Goal: Task Accomplishment & Management: Use online tool/utility

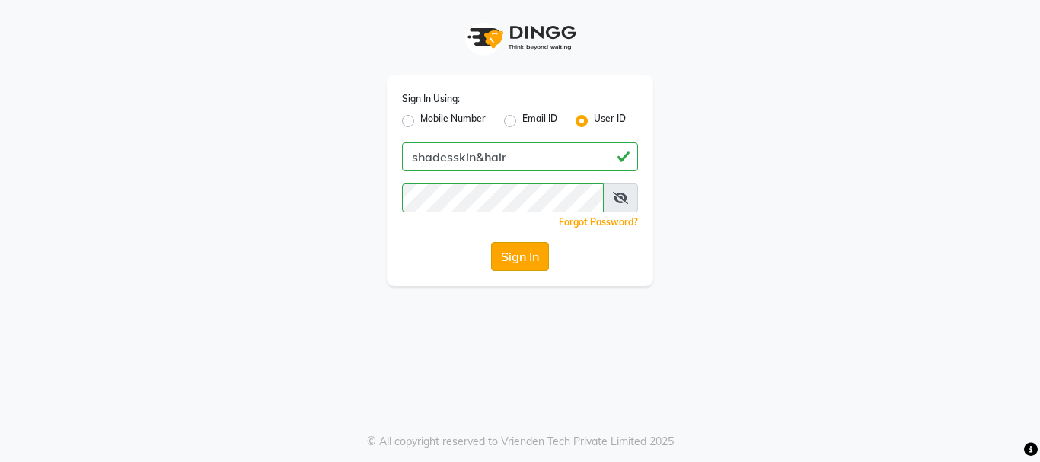
click at [518, 257] on button "Sign In" at bounding box center [520, 256] width 58 height 29
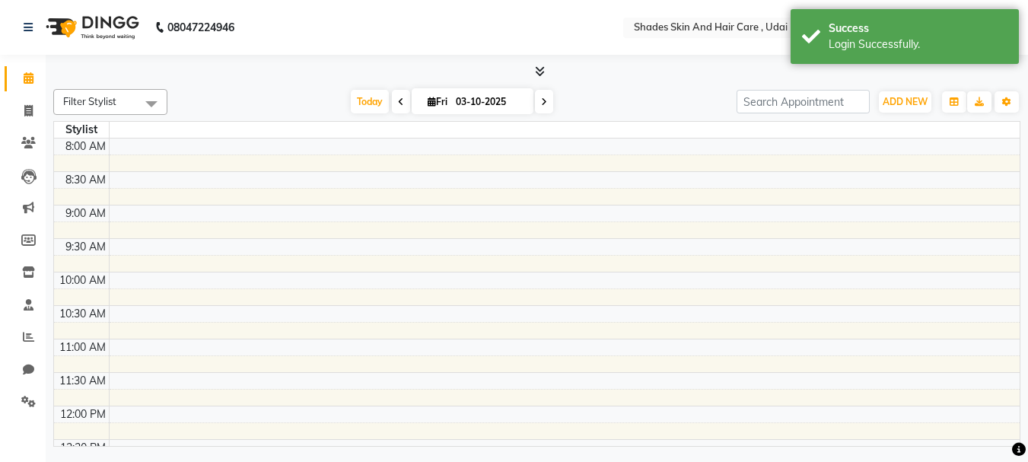
select select "en"
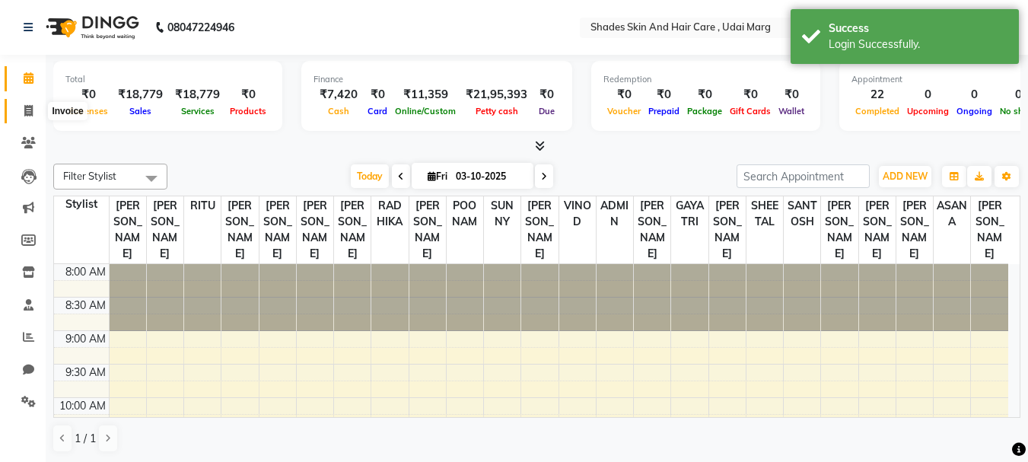
click at [33, 106] on icon at bounding box center [28, 110] width 8 height 11
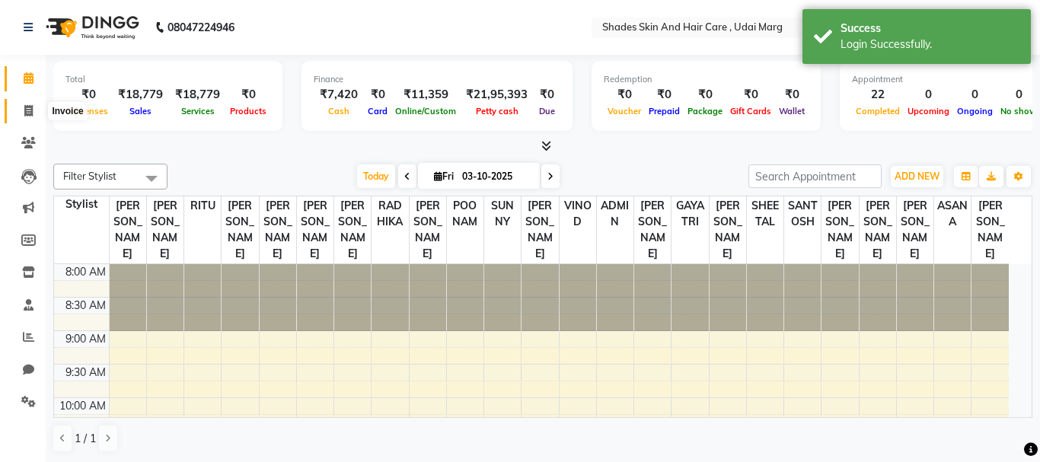
select select "8022"
select select "service"
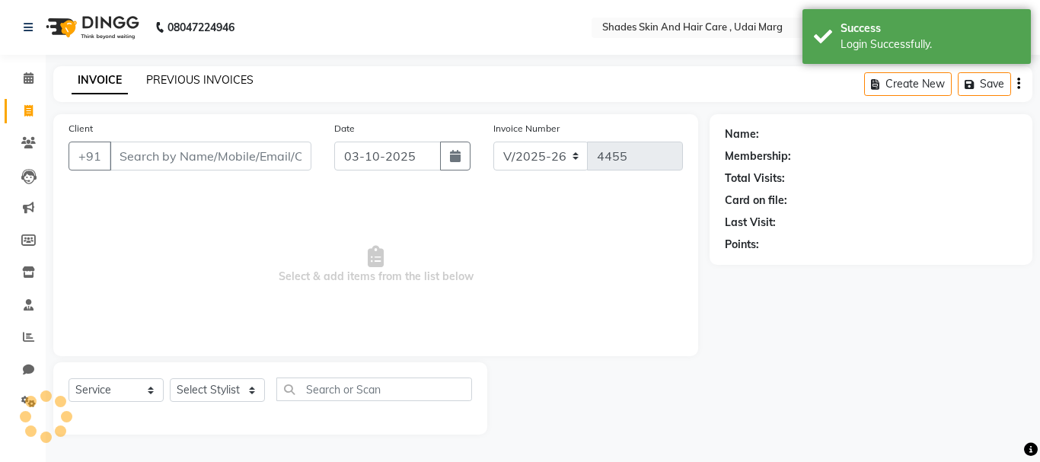
click at [185, 82] on link "PREVIOUS INVOICES" at bounding box center [199, 80] width 107 height 14
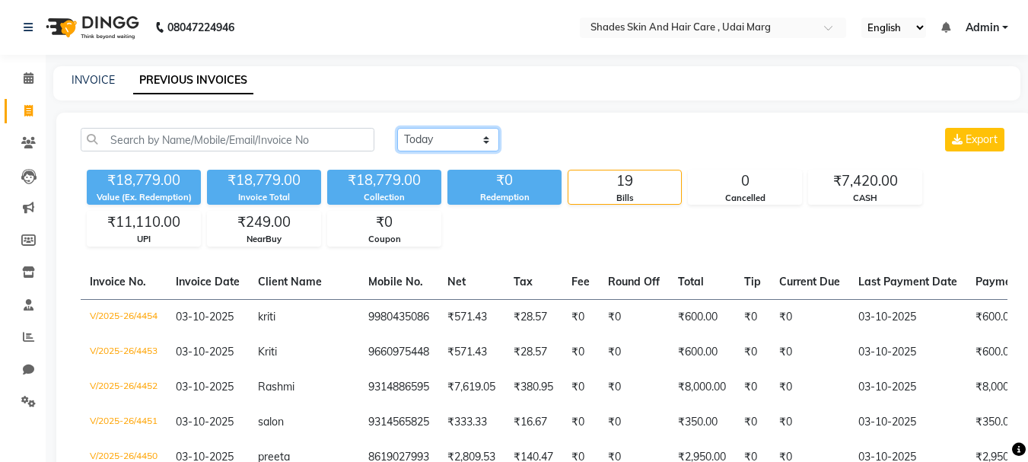
click at [423, 132] on select "[DATE] [DATE] Custom Range" at bounding box center [448, 140] width 102 height 24
select select "range"
click at [397, 128] on select "[DATE] [DATE] Custom Range" at bounding box center [448, 140] width 102 height 24
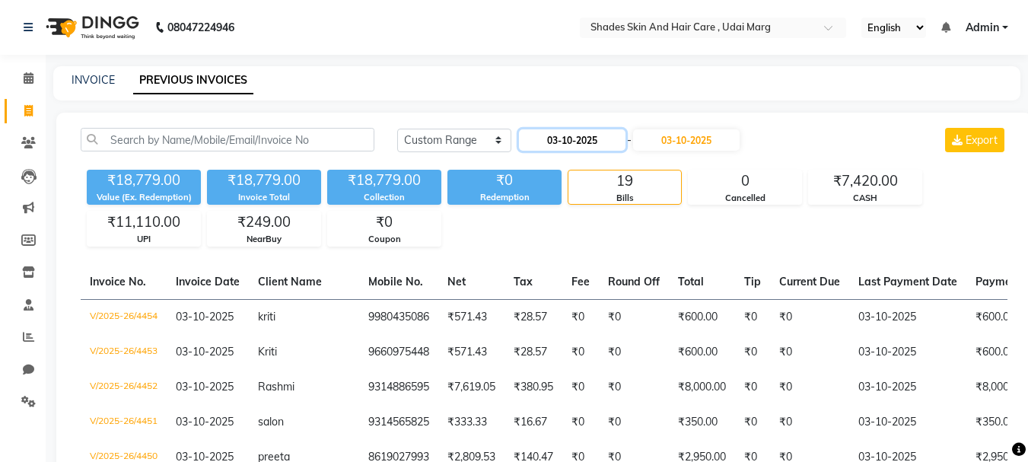
click at [549, 142] on input "03-10-2025" at bounding box center [572, 139] width 107 height 21
select select "10"
select select "2025"
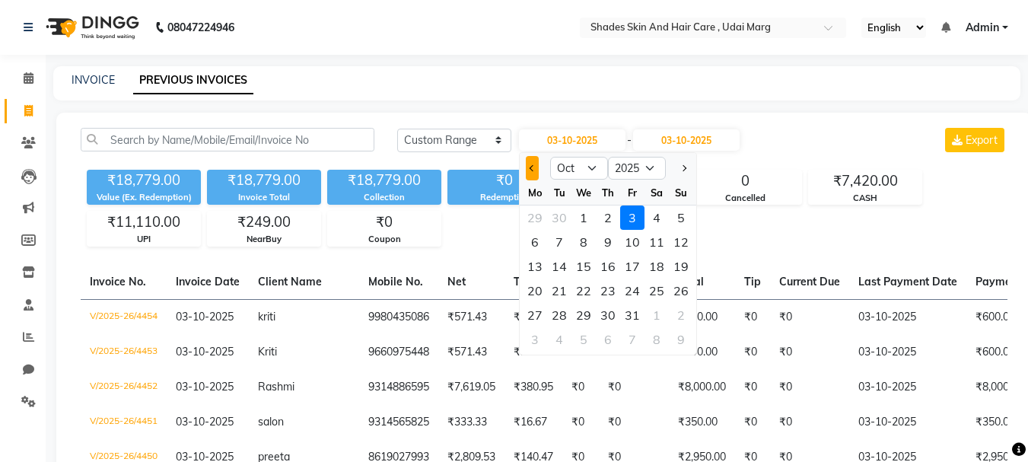
click at [533, 167] on span "Previous month" at bounding box center [533, 168] width 6 height 6
select select "9"
click at [686, 263] on div "21" at bounding box center [681, 266] width 24 height 24
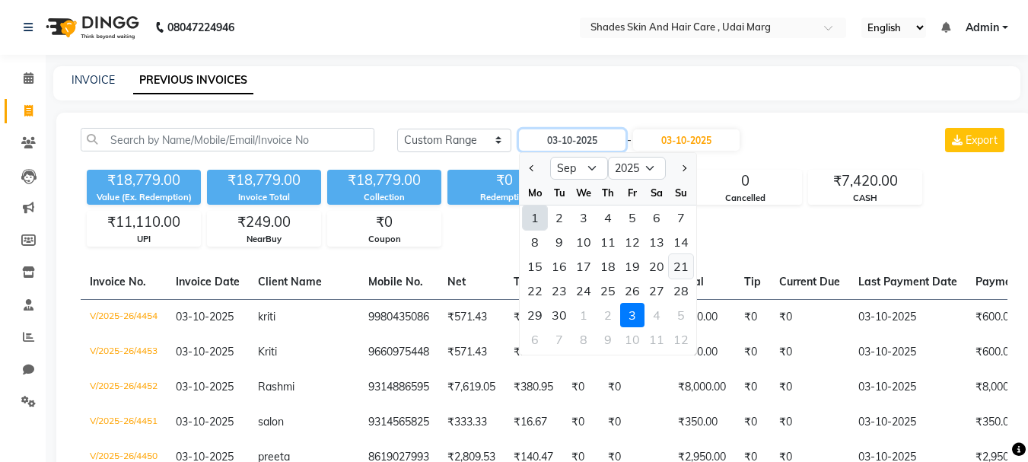
type input "[DATE]"
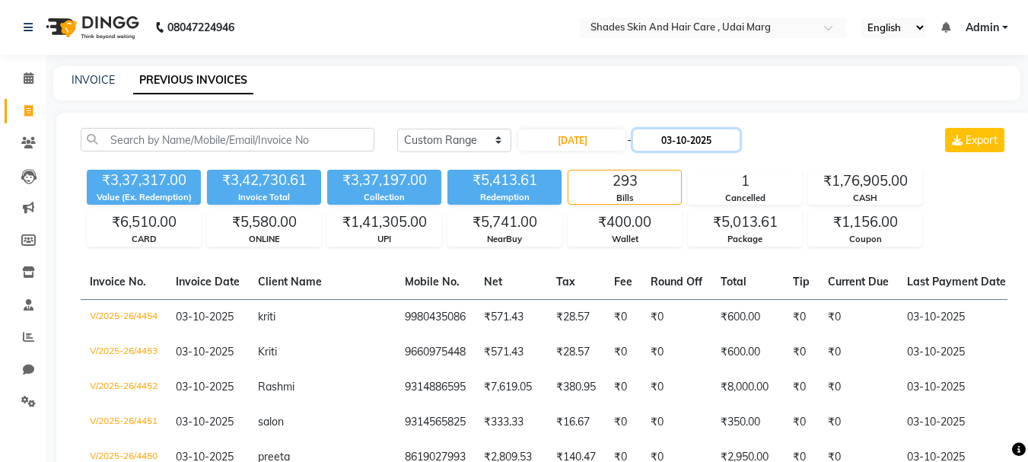
click at [677, 135] on input "03-10-2025" at bounding box center [686, 139] width 107 height 21
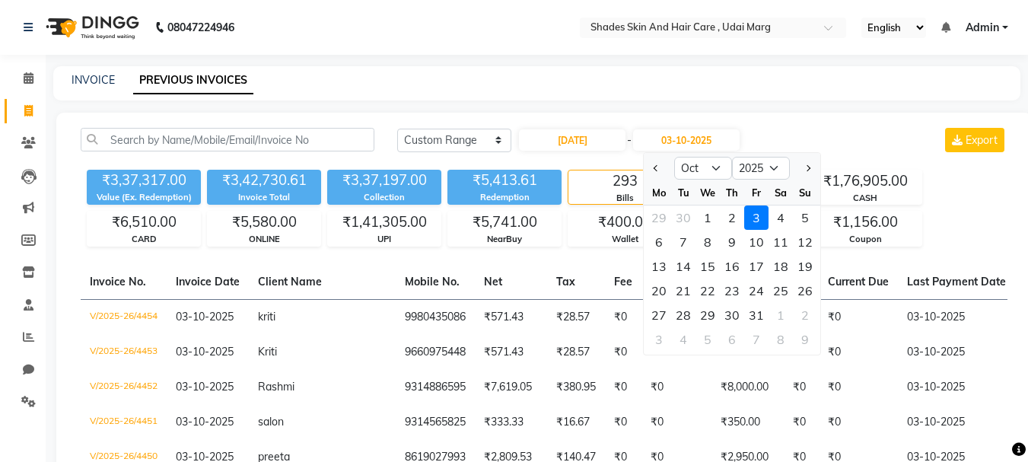
click at [649, 170] on div at bounding box center [659, 168] width 30 height 24
click at [654, 170] on button "Previous month" at bounding box center [656, 168] width 13 height 24
select select "9"
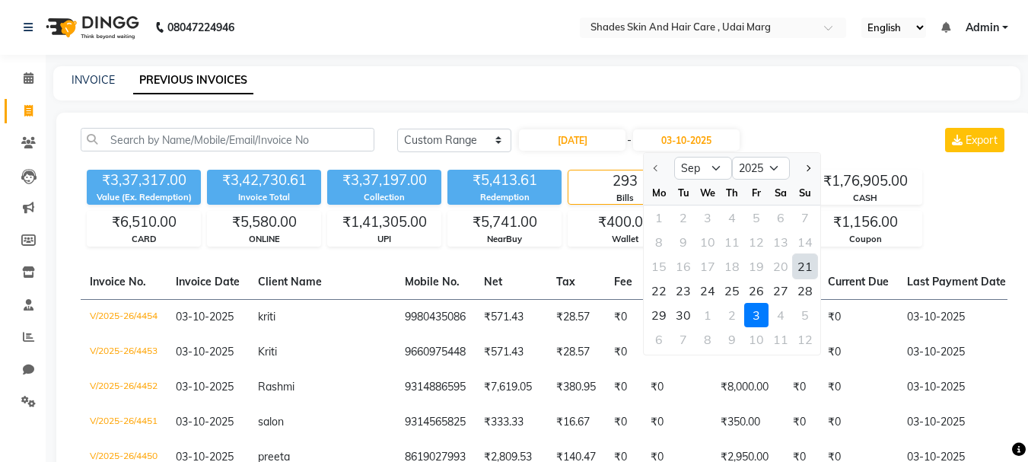
click at [805, 269] on div "21" at bounding box center [805, 266] width 24 height 24
type input "[DATE]"
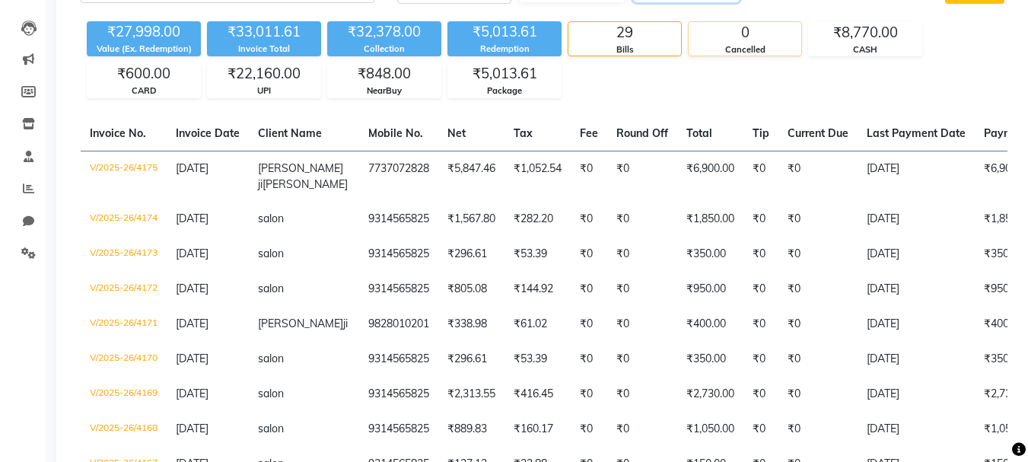
scroll to position [149, 0]
click at [245, 88] on div "UPI" at bounding box center [264, 90] width 113 height 13
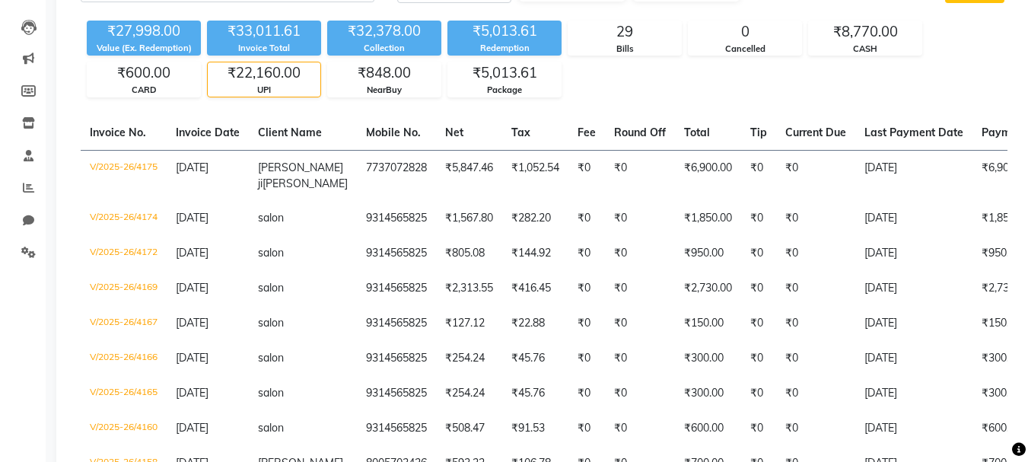
click at [245, 88] on div "UPI" at bounding box center [264, 90] width 113 height 13
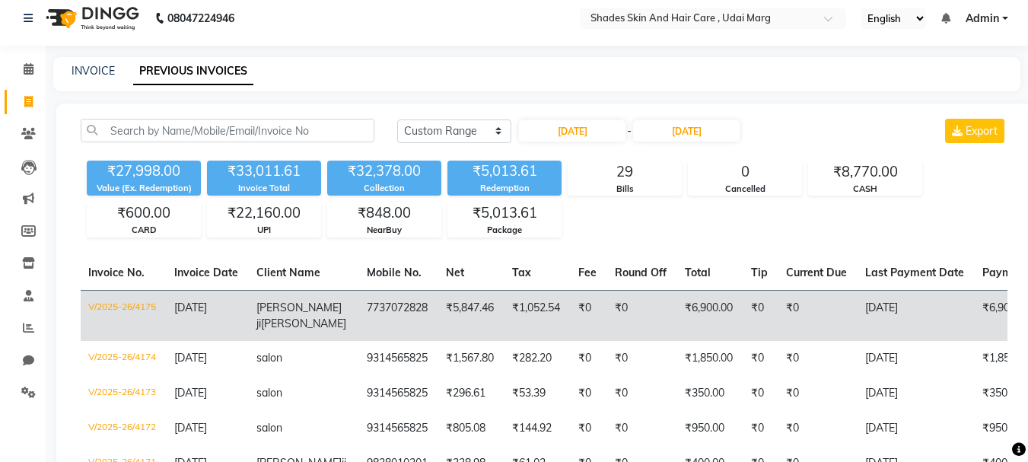
scroll to position [0, 0]
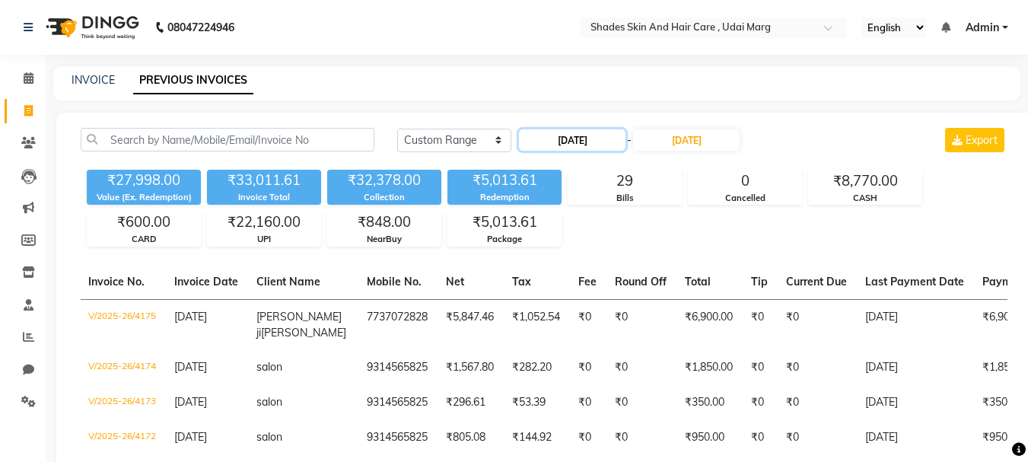
click at [582, 150] on input "[DATE]" at bounding box center [572, 139] width 107 height 21
select select "9"
select select "2025"
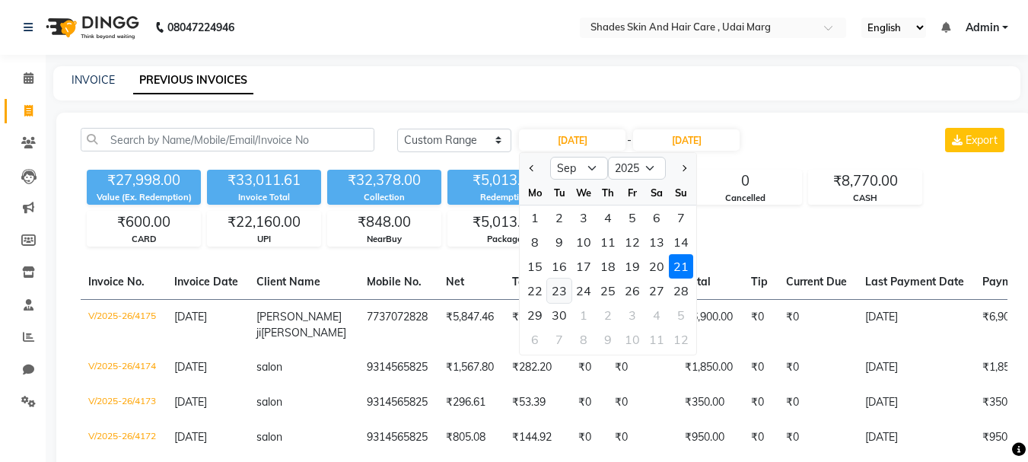
click at [554, 296] on div "23" at bounding box center [559, 291] width 24 height 24
type input "[DATE]"
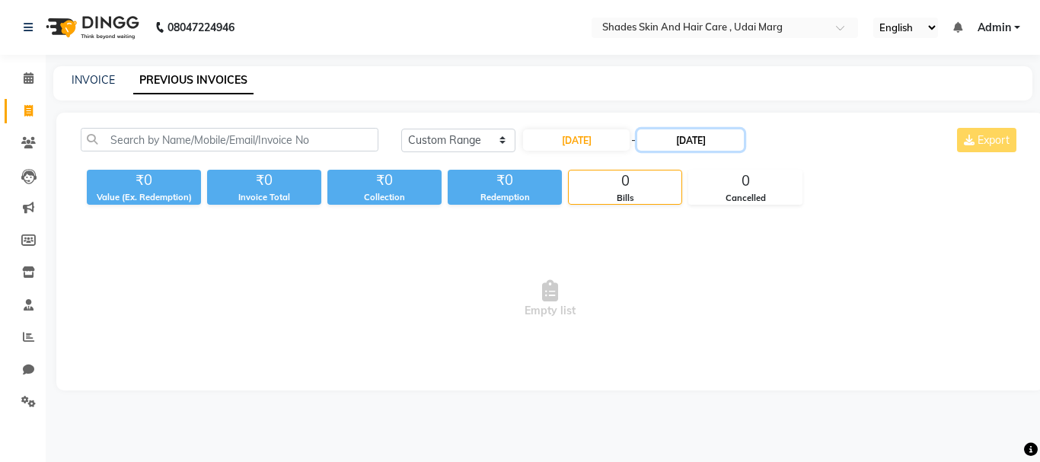
click at [703, 142] on input "[DATE]" at bounding box center [690, 139] width 107 height 21
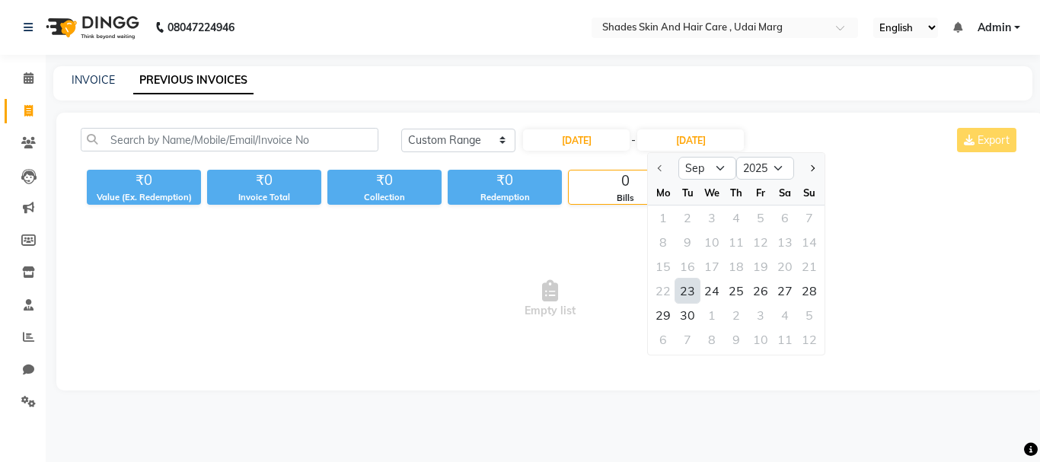
click at [695, 289] on div "23" at bounding box center [687, 291] width 24 height 24
type input "[DATE]"
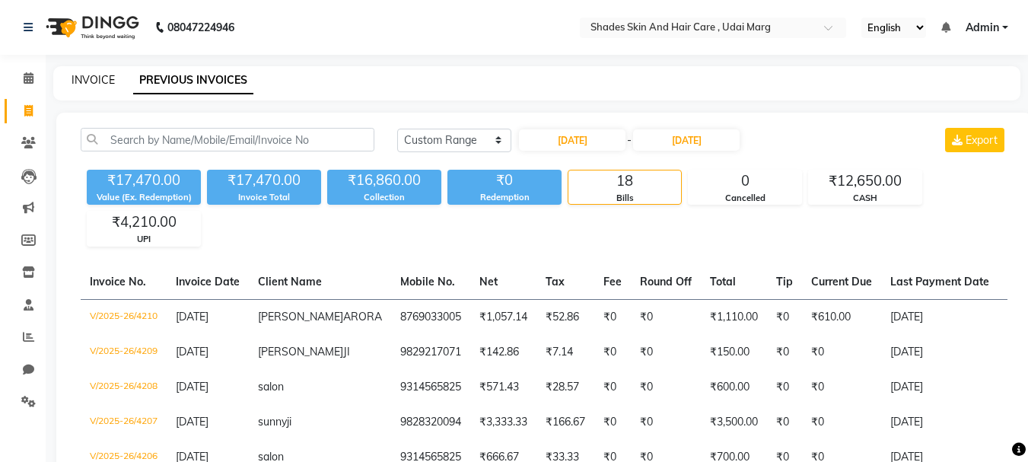
click at [81, 77] on link "INVOICE" at bounding box center [93, 80] width 43 height 14
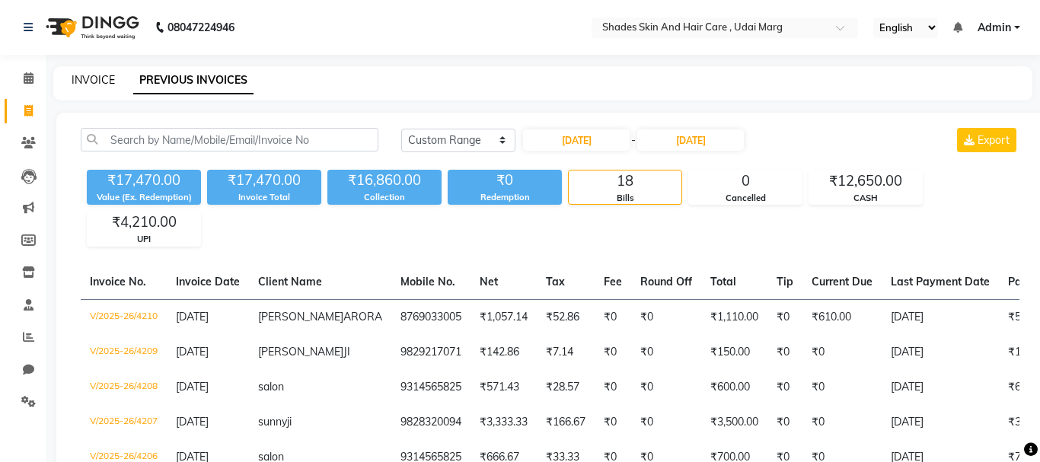
select select "service"
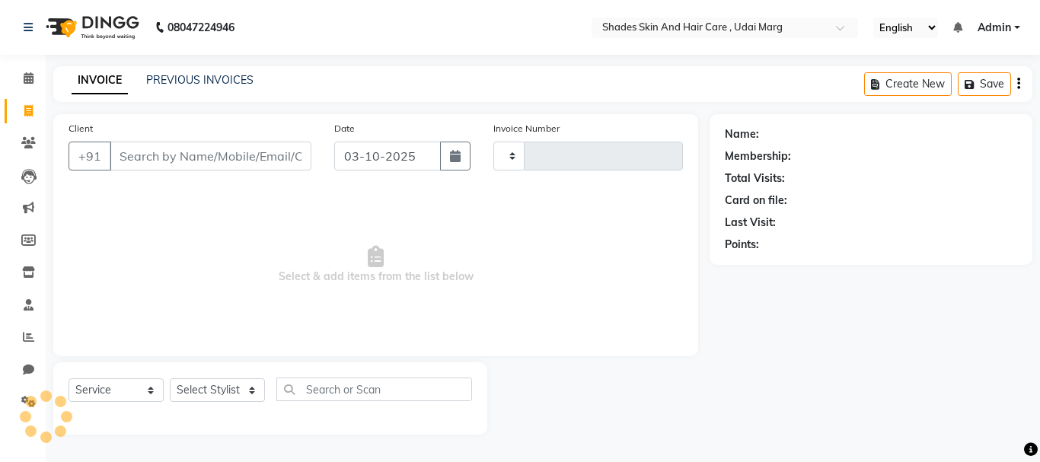
type input "4455"
select select "8022"
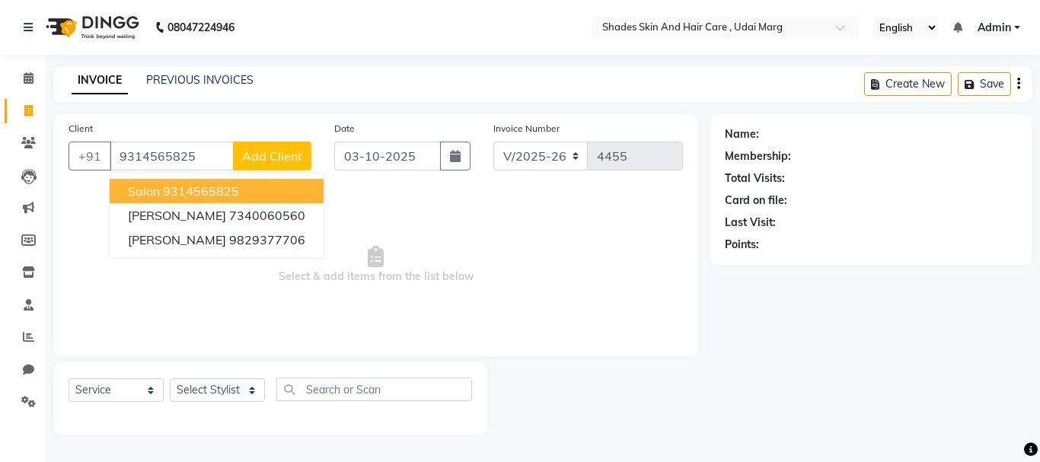
type input "9314565825"
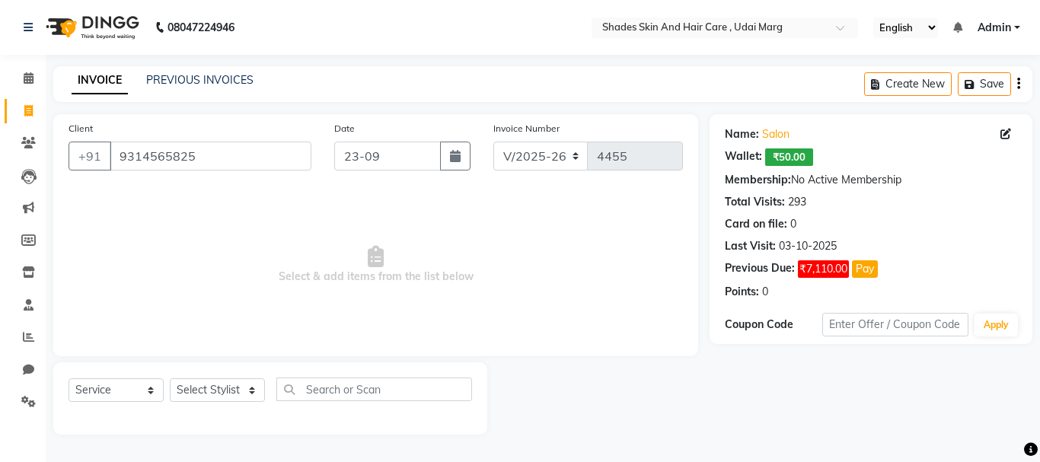
type input "[DATE]"
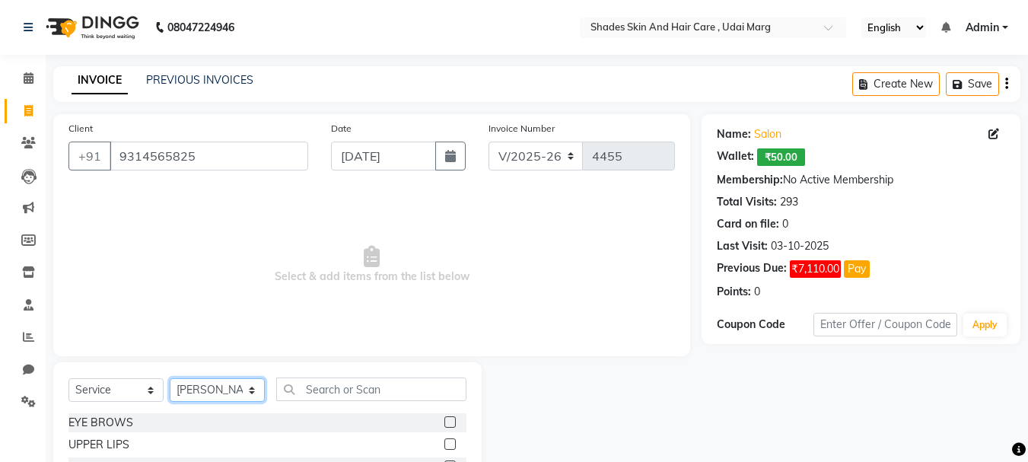
select select "74331"
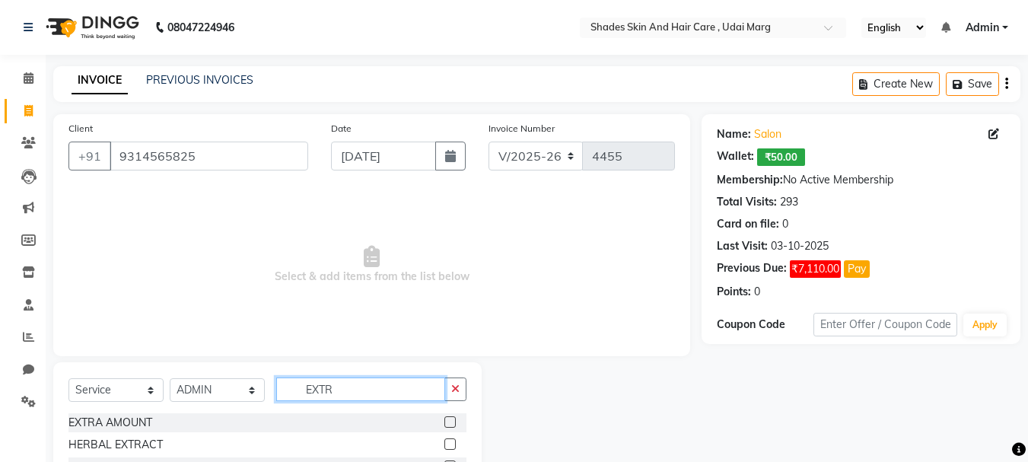
type input "EXTR"
click at [457, 419] on div at bounding box center [455, 422] width 22 height 19
click at [454, 419] on label at bounding box center [449, 421] width 11 height 11
click at [454, 419] on input "checkbox" at bounding box center [449, 423] width 10 height 10
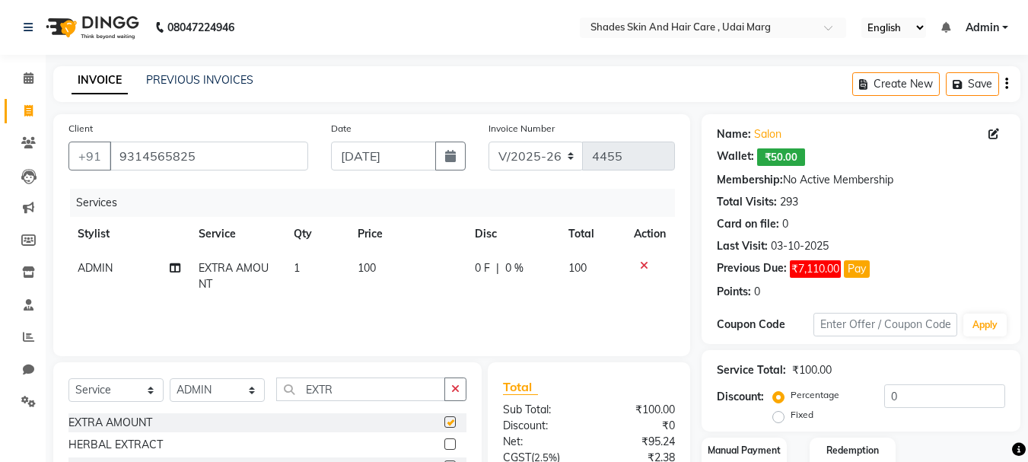
checkbox input "false"
click at [397, 263] on td "100" at bounding box center [407, 276] width 117 height 50
select select "74331"
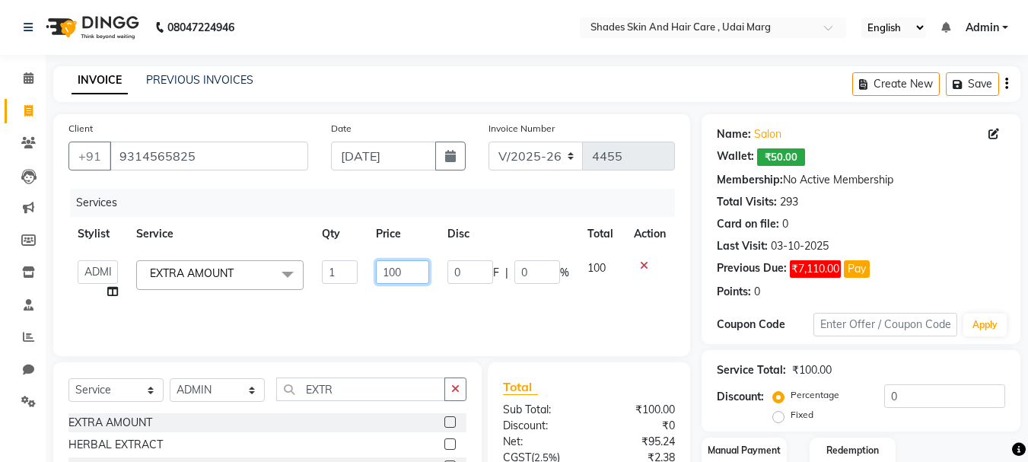
click at [402, 268] on input "100" at bounding box center [402, 272] width 53 height 24
type input "1"
type input "590"
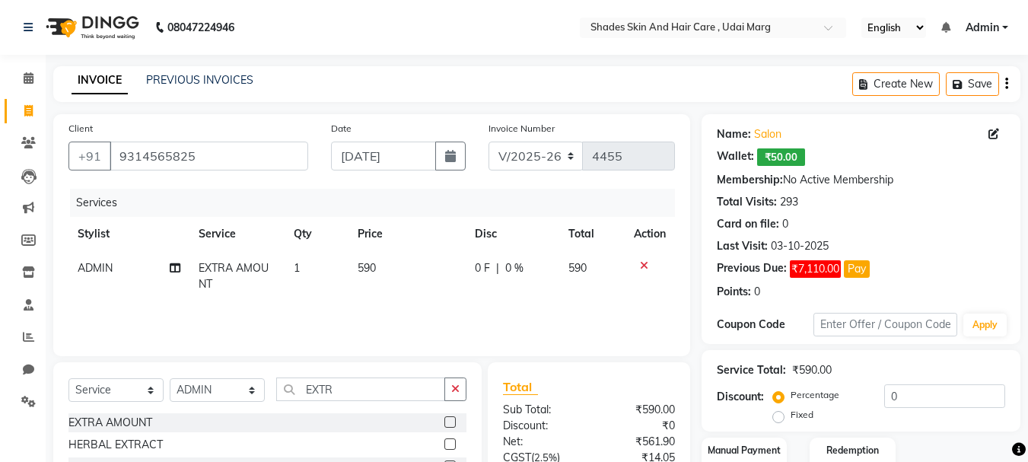
click at [556, 300] on td "0 F | 0 %" at bounding box center [513, 276] width 94 height 50
select select "74331"
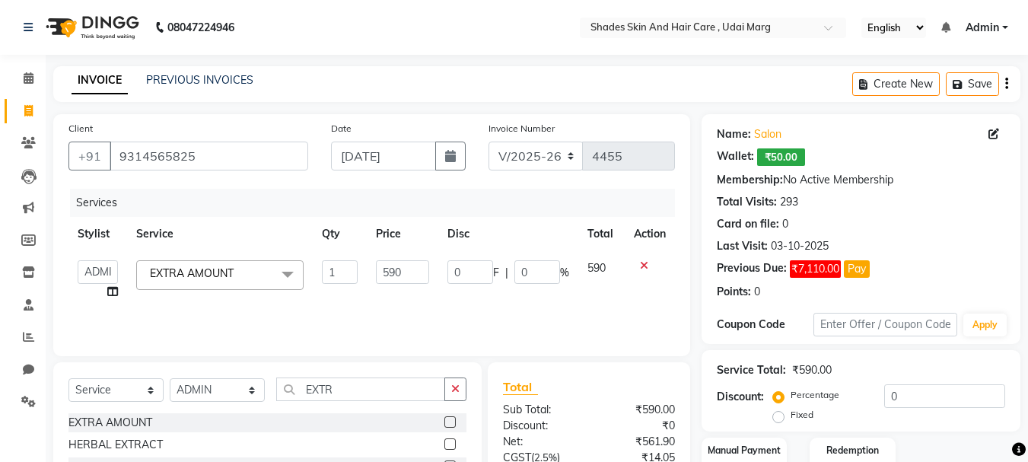
scroll to position [147, 0]
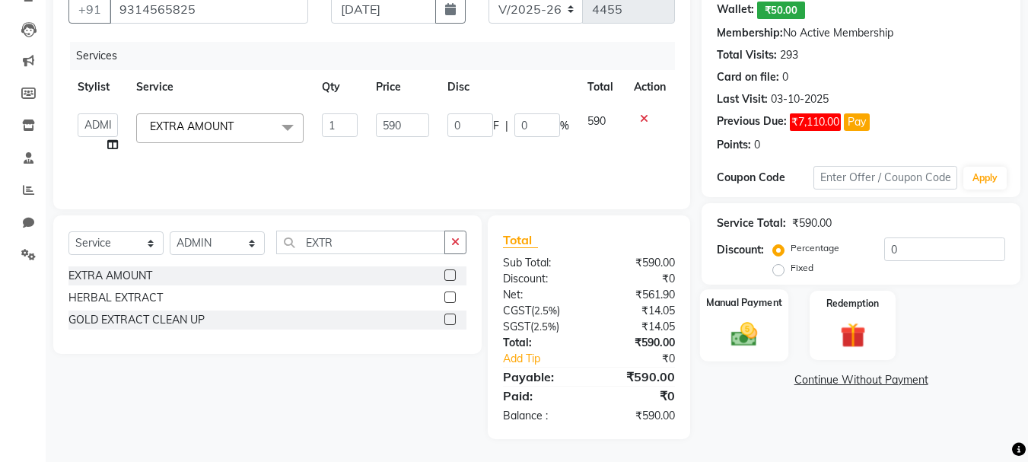
click at [756, 320] on img at bounding box center [744, 334] width 43 height 30
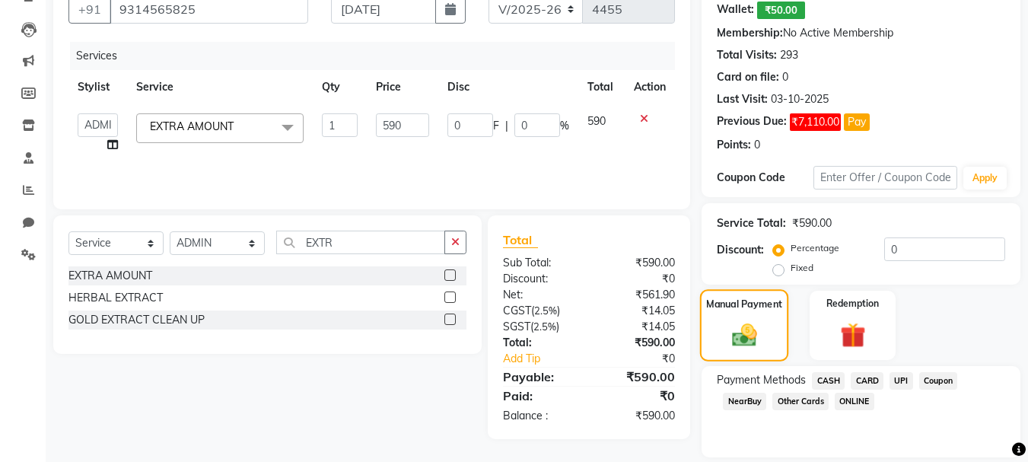
scroll to position [196, 0]
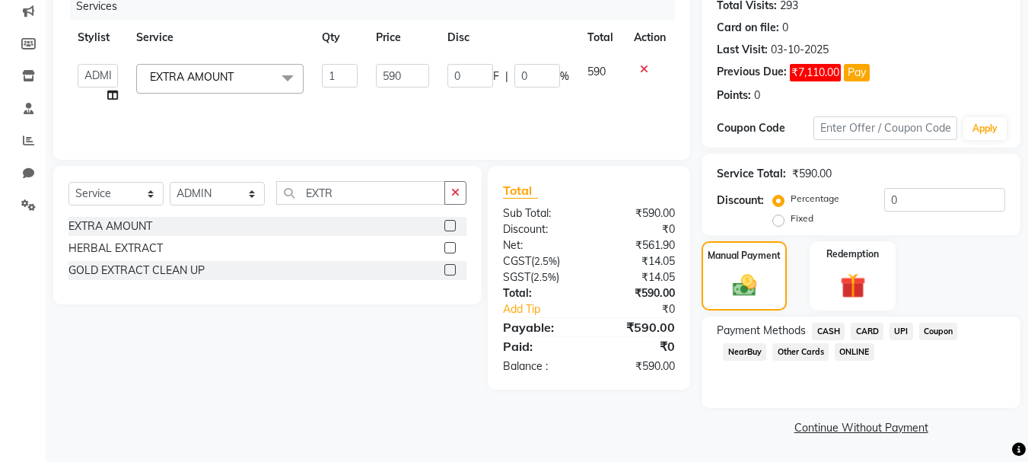
click at [898, 328] on span "UPI" at bounding box center [902, 332] width 24 height 18
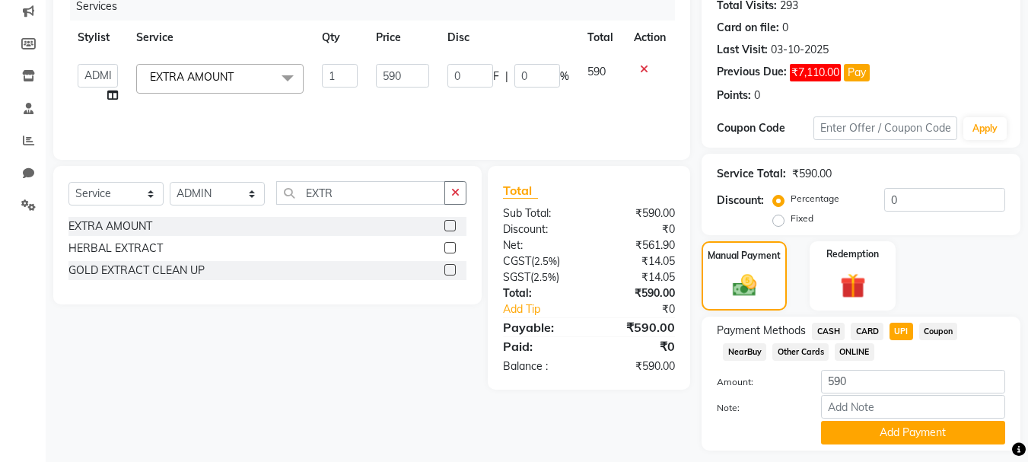
scroll to position [239, 0]
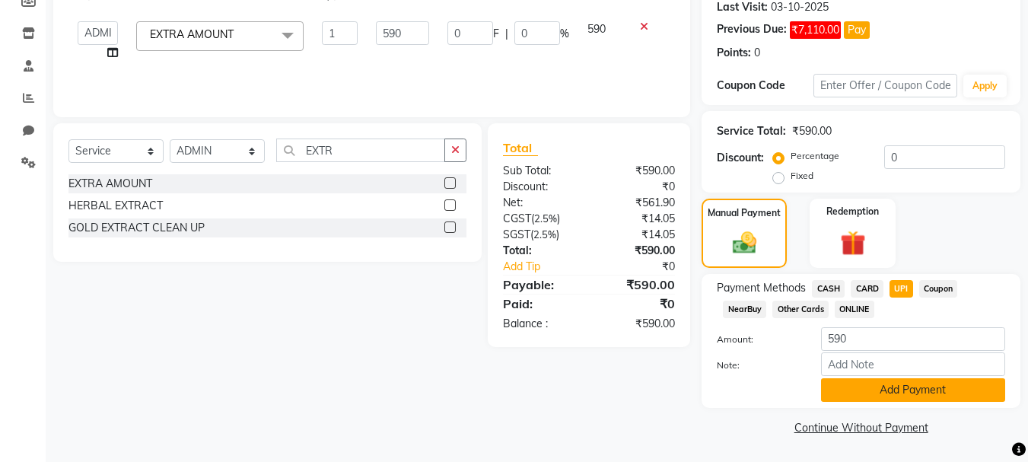
click at [899, 390] on button "Add Payment" at bounding box center [913, 390] width 184 height 24
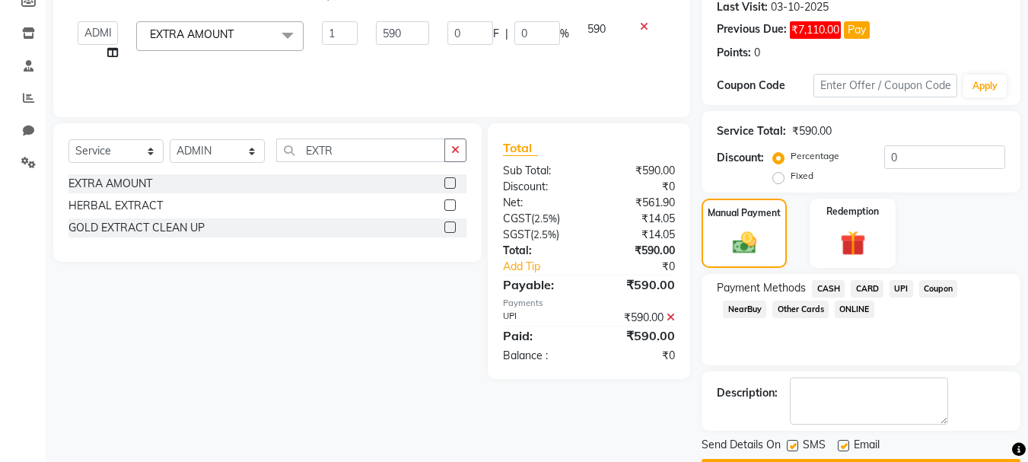
scroll to position [282, 0]
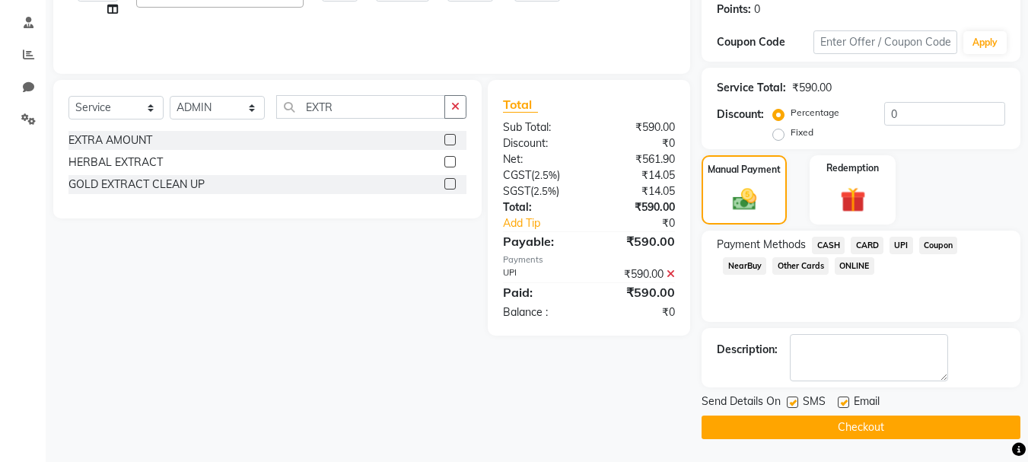
click at [887, 426] on button "Checkout" at bounding box center [861, 428] width 319 height 24
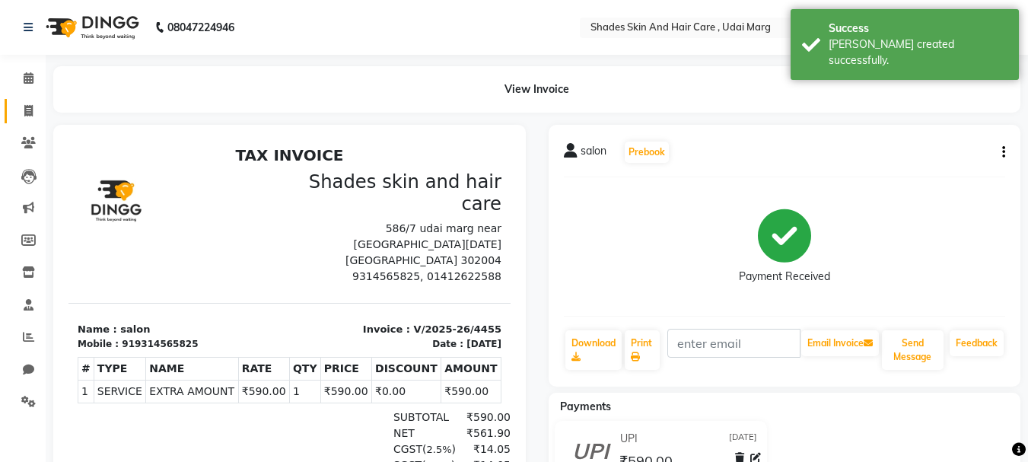
click at [30, 101] on link "Invoice" at bounding box center [23, 111] width 37 height 25
select select "service"
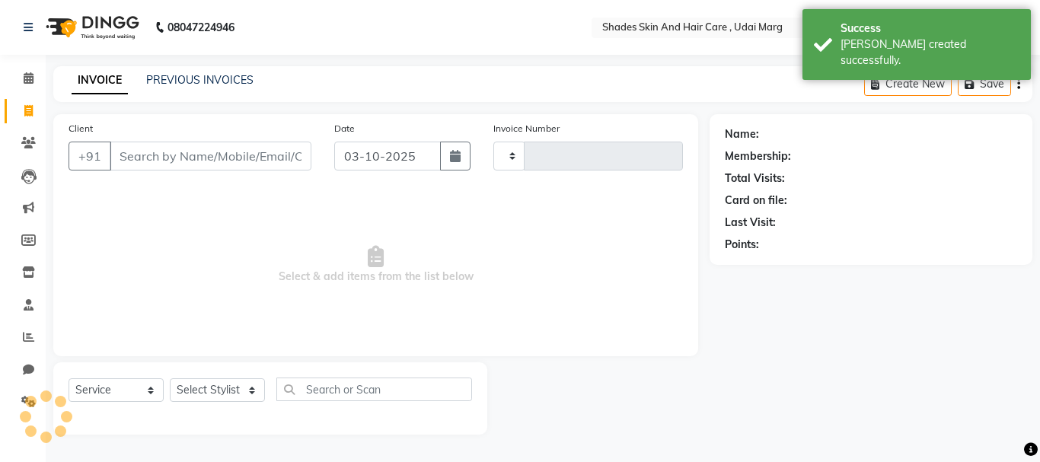
type input "4456"
select select "8022"
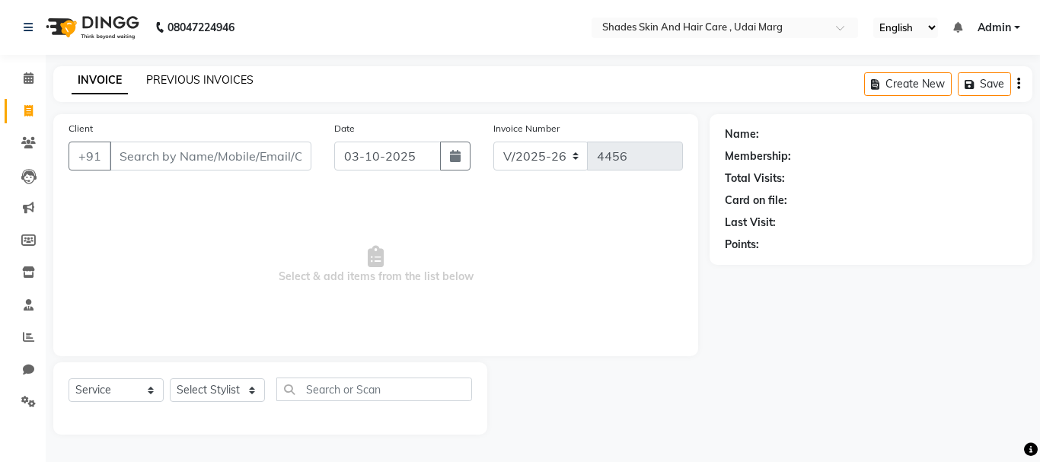
click at [185, 82] on link "PREVIOUS INVOICES" at bounding box center [199, 80] width 107 height 14
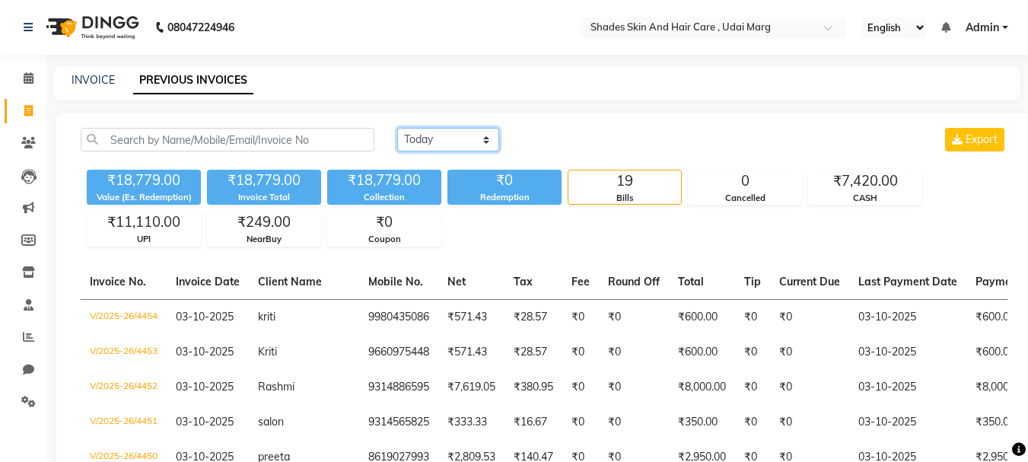
click at [432, 144] on select "[DATE] [DATE] Custom Range" at bounding box center [448, 140] width 102 height 24
select select "range"
click at [397, 128] on select "[DATE] [DATE] Custom Range" at bounding box center [448, 140] width 102 height 24
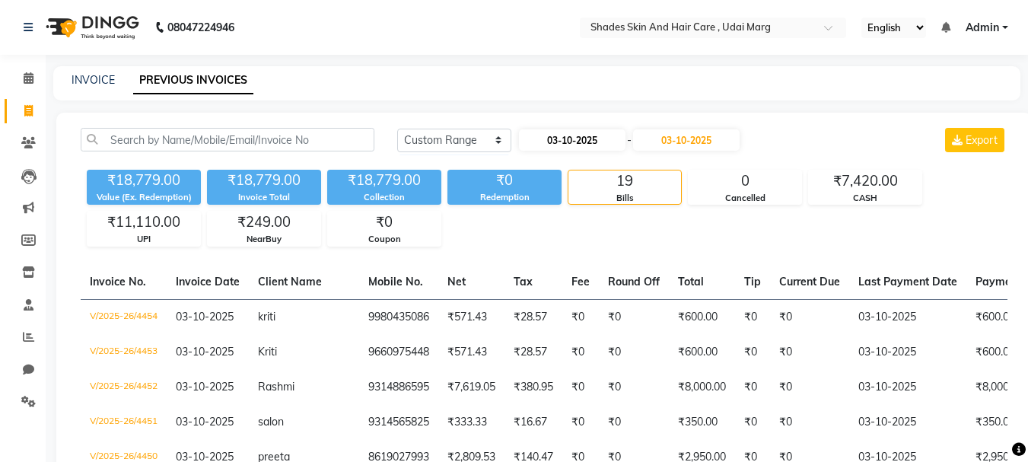
click at [559, 149] on input "03-10-2025" at bounding box center [572, 139] width 107 height 21
select select "10"
select select "2025"
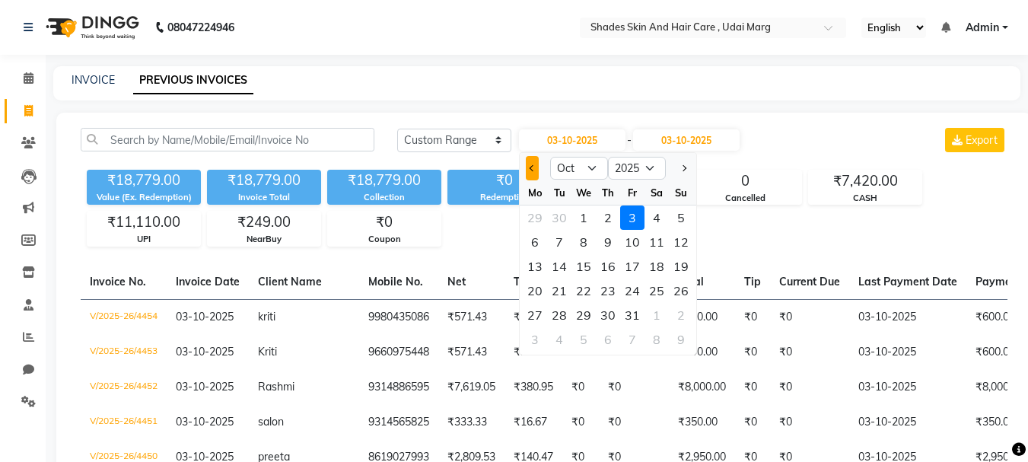
click at [531, 169] on span "Previous month" at bounding box center [533, 168] width 6 height 6
select select "9"
click at [589, 290] on div "24" at bounding box center [584, 291] width 24 height 24
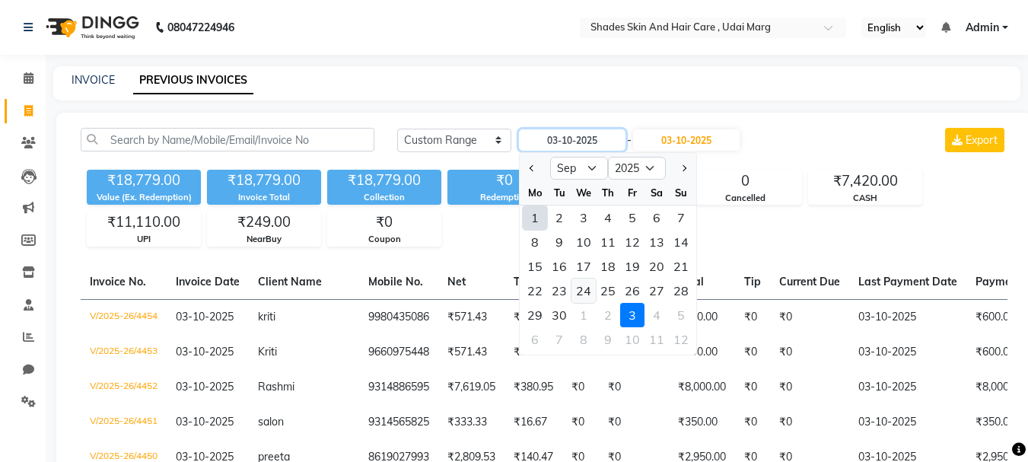
type input "[DATE]"
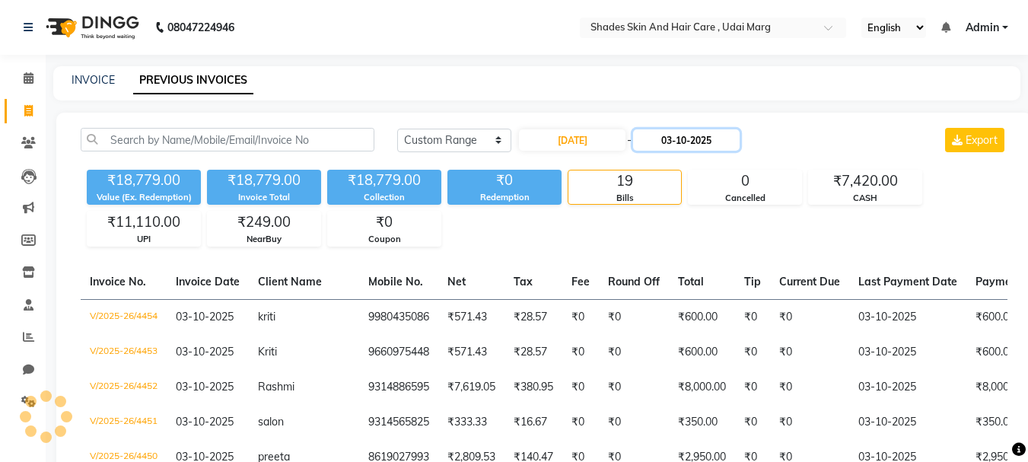
click at [709, 142] on input "03-10-2025" at bounding box center [686, 139] width 107 height 21
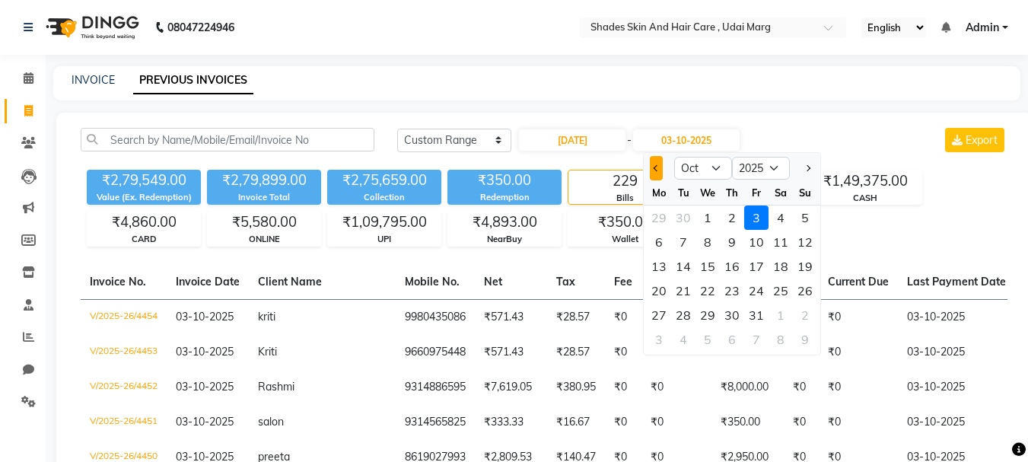
click at [657, 170] on span "Previous month" at bounding box center [657, 168] width 6 height 6
select select "9"
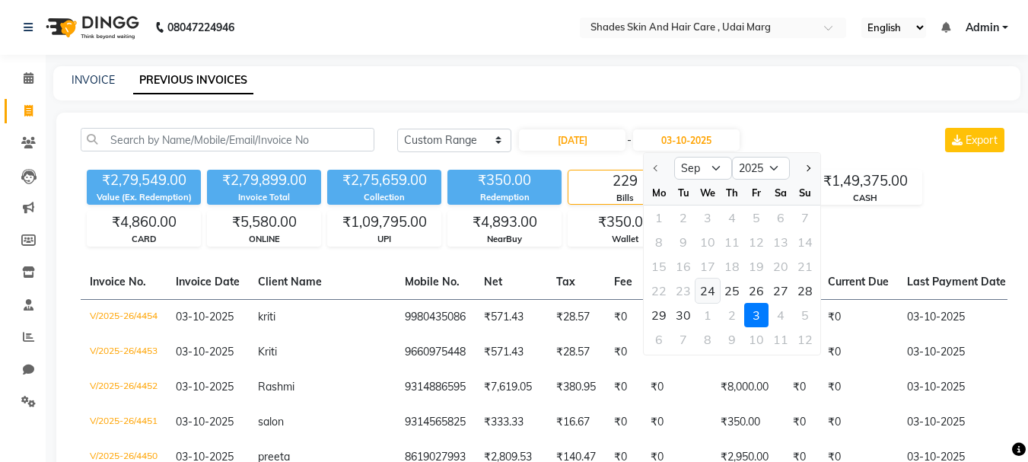
click at [713, 288] on div "24" at bounding box center [708, 291] width 24 height 24
type input "[DATE]"
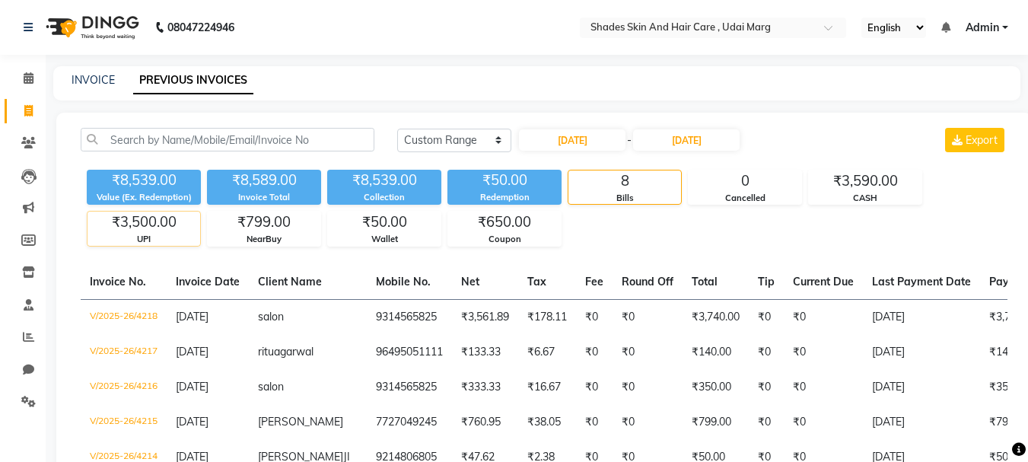
click at [135, 229] on div "₹3,500.00" at bounding box center [144, 222] width 113 height 21
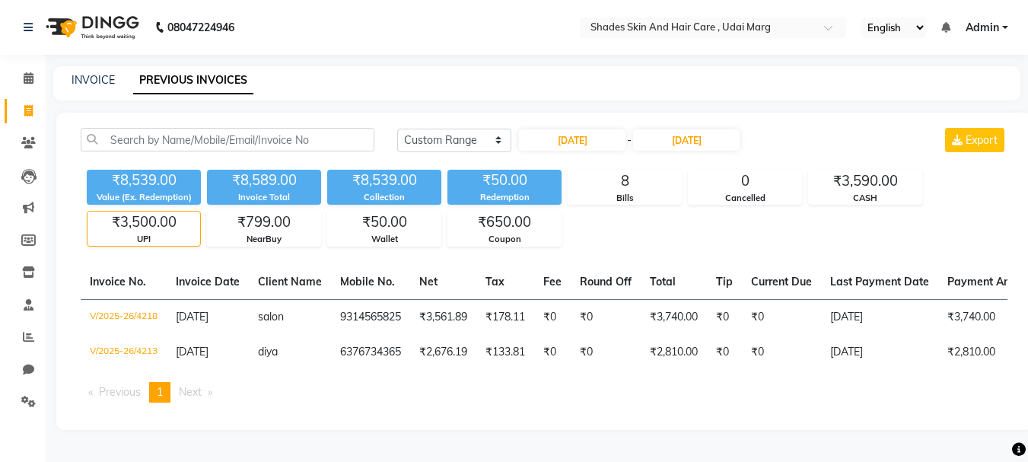
click at [108, 88] on div "INVOICE" at bounding box center [93, 80] width 43 height 16
click at [106, 86] on link "INVOICE" at bounding box center [93, 80] width 43 height 14
select select "service"
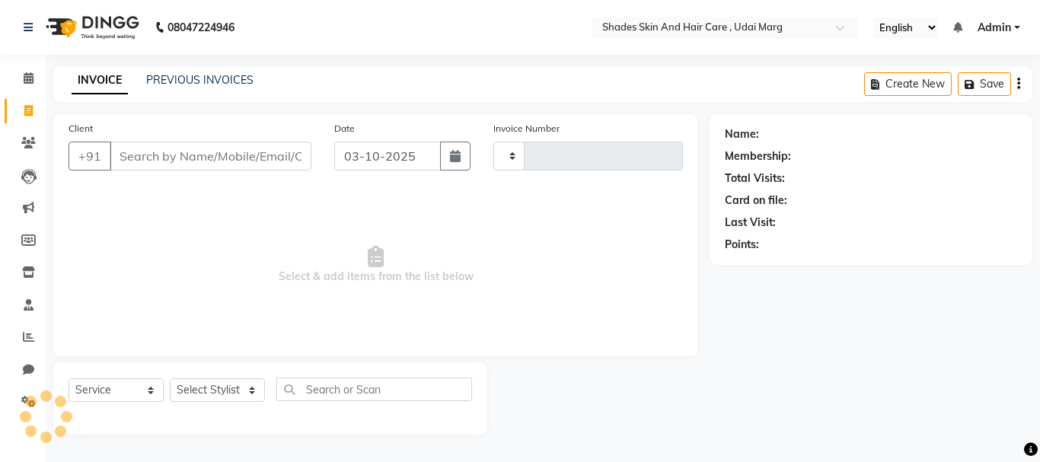
type input "4456"
select select "8022"
type input "9314565825"
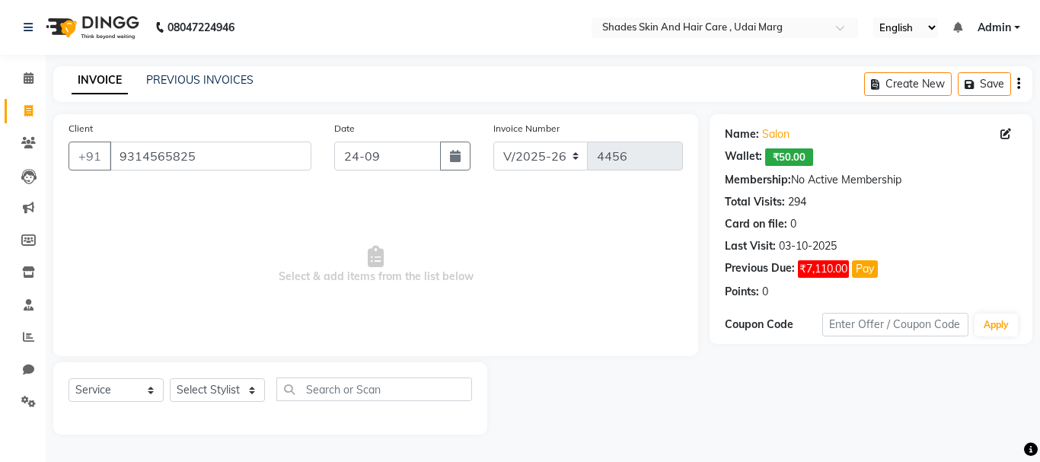
type input "[DATE]"
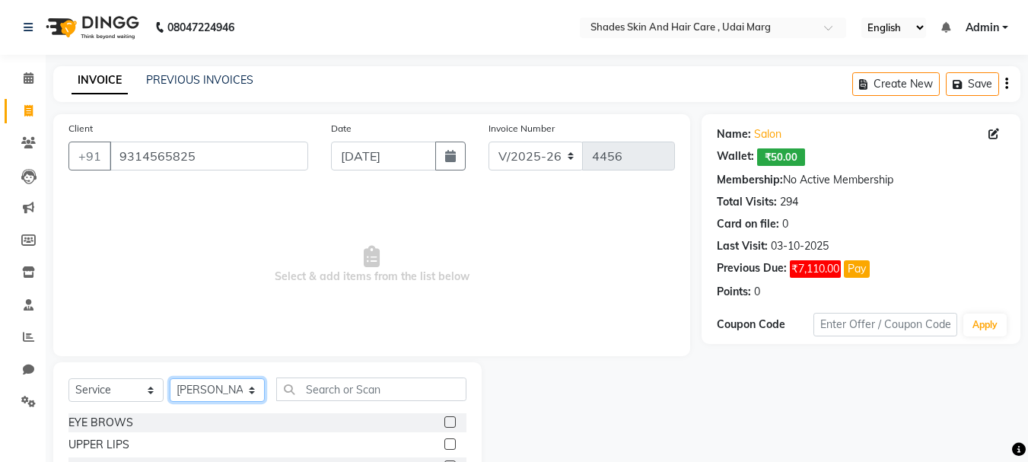
select select "74331"
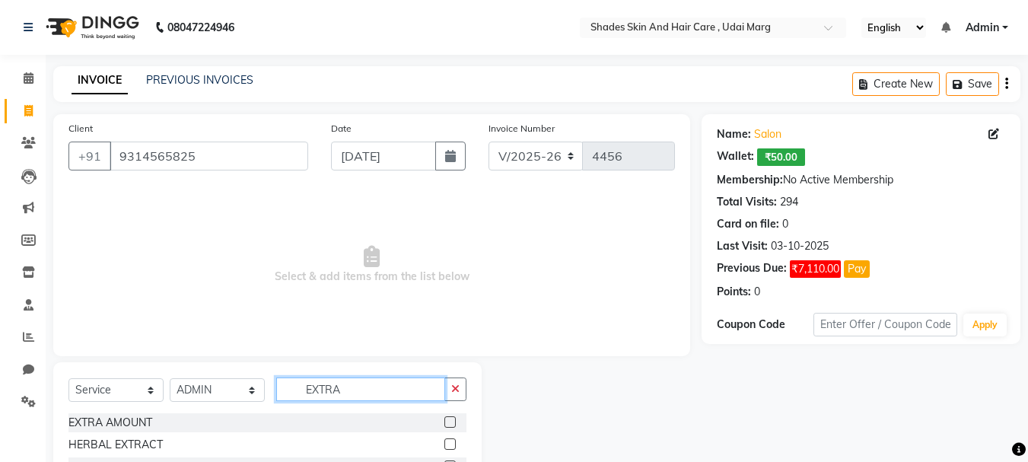
type input "EXTRA"
click at [450, 422] on label at bounding box center [449, 421] width 11 height 11
click at [450, 422] on input "checkbox" at bounding box center [449, 423] width 10 height 10
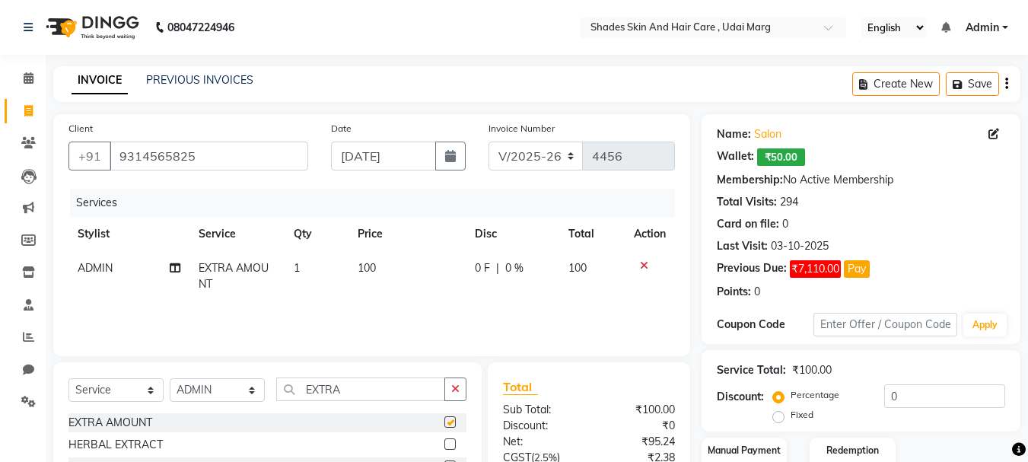
checkbox input "false"
click at [408, 261] on td "100" at bounding box center [407, 276] width 117 height 50
select select "74331"
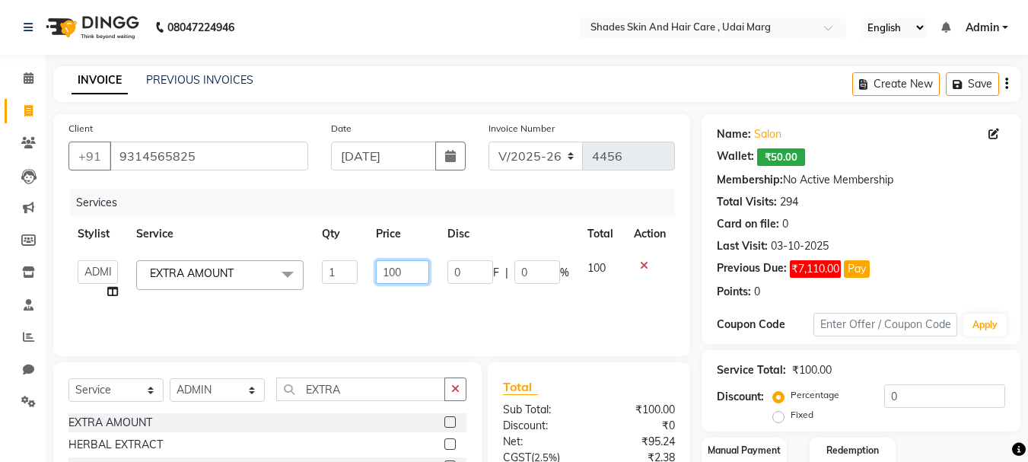
click at [422, 271] on input "100" at bounding box center [402, 272] width 53 height 24
type input "1"
type input "700"
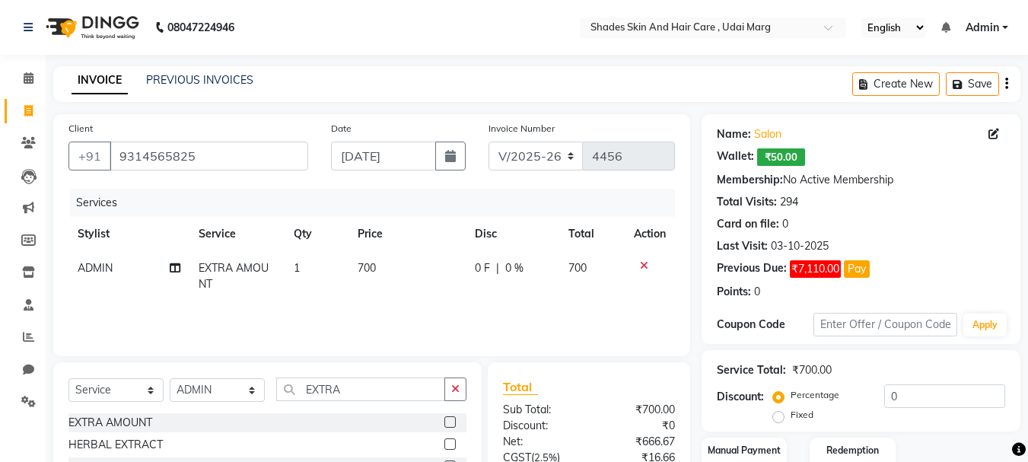
click at [543, 313] on div "Services Stylist Service Qty Price Disc Total Action ADMIN EXTRA AMOUNT 1 700 0…" at bounding box center [371, 265] width 607 height 152
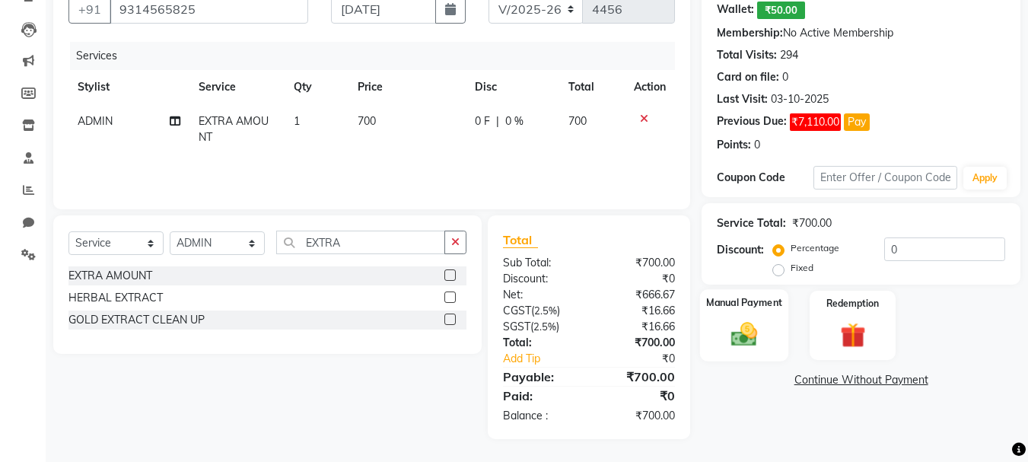
click at [775, 314] on div "Manual Payment" at bounding box center [744, 325] width 89 height 72
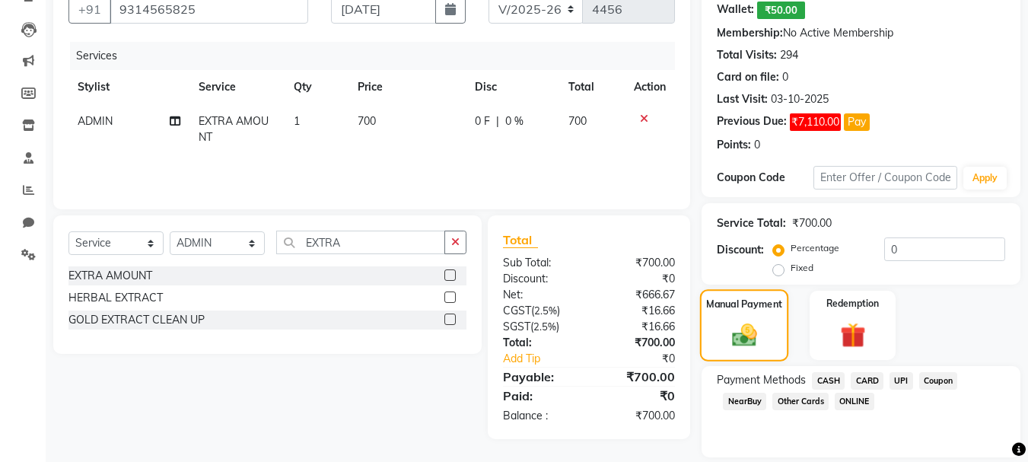
scroll to position [196, 0]
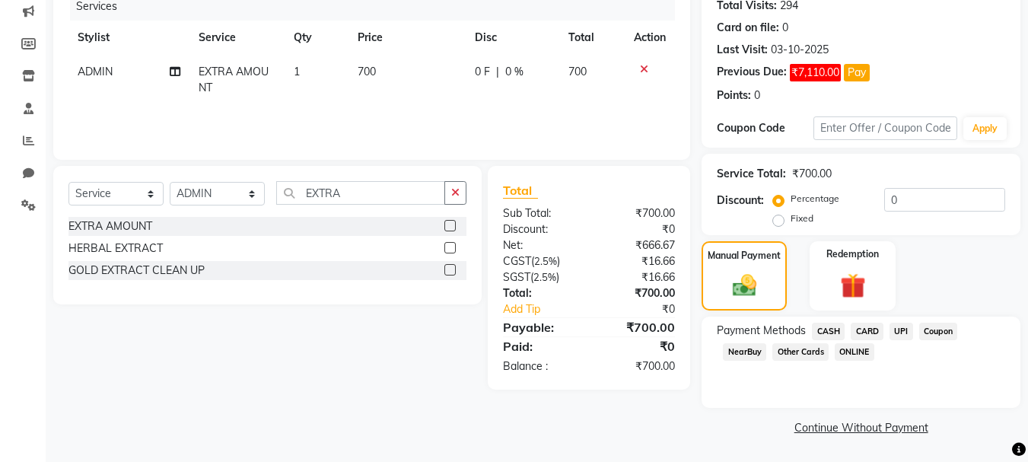
click at [900, 331] on span "UPI" at bounding box center [902, 332] width 24 height 18
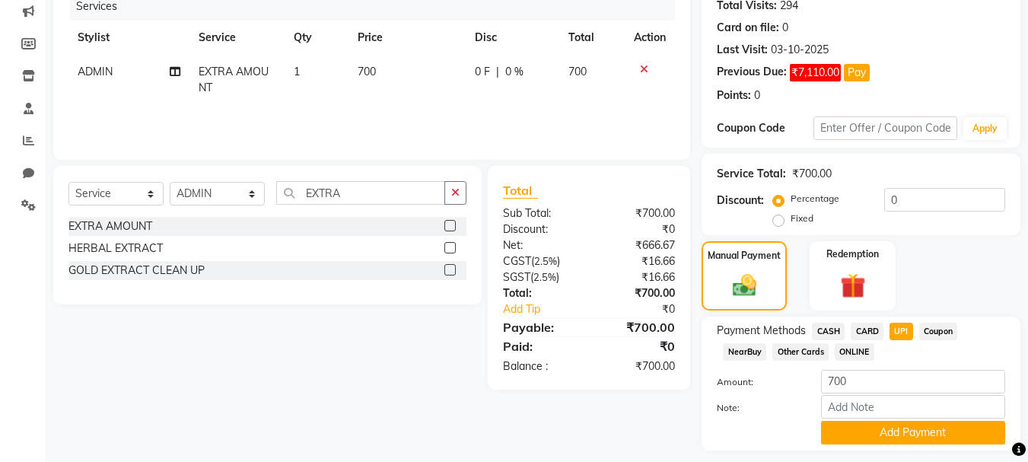
scroll to position [239, 0]
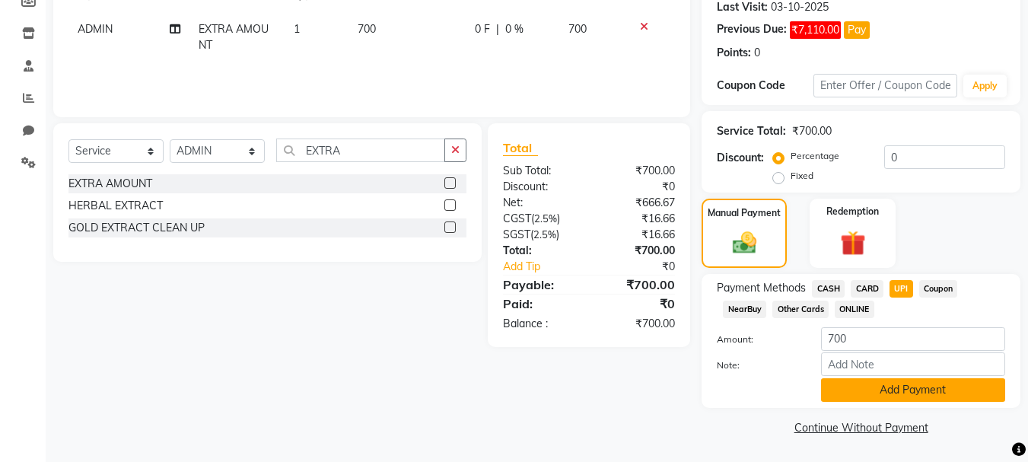
click at [897, 395] on button "Add Payment" at bounding box center [913, 390] width 184 height 24
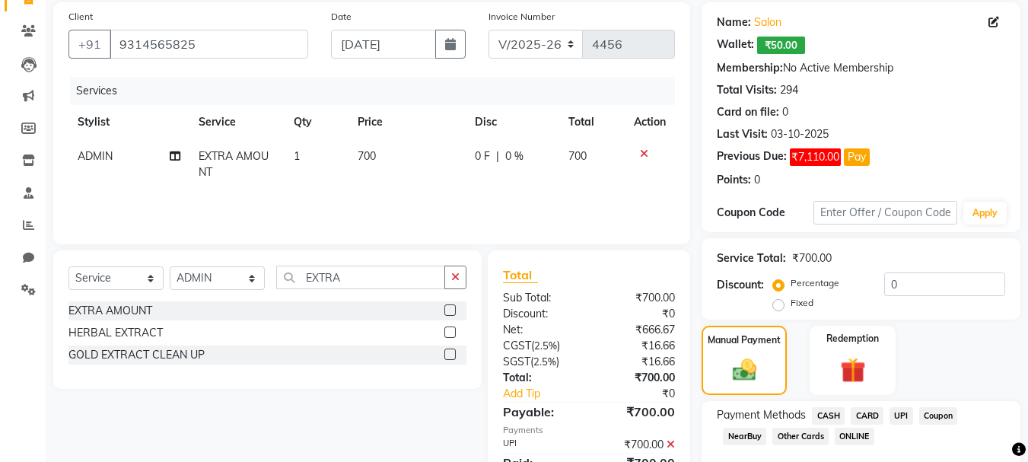
scroll to position [282, 0]
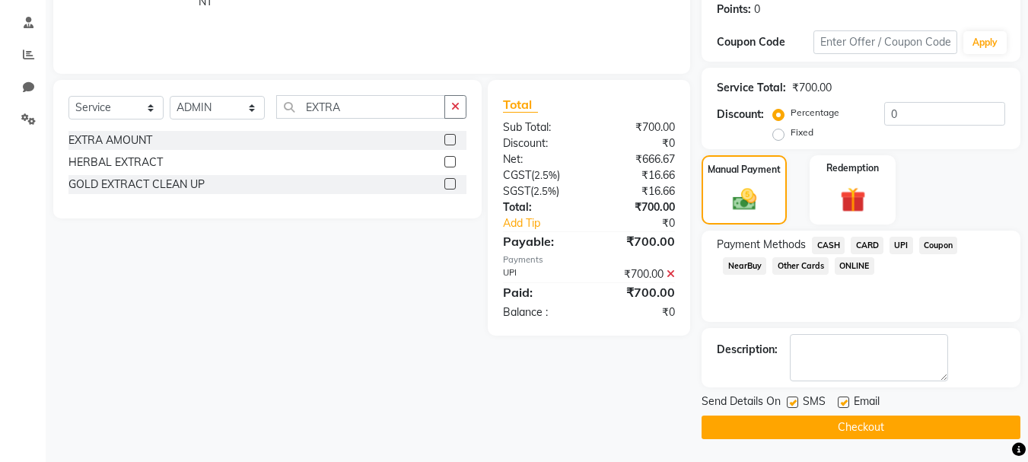
click at [854, 432] on button "Checkout" at bounding box center [861, 428] width 319 height 24
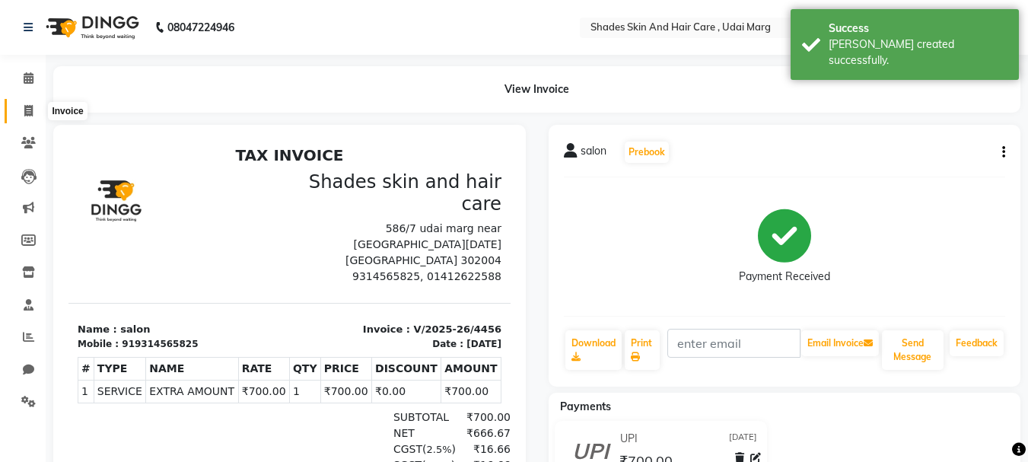
click at [30, 103] on span at bounding box center [28, 112] width 27 height 18
select select "service"
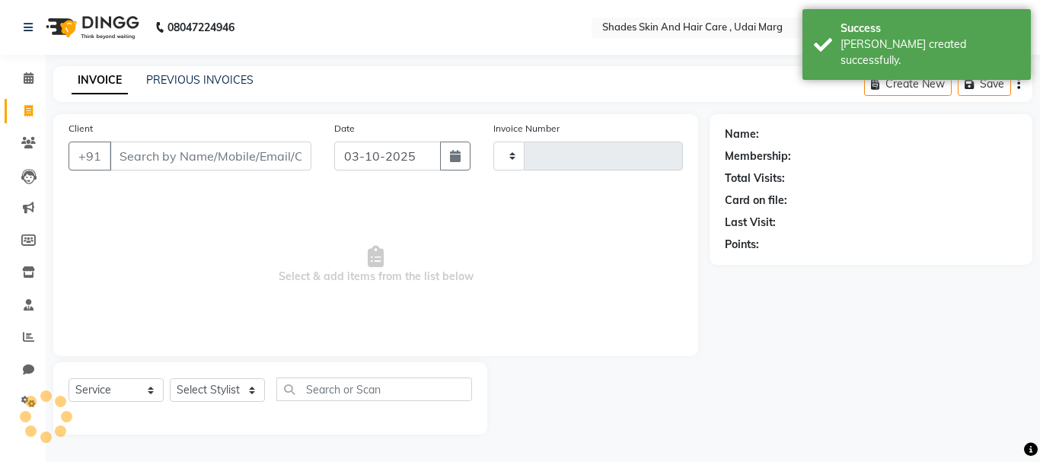
type input "4457"
select select "8022"
type input "9314565825"
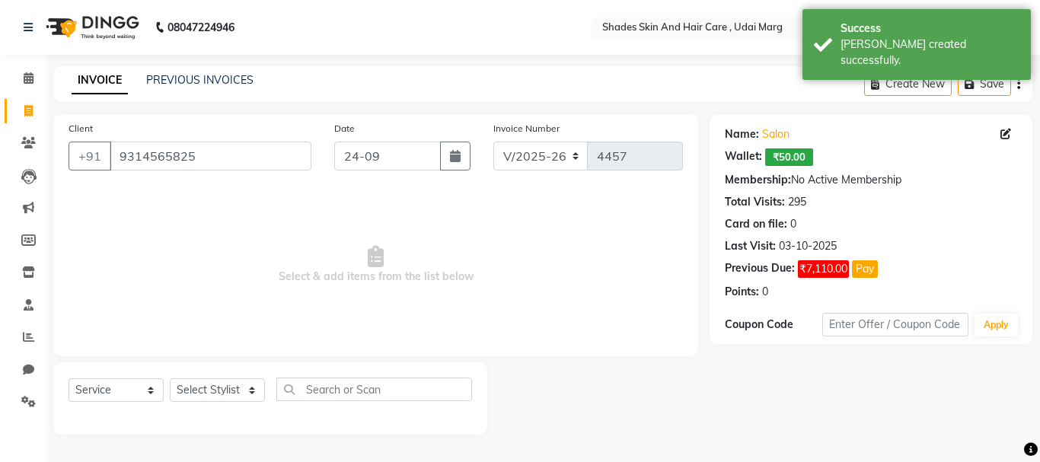
type input "[DATE]"
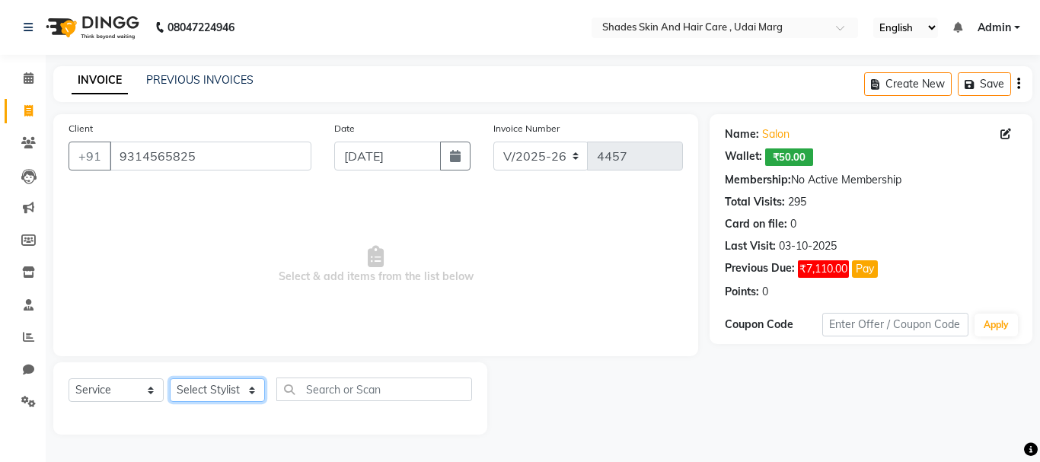
click at [203, 387] on select "Select Stylist [PERSON_NAME] ADMIN [PERSON_NAME] [PERSON_NAME] GAYATRI [PERSON_…" at bounding box center [217, 390] width 95 height 24
select select "74331"
click at [170, 378] on select "Select Stylist [PERSON_NAME] ADMIN [PERSON_NAME] [PERSON_NAME] GAYATRI [PERSON_…" at bounding box center [217, 390] width 95 height 24
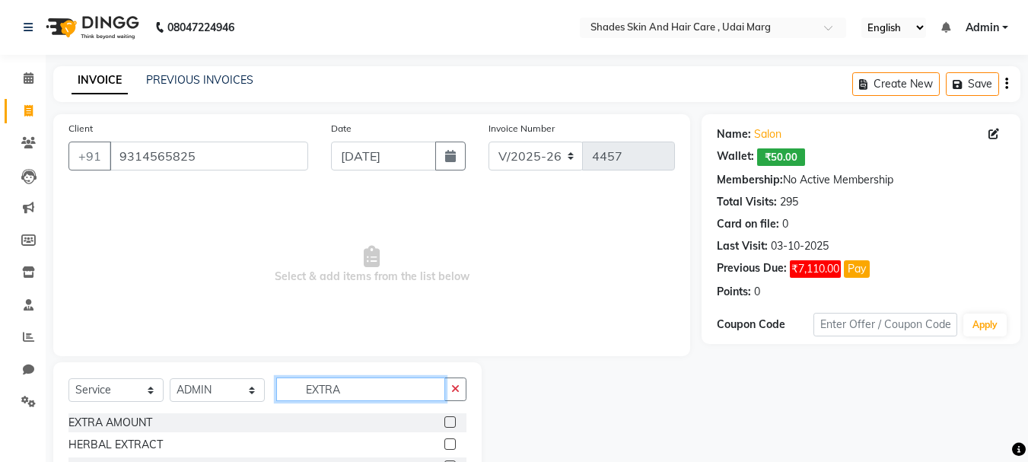
type input "EXTRA"
click at [449, 420] on label at bounding box center [449, 421] width 11 height 11
click at [449, 420] on input "checkbox" at bounding box center [449, 423] width 10 height 10
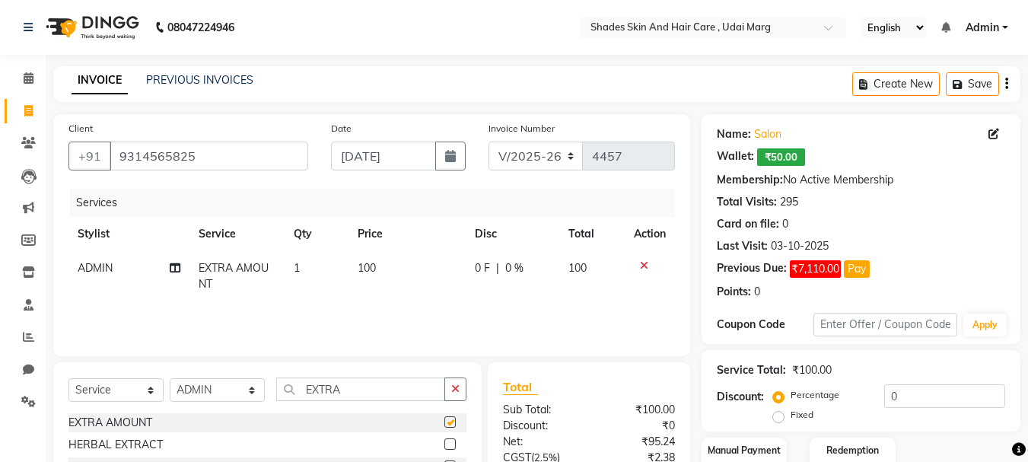
checkbox input "false"
click at [384, 271] on td "100" at bounding box center [407, 276] width 117 height 50
select select "74331"
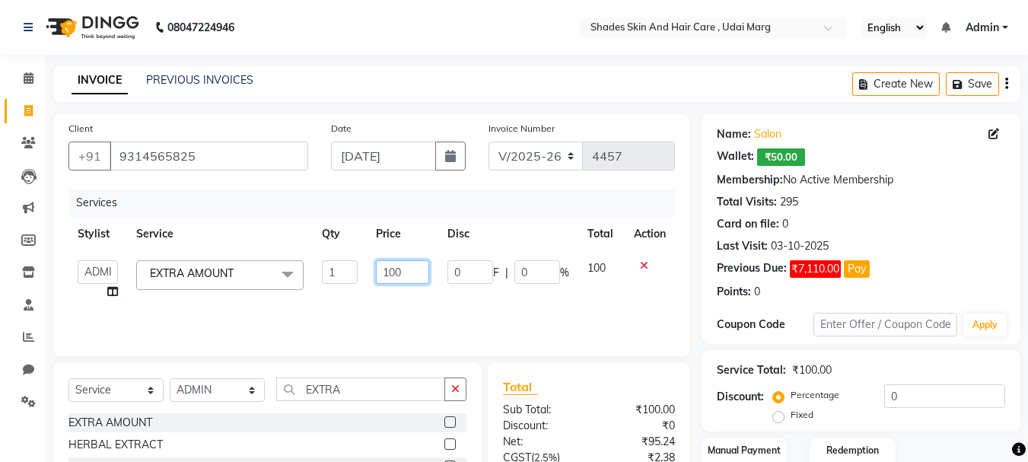
click at [403, 277] on input "100" at bounding box center [402, 272] width 53 height 24
type input "1"
type input "5"
type input "350"
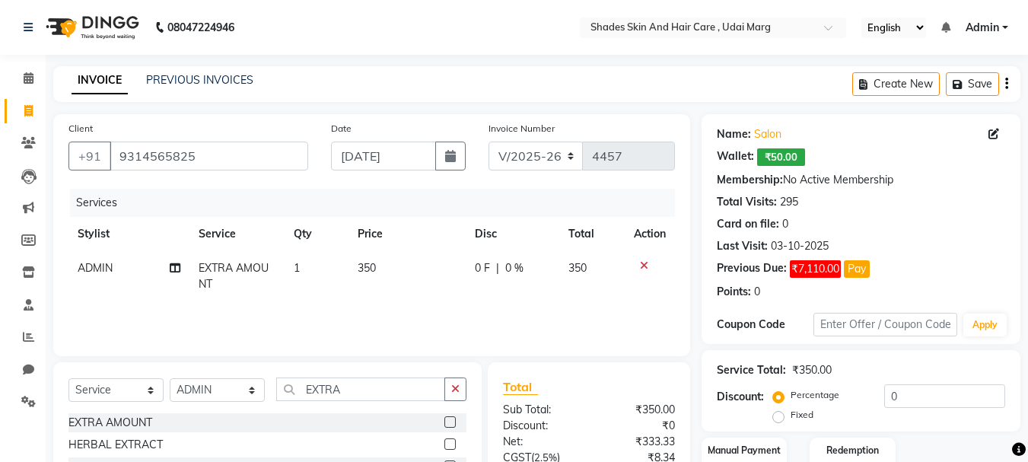
click at [628, 318] on div "Services Stylist Service Qty Price Disc Total Action ADMIN EXTRA AMOUNT 1 350 0…" at bounding box center [371, 265] width 607 height 152
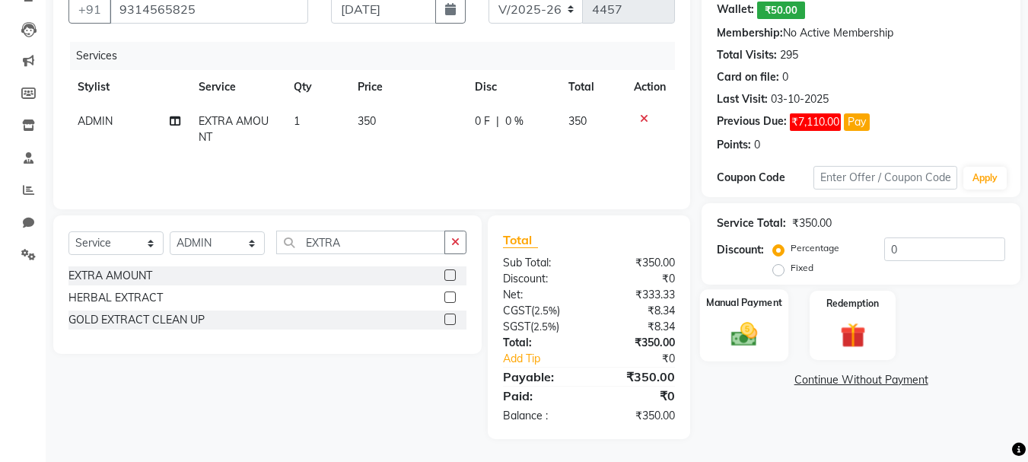
click at [769, 335] on div "Manual Payment" at bounding box center [744, 325] width 89 height 72
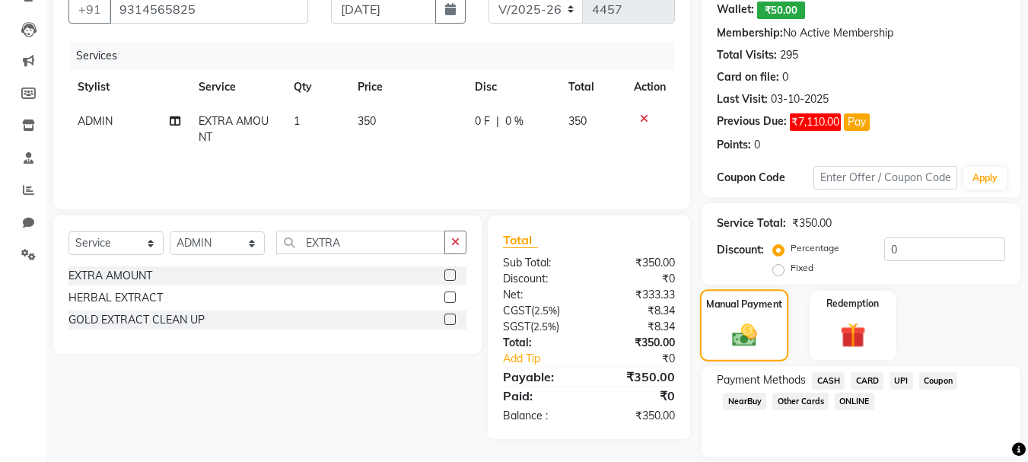
scroll to position [196, 0]
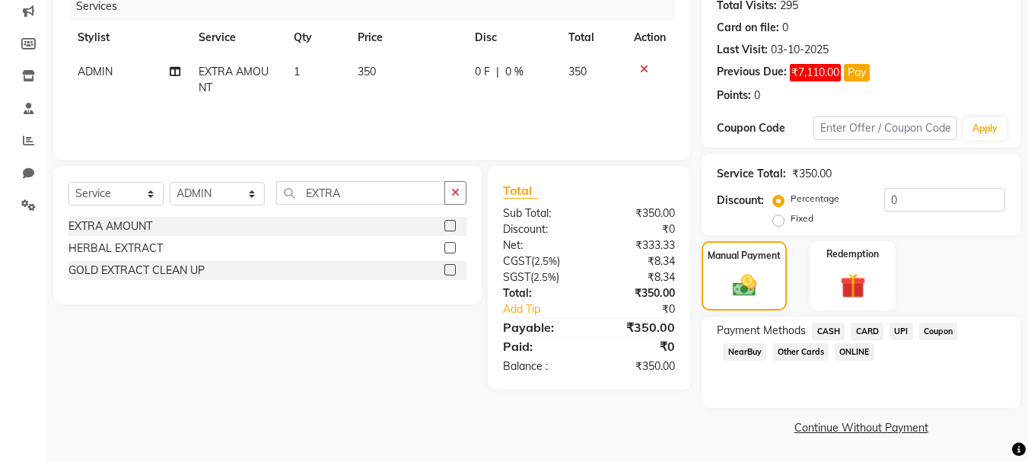
click at [876, 328] on span "CARD" at bounding box center [867, 332] width 33 height 18
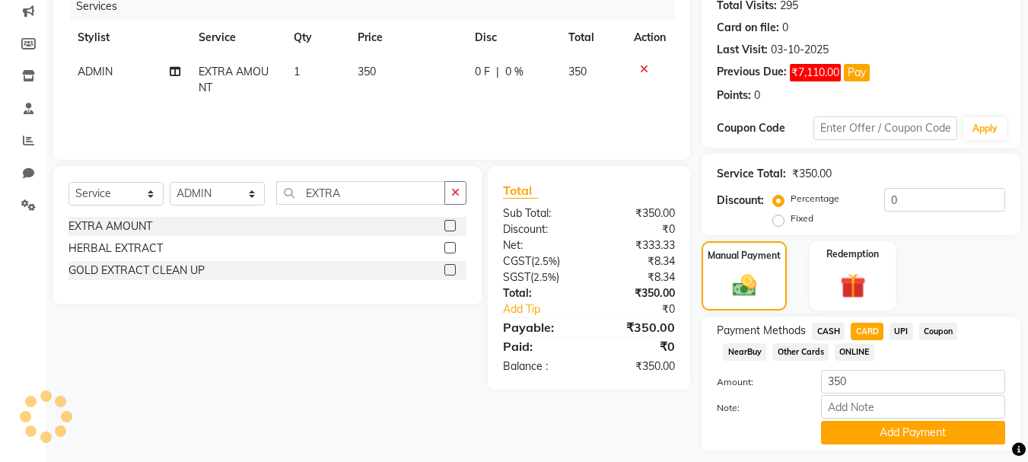
scroll to position [239, 0]
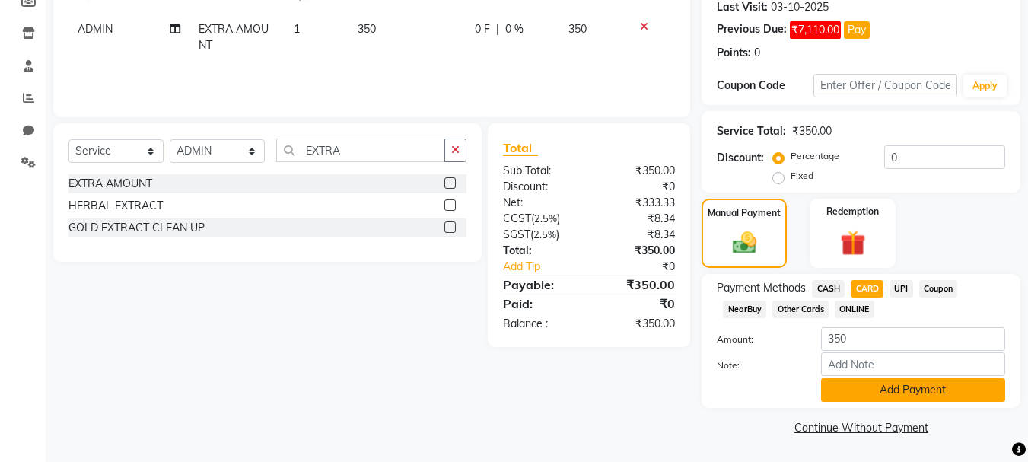
click at [892, 391] on button "Add Payment" at bounding box center [913, 390] width 184 height 24
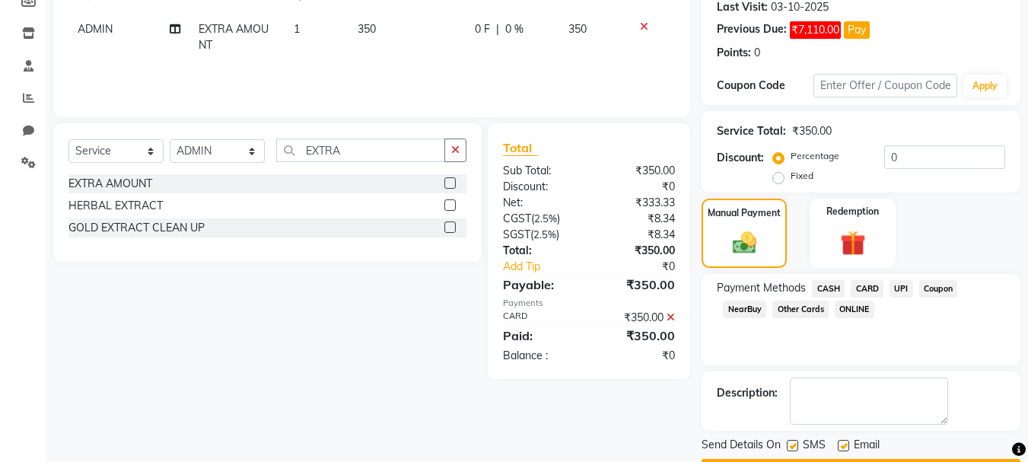
scroll to position [282, 0]
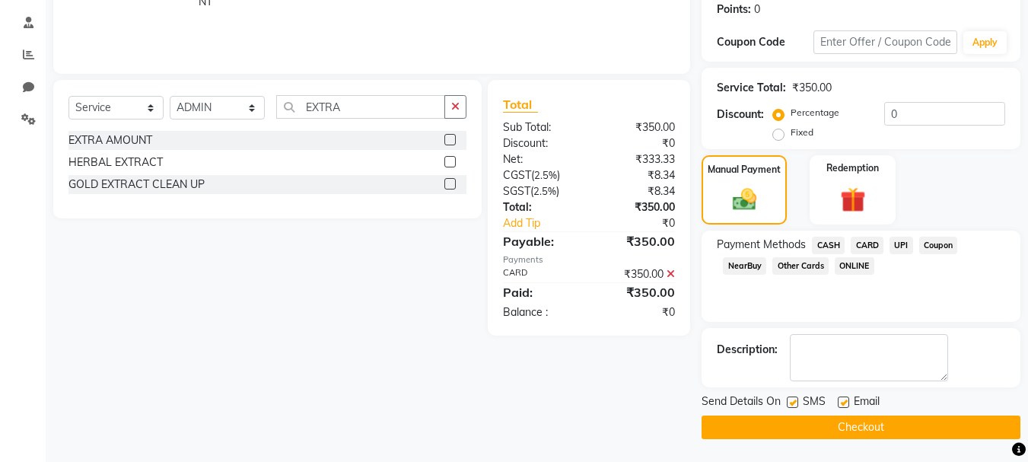
click at [887, 427] on button "Checkout" at bounding box center [861, 428] width 319 height 24
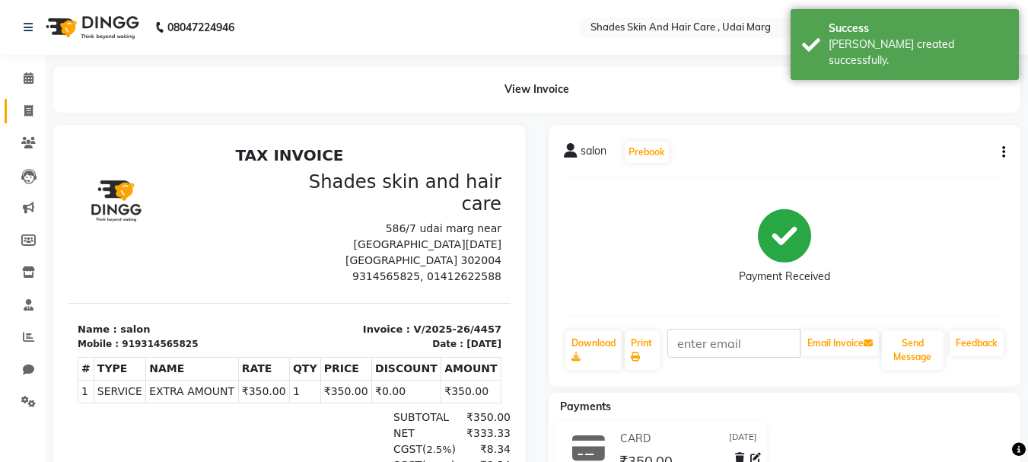
click at [29, 109] on icon at bounding box center [28, 110] width 8 height 11
select select "8022"
select select "service"
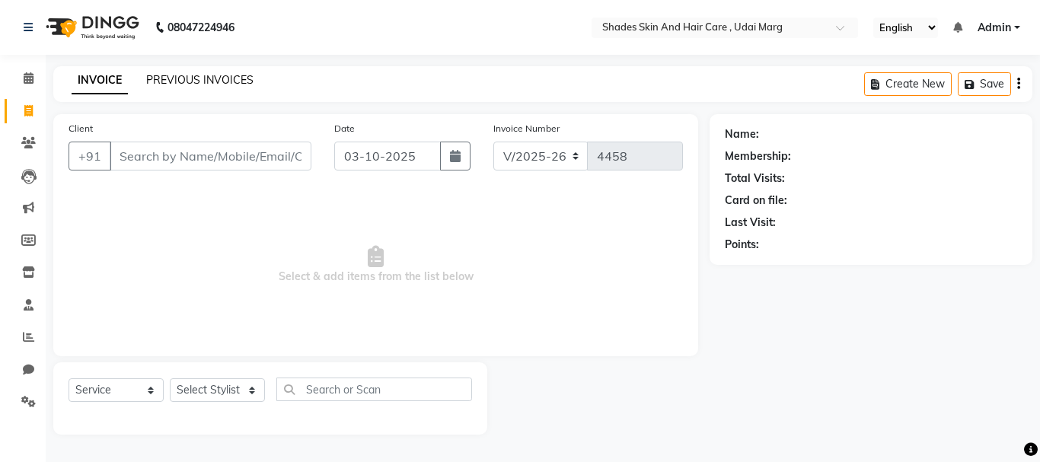
click at [183, 76] on link "PREVIOUS INVOICES" at bounding box center [199, 80] width 107 height 14
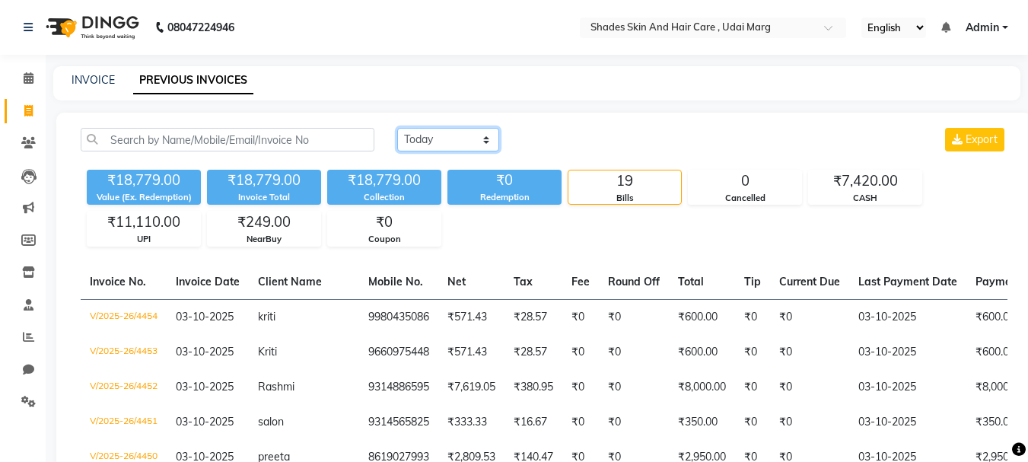
click at [405, 133] on select "[DATE] [DATE] Custom Range" at bounding box center [448, 140] width 102 height 24
select select "range"
click at [397, 128] on select "[DATE] [DATE] Custom Range" at bounding box center [448, 140] width 102 height 24
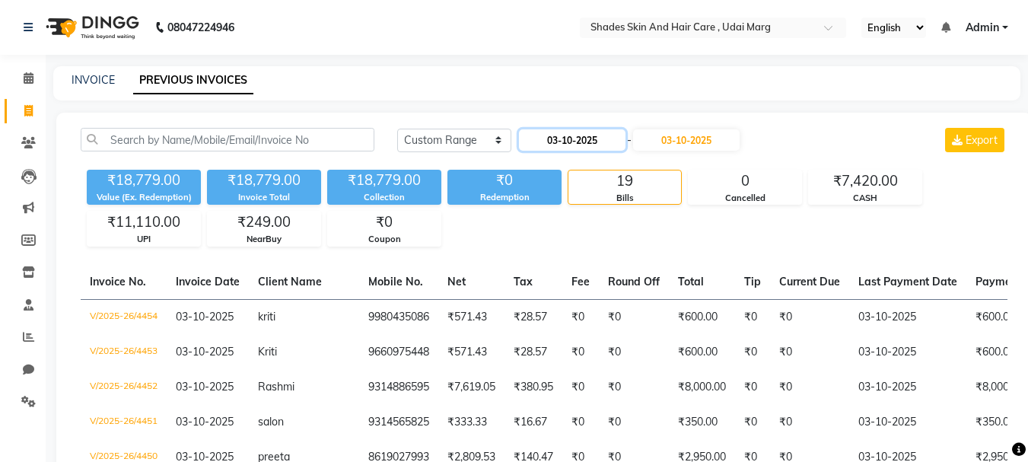
click at [521, 141] on input "03-10-2025" at bounding box center [572, 139] width 107 height 21
select select "10"
select select "2025"
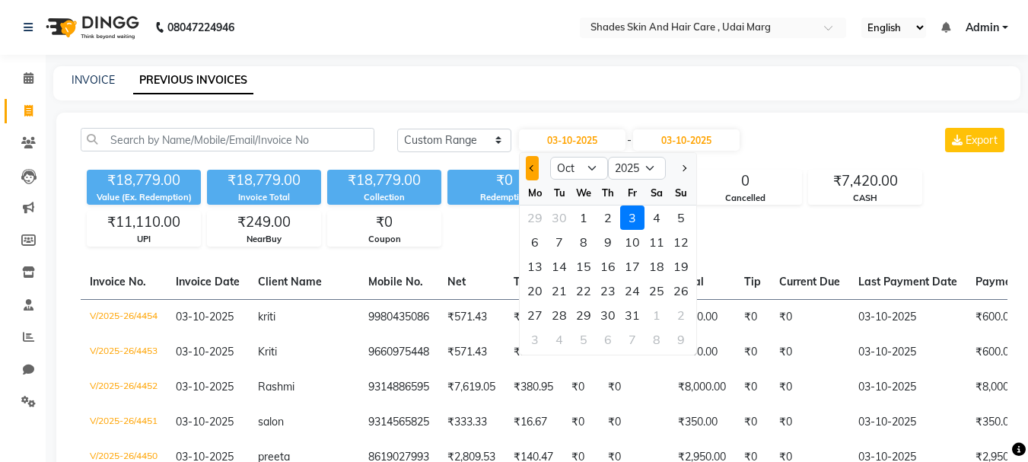
click at [530, 163] on button "Previous month" at bounding box center [532, 168] width 13 height 24
select select "9"
click at [532, 303] on div "29" at bounding box center [535, 315] width 24 height 24
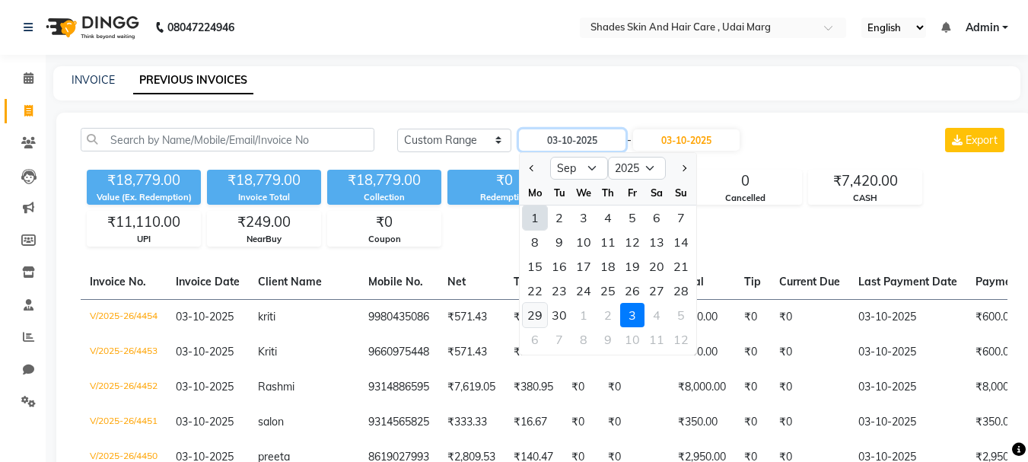
type input "29-09-2025"
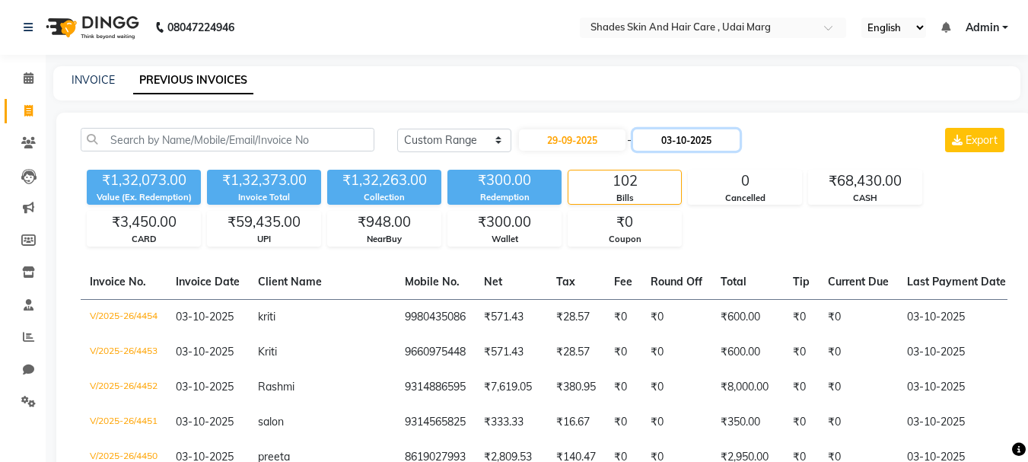
click at [679, 129] on input "03-10-2025" at bounding box center [686, 139] width 107 height 21
select select "10"
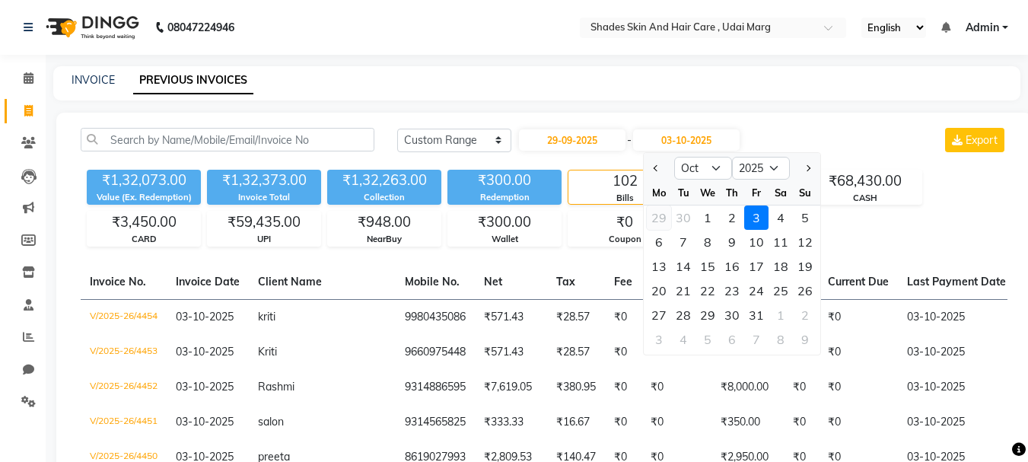
click at [664, 217] on div "29" at bounding box center [659, 217] width 24 height 24
type input "29-09-2025"
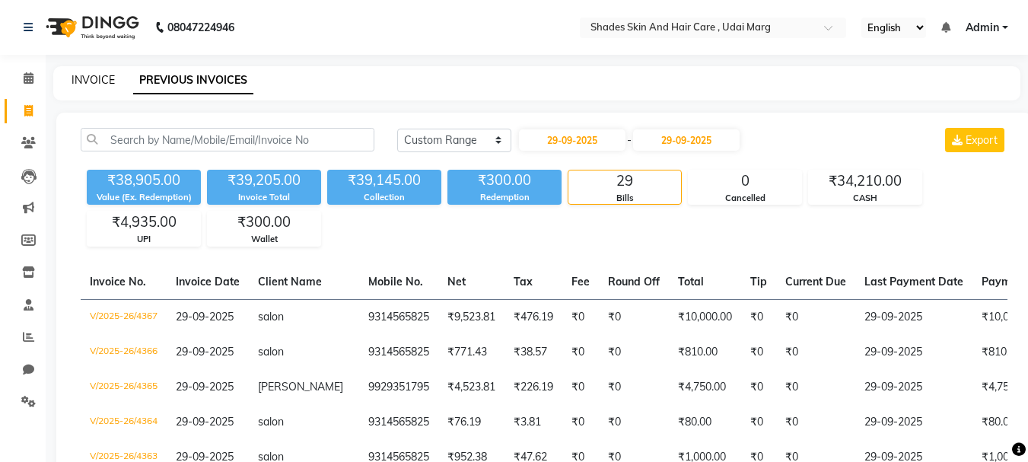
click at [103, 81] on link "INVOICE" at bounding box center [93, 80] width 43 height 14
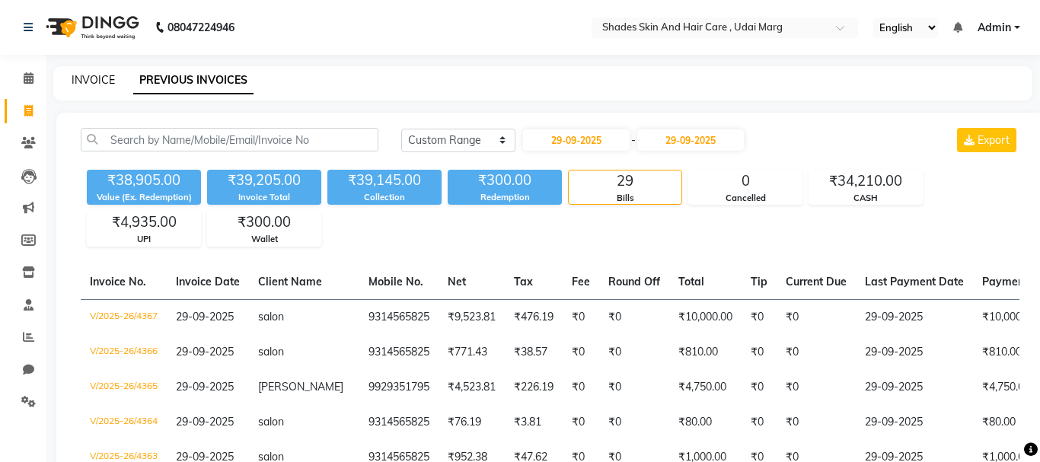
select select "service"
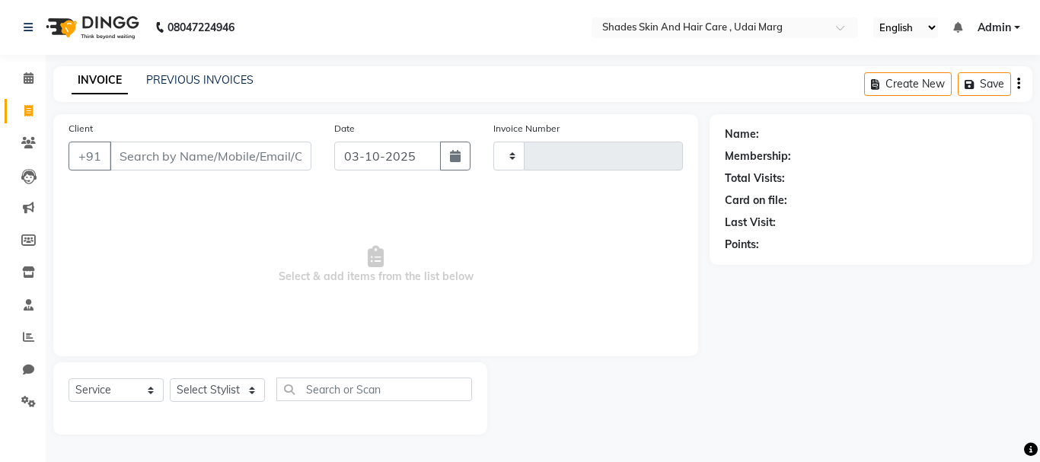
type input "4458"
select select "8022"
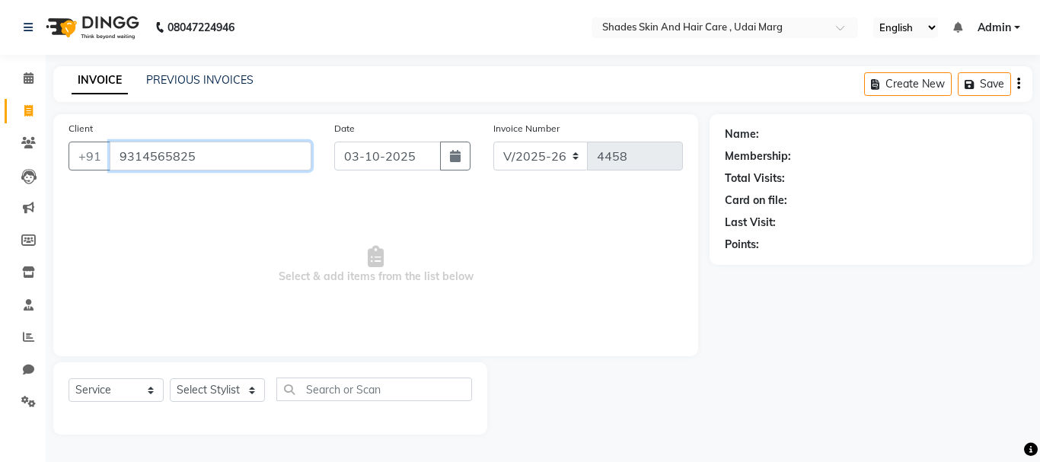
type input "9314565825"
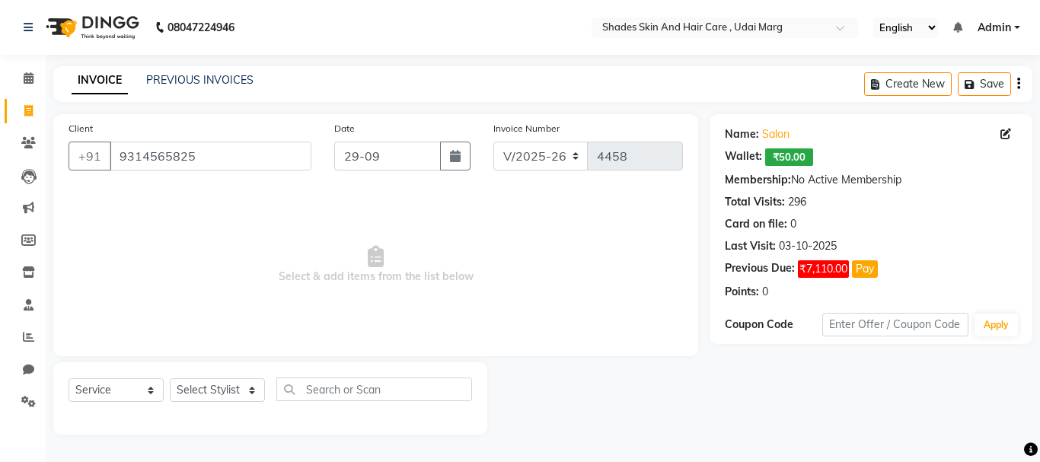
type input "29-09-2025"
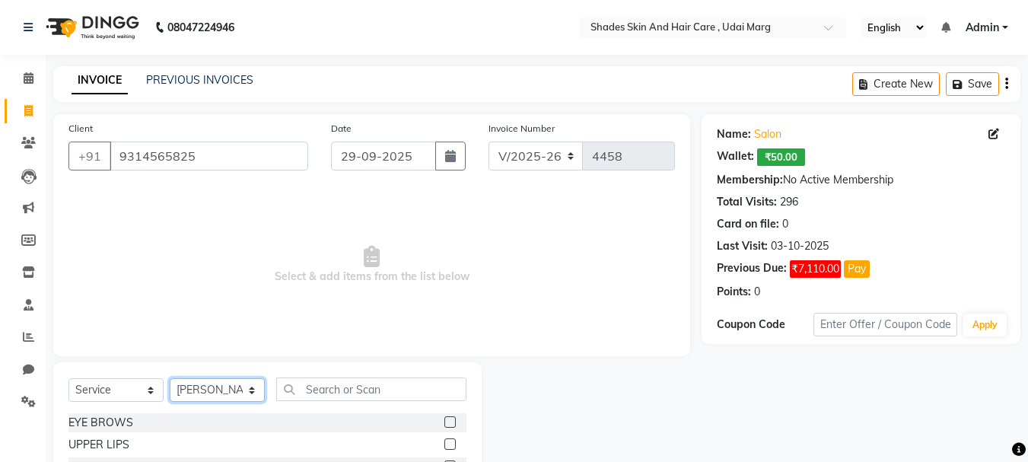
select select "74331"
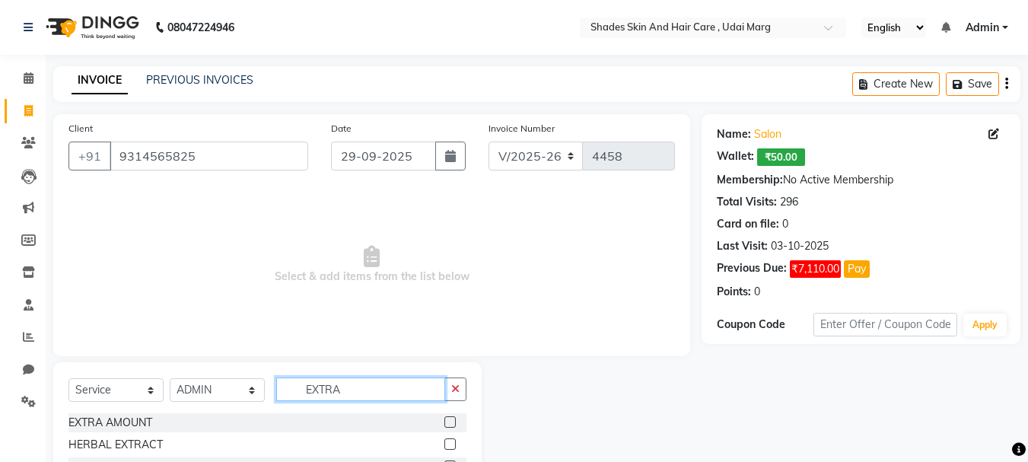
type input "EXTRA"
click at [449, 421] on label at bounding box center [449, 421] width 11 height 11
click at [449, 421] on input "checkbox" at bounding box center [449, 423] width 10 height 10
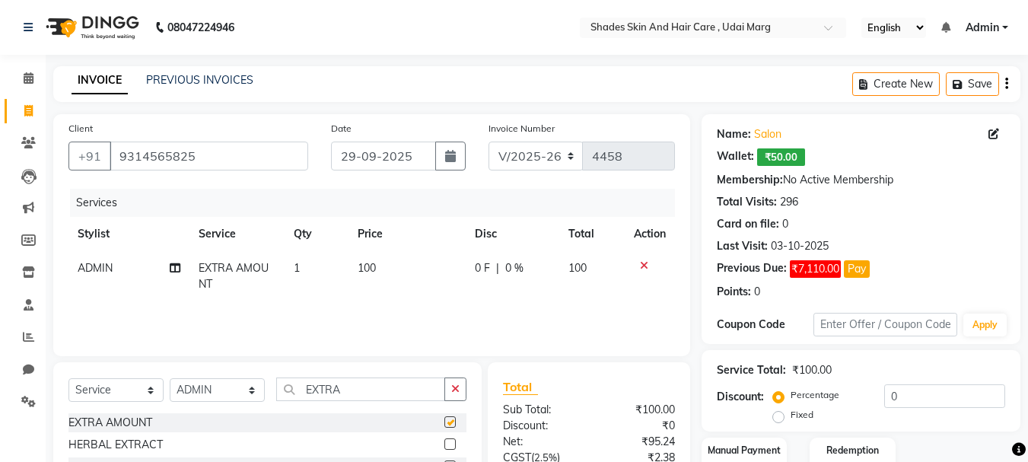
checkbox input "false"
click at [396, 269] on td "100" at bounding box center [407, 276] width 117 height 50
select select "74331"
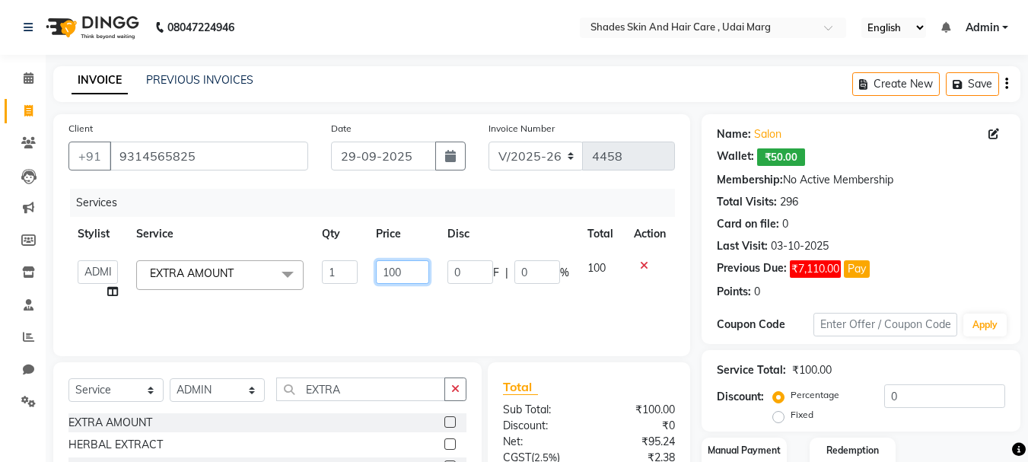
click at [399, 269] on input "100" at bounding box center [402, 272] width 53 height 24
type input "80"
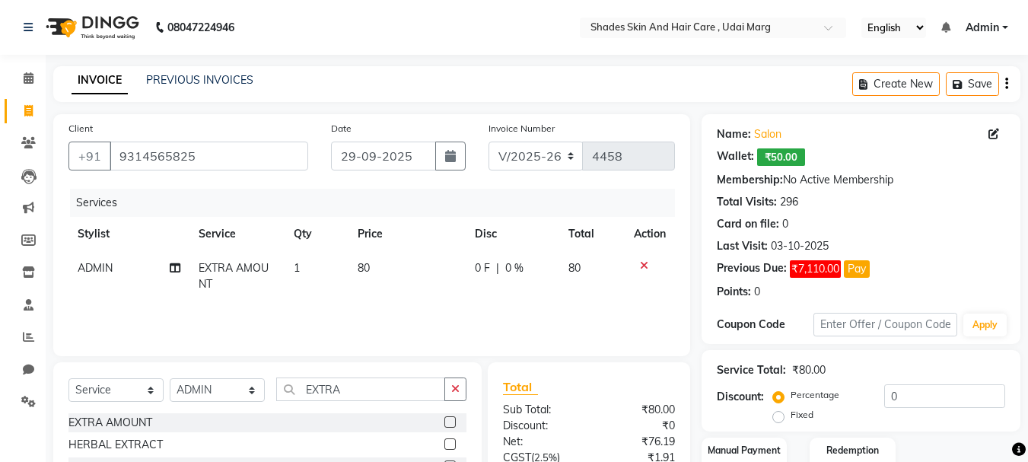
click at [488, 300] on td "0 F | 0 %" at bounding box center [513, 276] width 94 height 50
select select "74331"
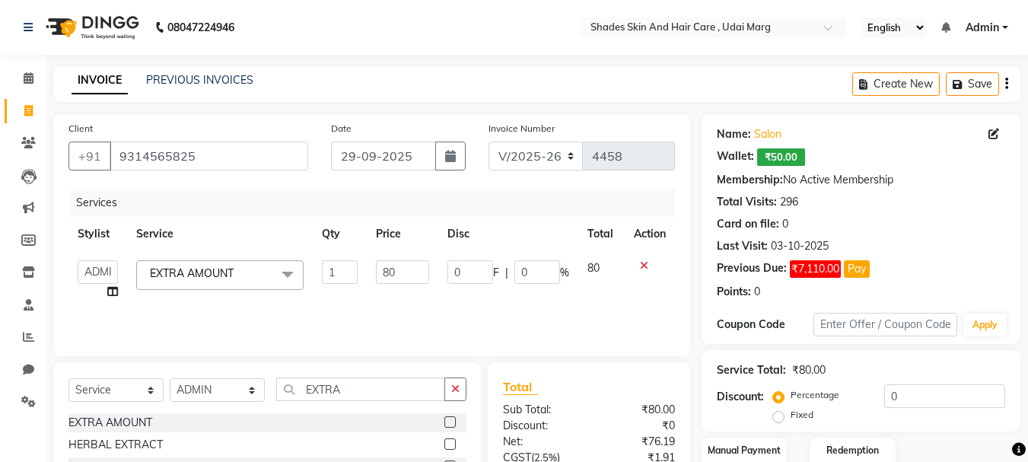
scroll to position [147, 0]
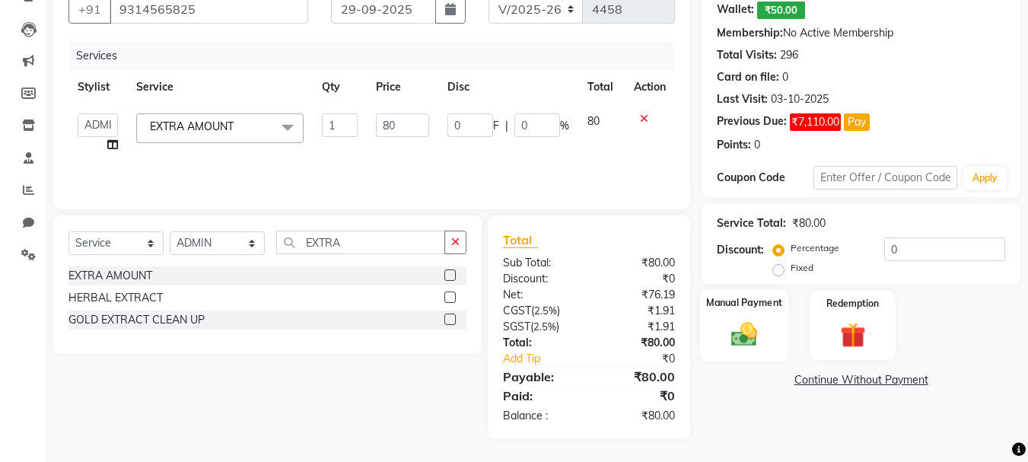
click at [745, 337] on img at bounding box center [744, 334] width 43 height 30
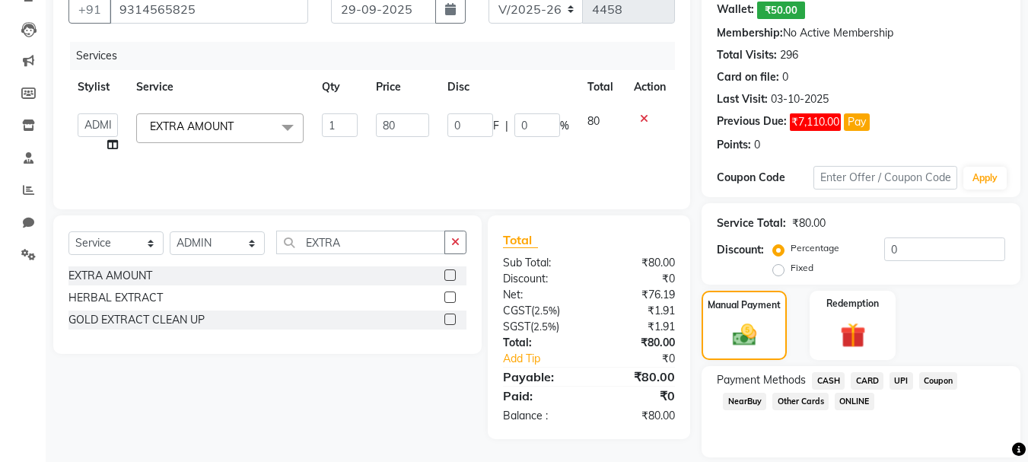
scroll to position [196, 0]
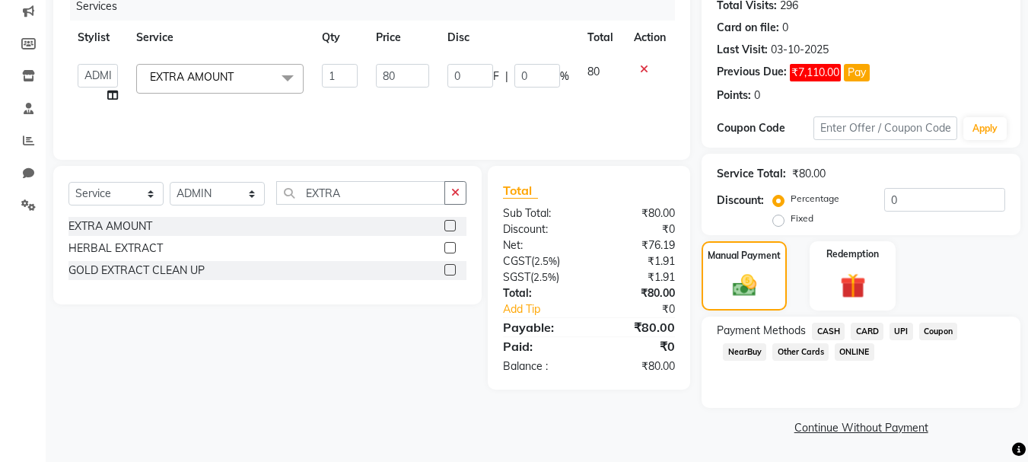
click at [867, 347] on span "ONLINE" at bounding box center [855, 352] width 40 height 18
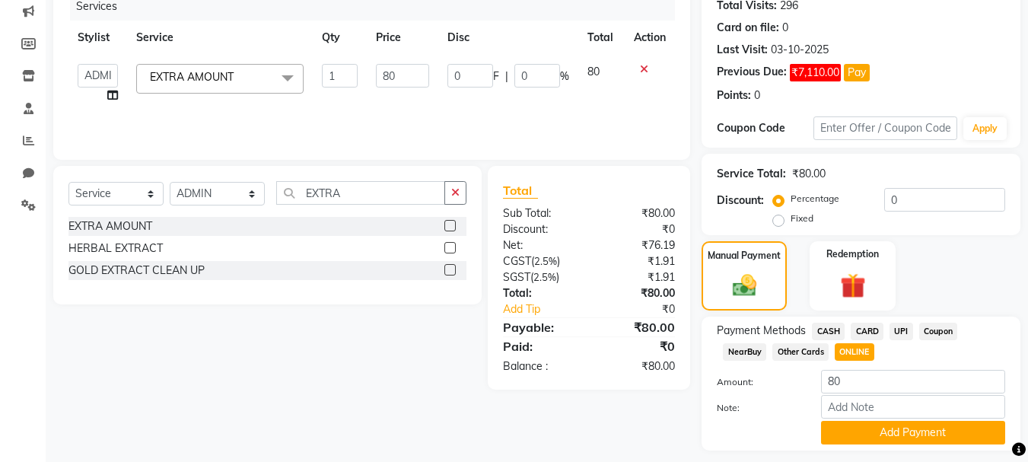
scroll to position [239, 0]
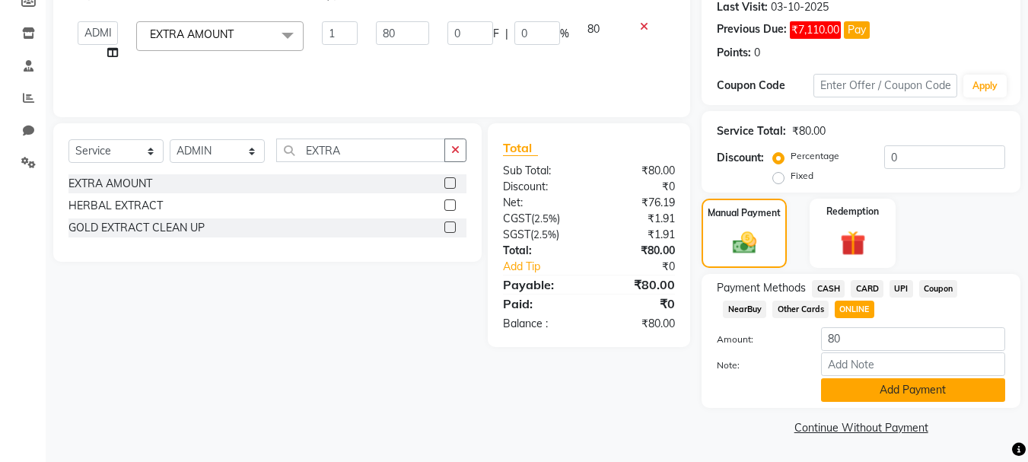
click at [889, 390] on button "Add Payment" at bounding box center [913, 390] width 184 height 24
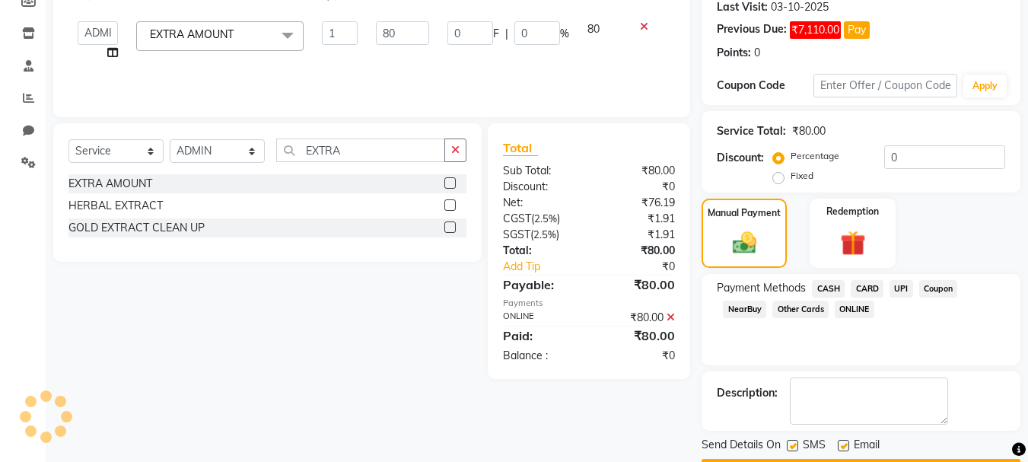
scroll to position [282, 0]
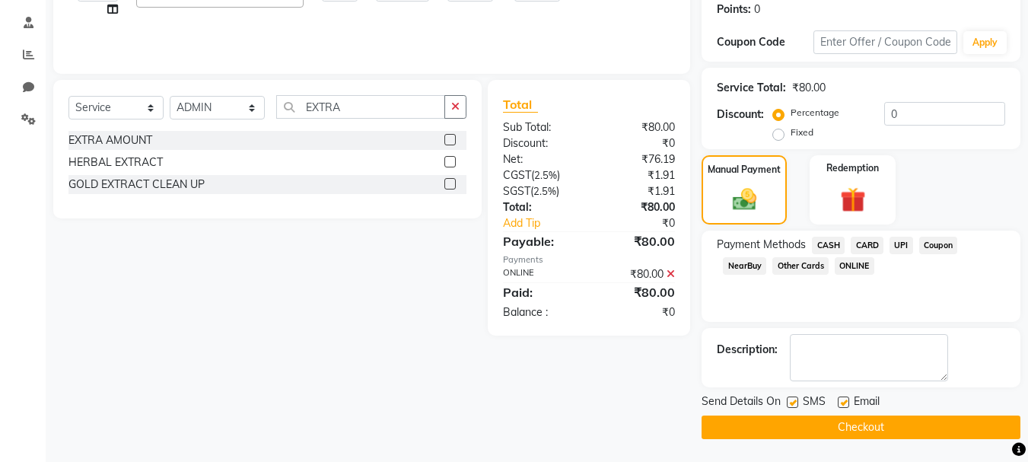
click at [883, 427] on button "Checkout" at bounding box center [861, 428] width 319 height 24
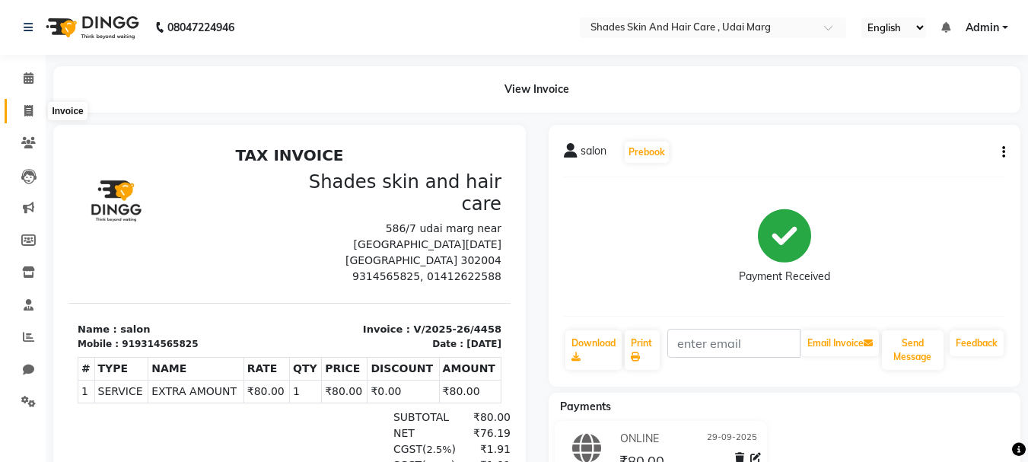
click at [27, 113] on icon at bounding box center [28, 110] width 8 height 11
select select "service"
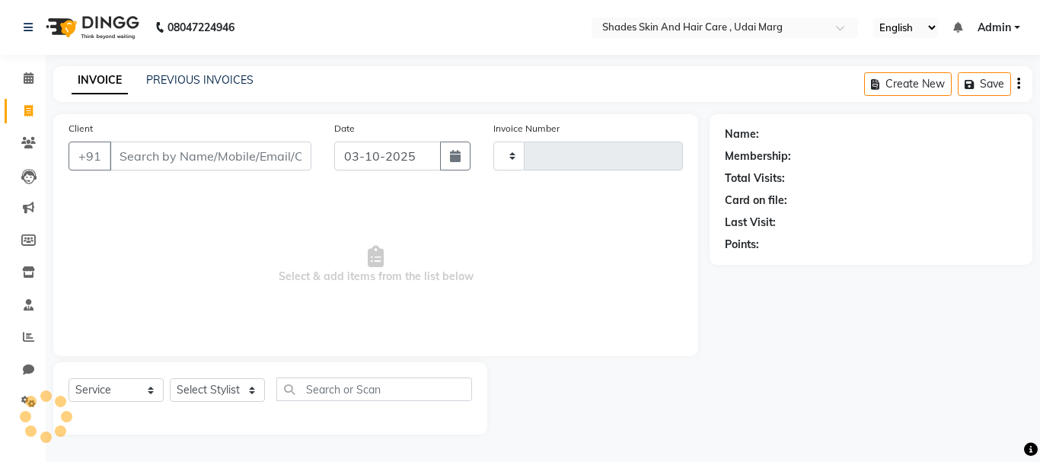
type input "4459"
select select "8022"
click at [216, 83] on link "PREVIOUS INVOICES" at bounding box center [199, 80] width 107 height 14
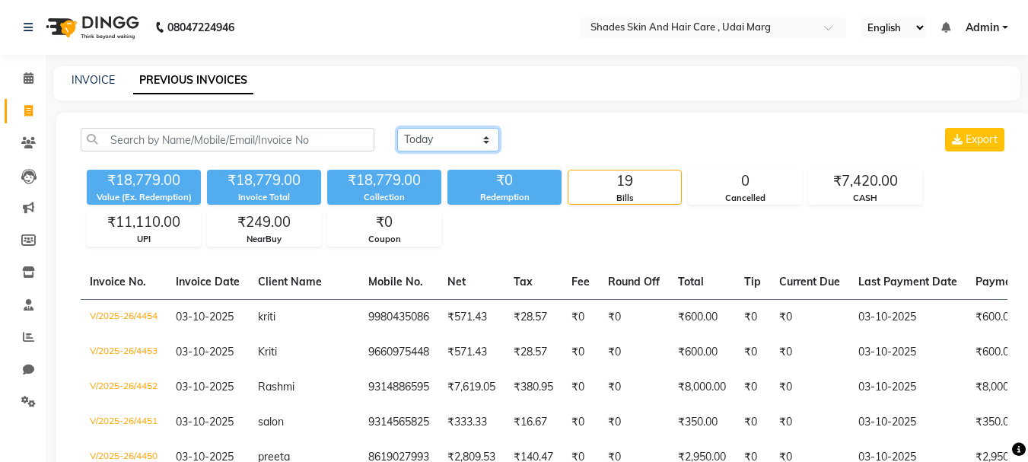
click at [473, 135] on select "[DATE] [DATE] Custom Range" at bounding box center [448, 140] width 102 height 24
select select "range"
click at [397, 128] on select "[DATE] [DATE] Custom Range" at bounding box center [448, 140] width 102 height 24
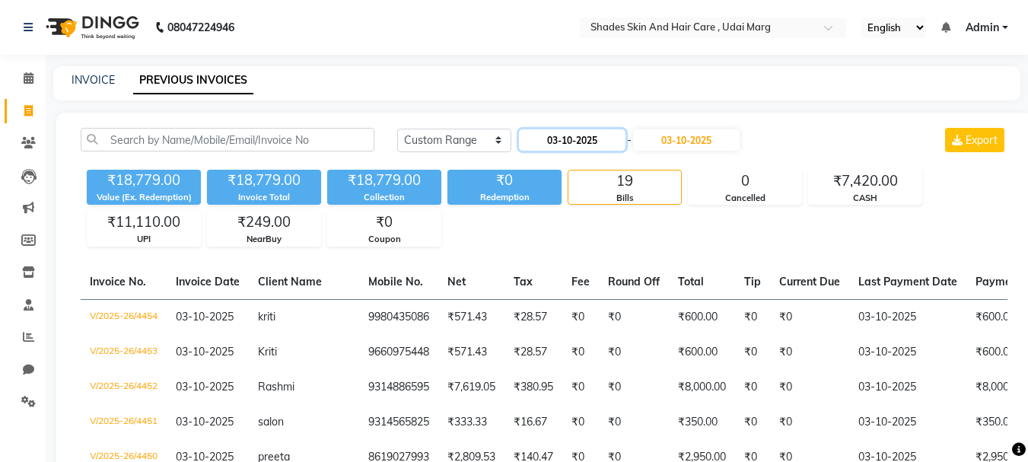
click at [535, 130] on input "03-10-2025" at bounding box center [572, 139] width 107 height 21
select select "10"
select select "2025"
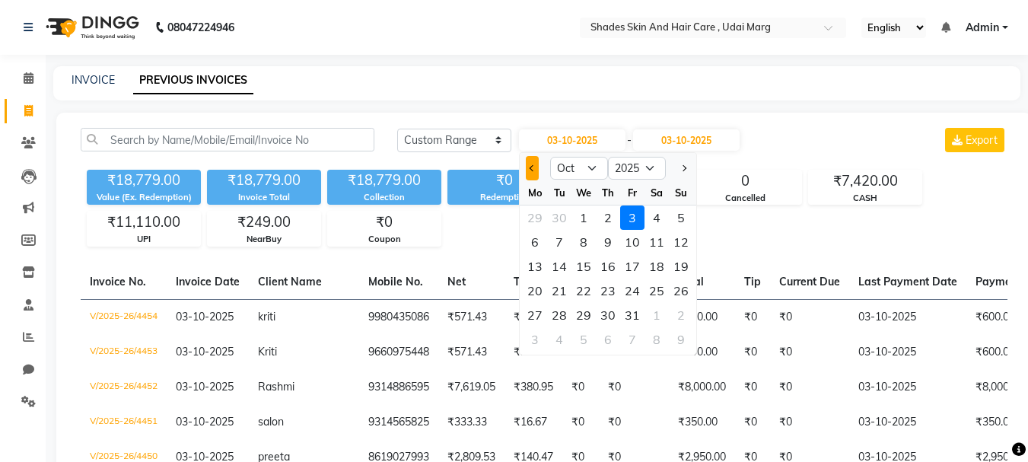
click at [532, 169] on span "Previous month" at bounding box center [533, 168] width 6 height 6
select select "9"
click at [678, 291] on div "28" at bounding box center [681, 291] width 24 height 24
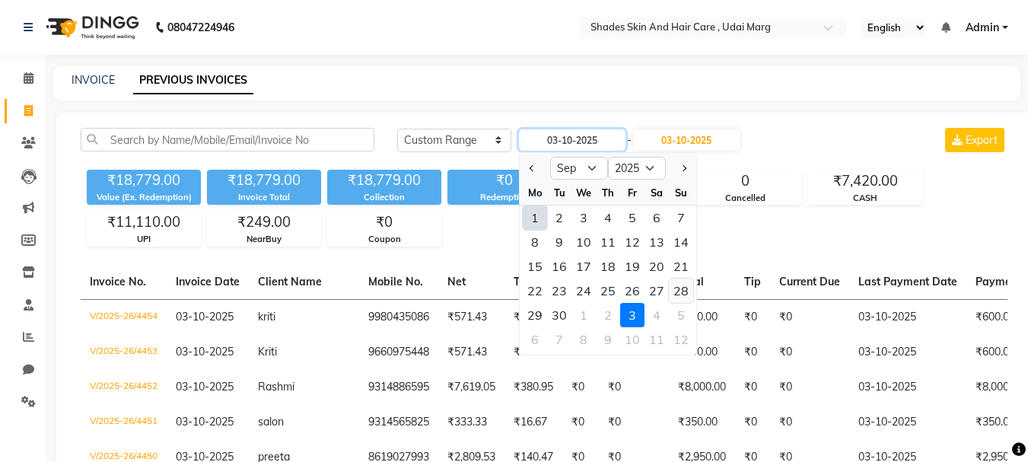
type input "28-09-2025"
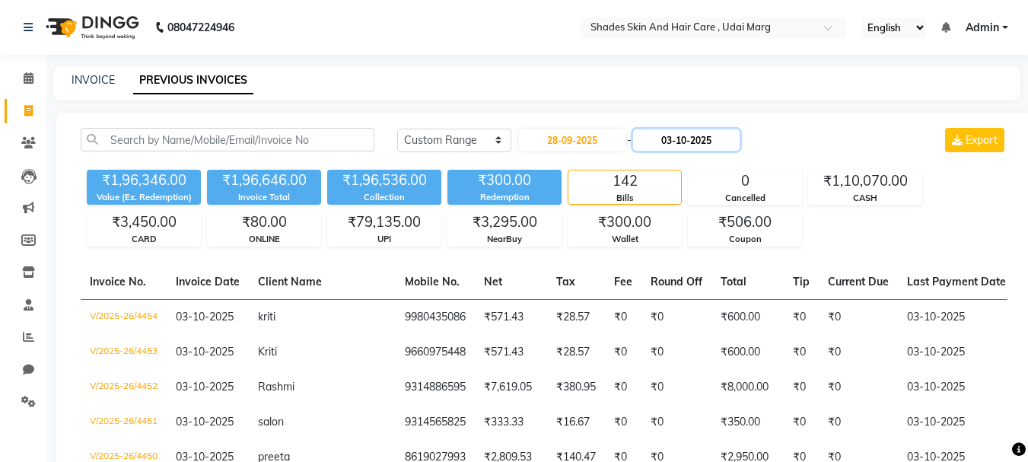
click at [702, 139] on input "03-10-2025" at bounding box center [686, 139] width 107 height 21
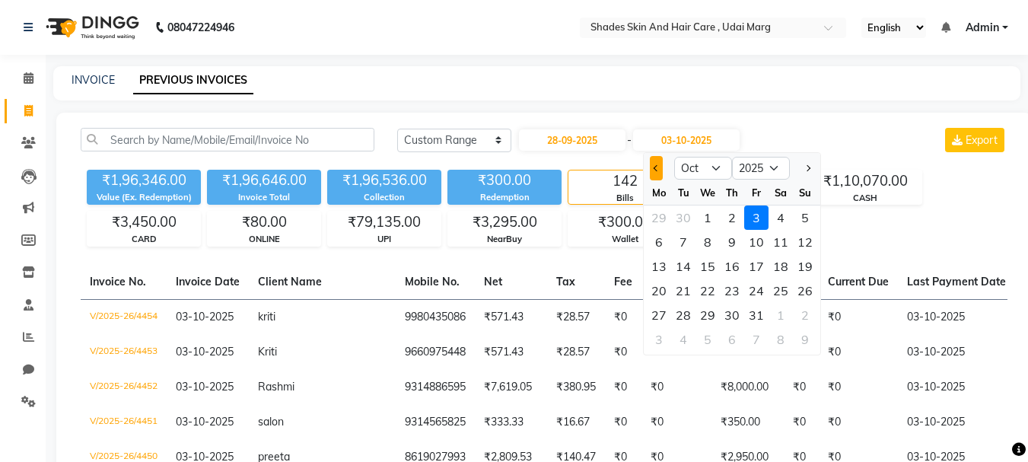
click at [658, 166] on span "Previous month" at bounding box center [657, 168] width 6 height 6
select select "9"
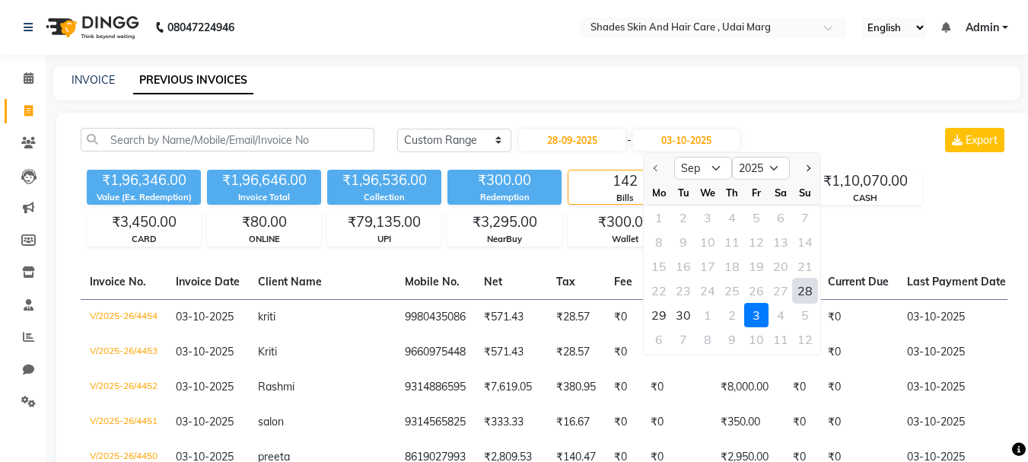
click at [810, 292] on div "28" at bounding box center [805, 291] width 24 height 24
type input "28-09-2025"
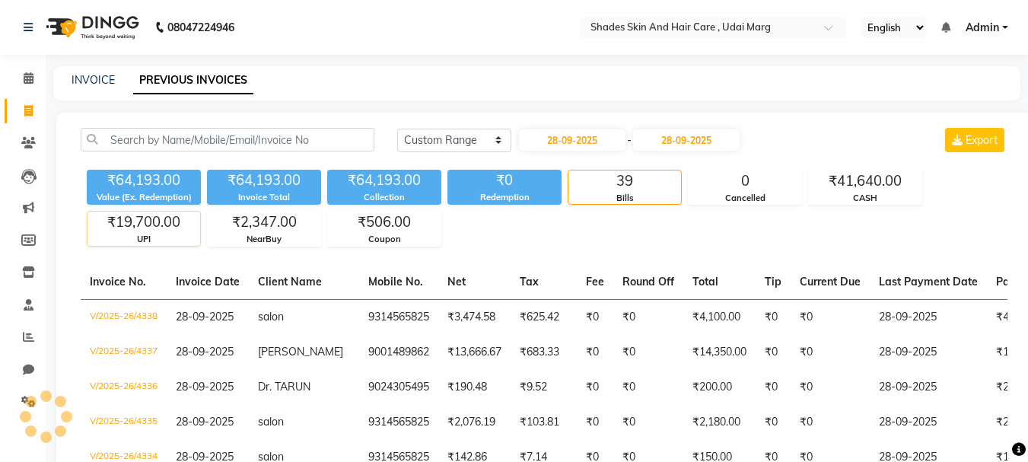
click at [123, 231] on div "₹19,700.00" at bounding box center [144, 222] width 113 height 21
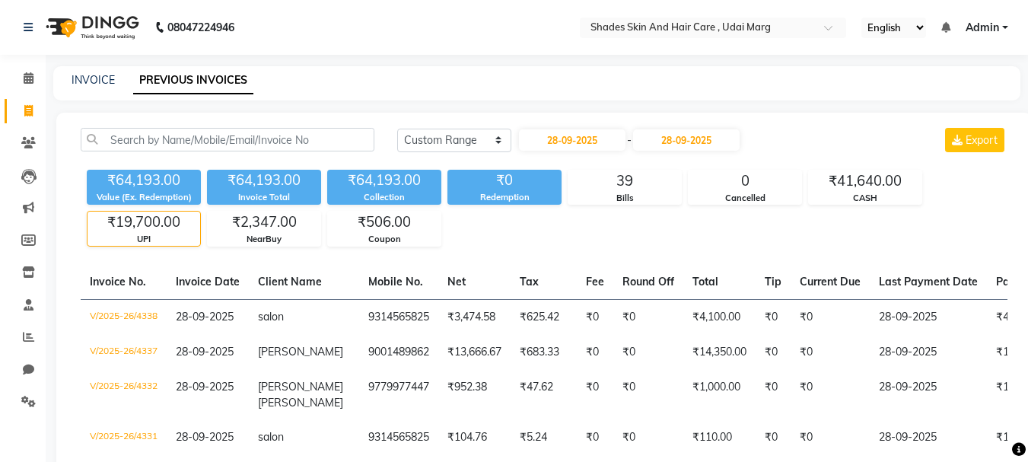
click at [116, 80] on div "INVOICE PREVIOUS INVOICES" at bounding box center [527, 80] width 949 height 16
click at [92, 87] on div "INVOICE" at bounding box center [93, 80] width 43 height 16
click at [92, 83] on link "INVOICE" at bounding box center [93, 80] width 43 height 14
select select "service"
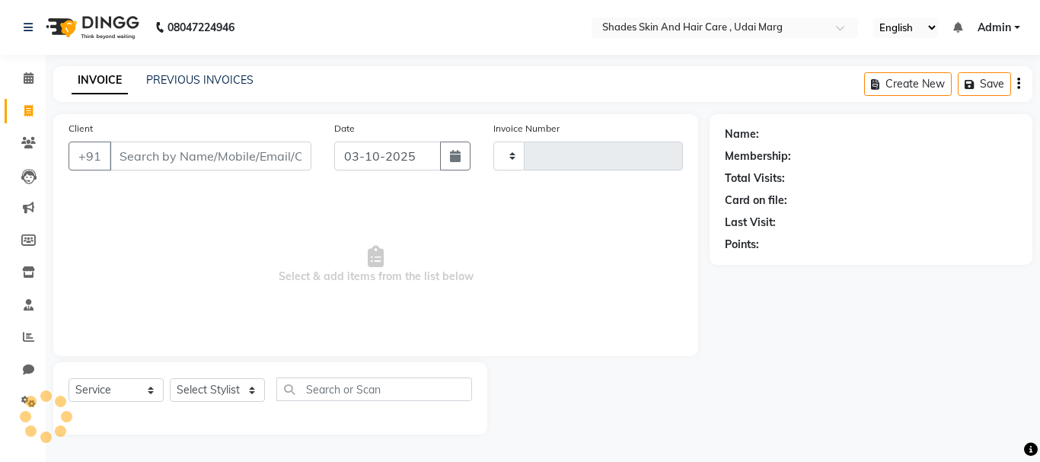
type input "4459"
select select "8022"
type input "9314565825"
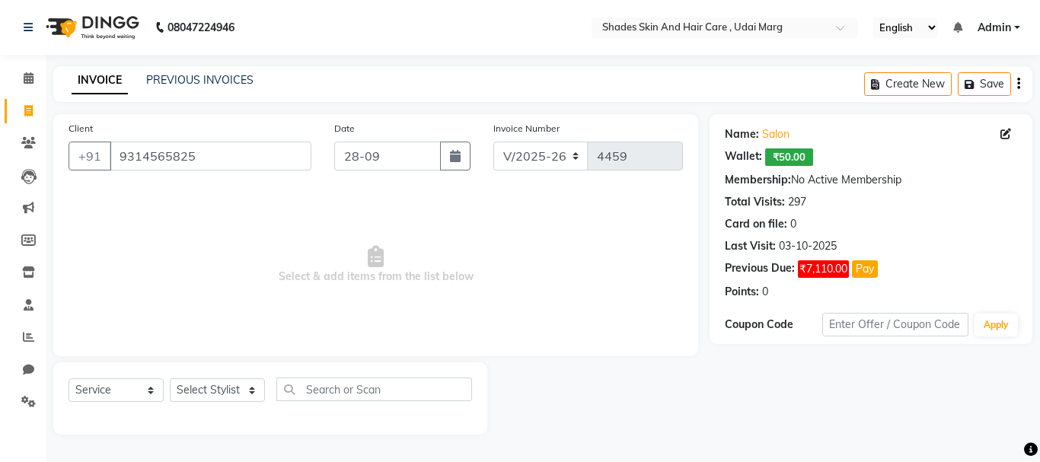
type input "28-09-2025"
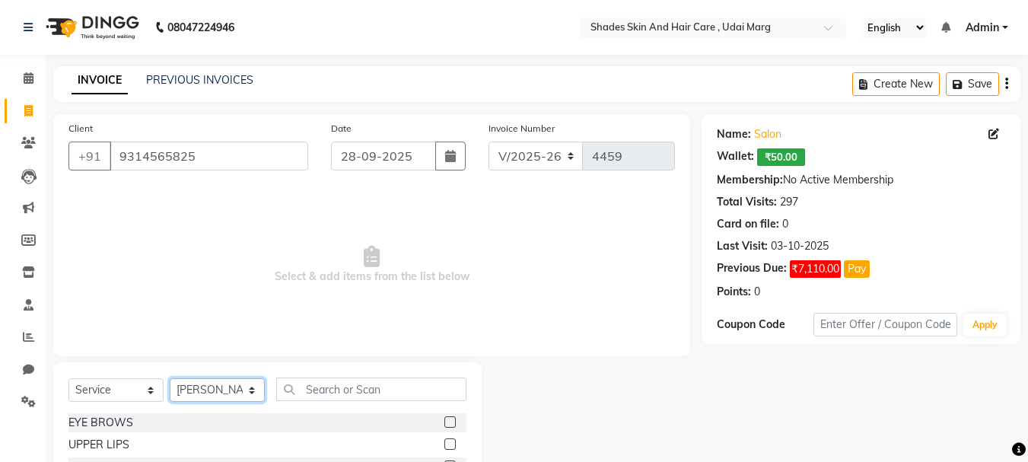
select select "74331"
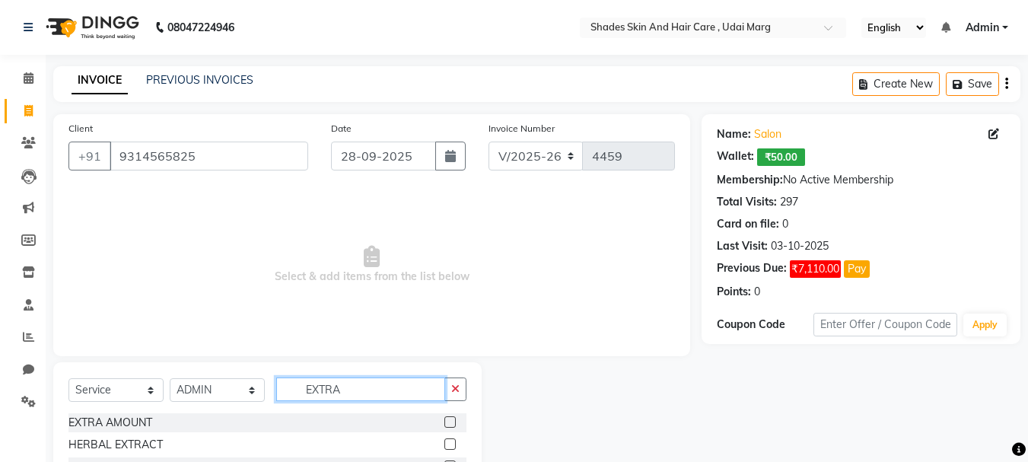
type input "EXTRA"
click at [452, 425] on label at bounding box center [449, 421] width 11 height 11
click at [452, 425] on input "checkbox" at bounding box center [449, 423] width 10 height 10
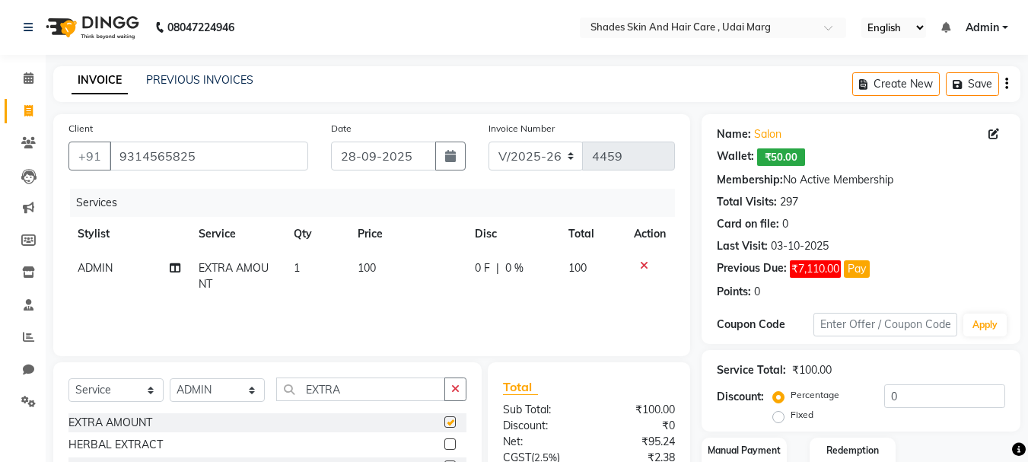
checkbox input "false"
click at [390, 267] on td "100" at bounding box center [407, 276] width 117 height 50
select select "74331"
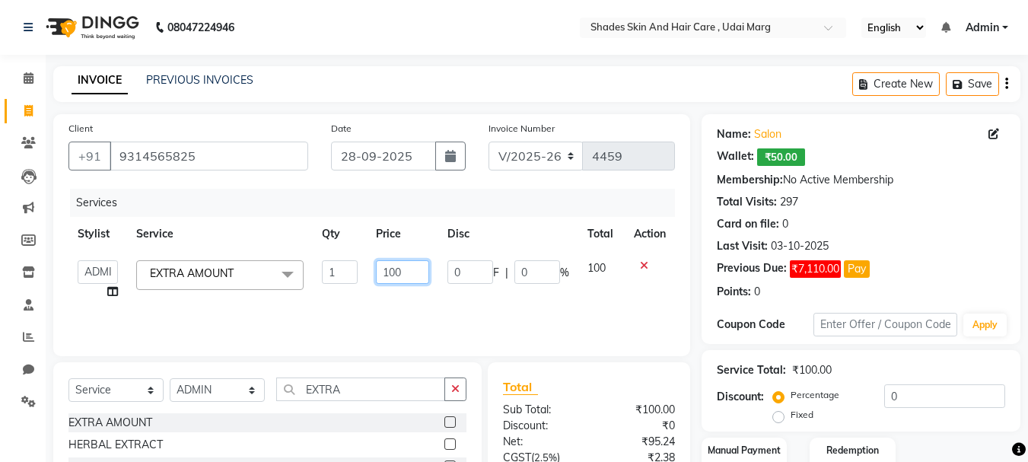
click at [412, 275] on input "100" at bounding box center [402, 272] width 53 height 24
type input "1"
type input "50"
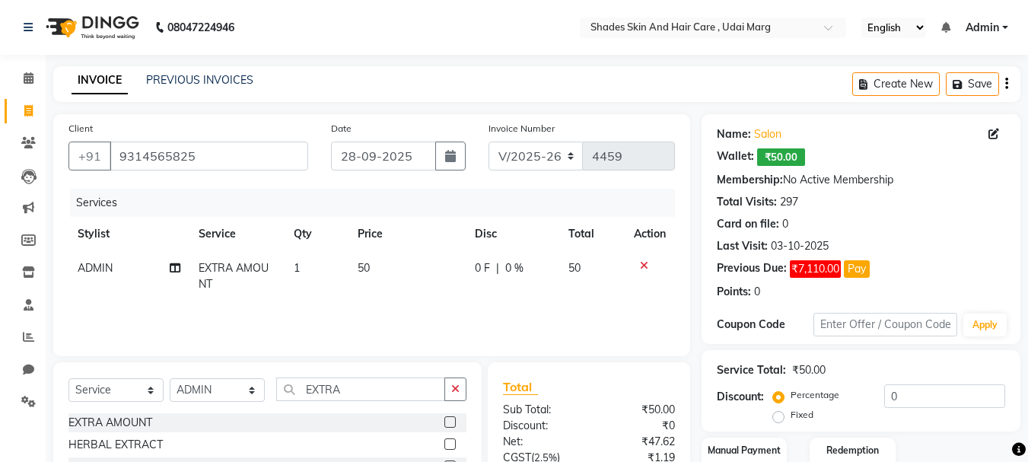
click at [476, 310] on div "Services Stylist Service Qty Price Disc Total Action ADMIN EXTRA AMOUNT 1 50 0 …" at bounding box center [371, 265] width 607 height 152
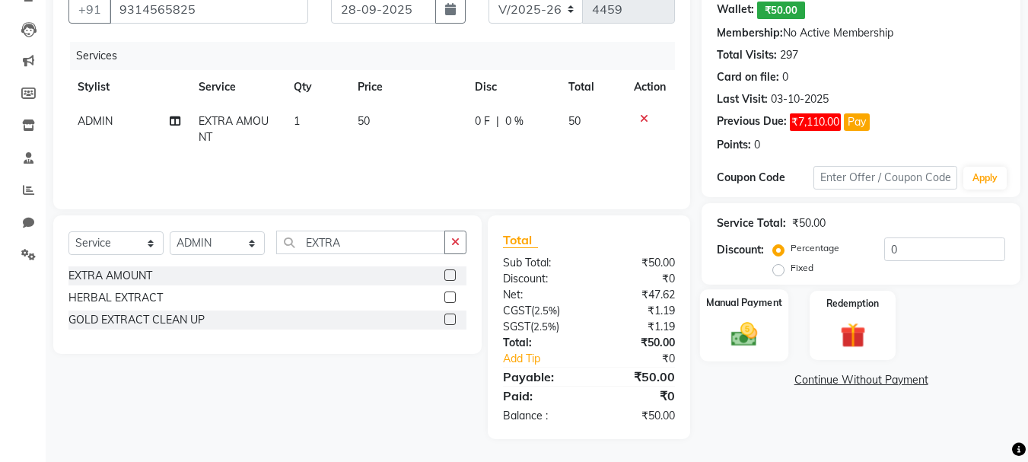
click at [754, 352] on div "Manual Payment" at bounding box center [744, 325] width 89 height 72
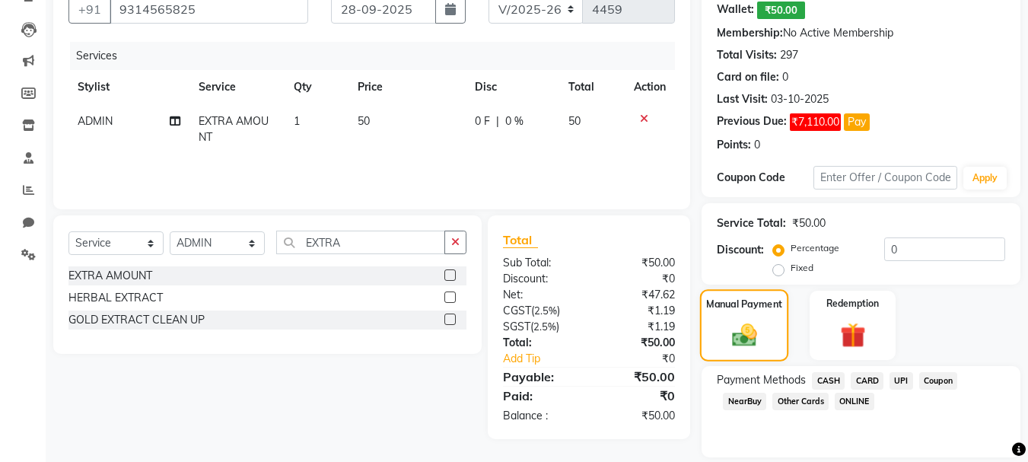
scroll to position [196, 0]
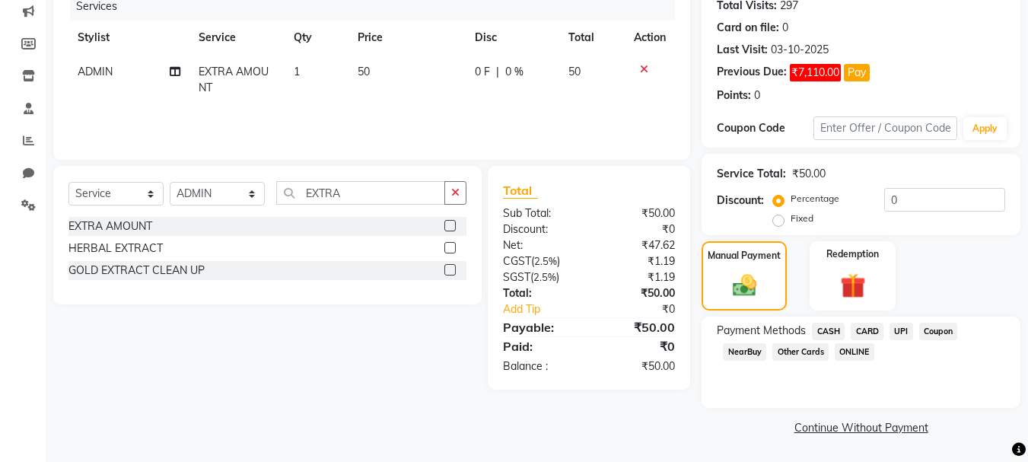
click at [891, 330] on span "UPI" at bounding box center [902, 332] width 24 height 18
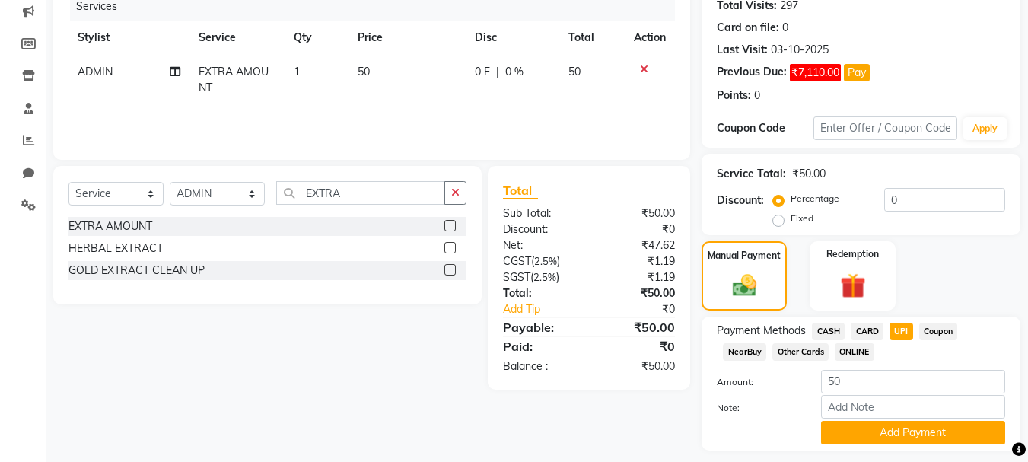
scroll to position [239, 0]
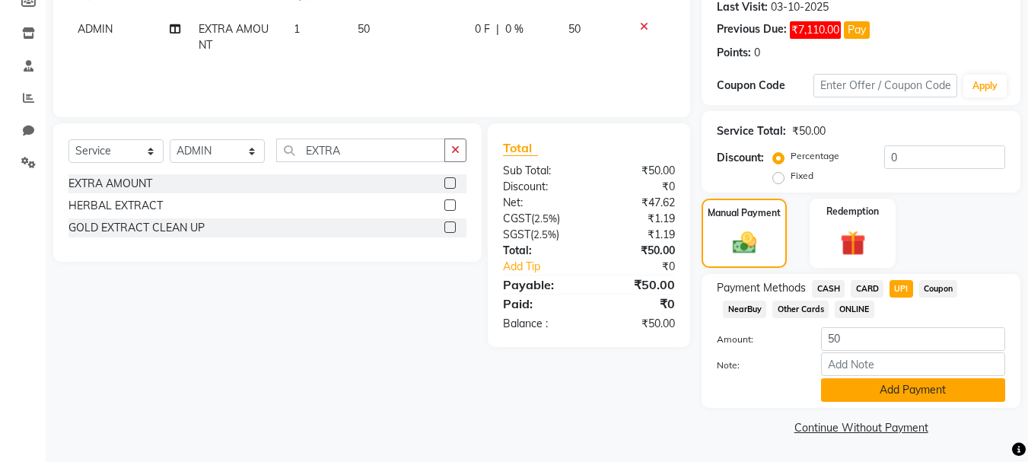
click at [896, 394] on button "Add Payment" at bounding box center [913, 390] width 184 height 24
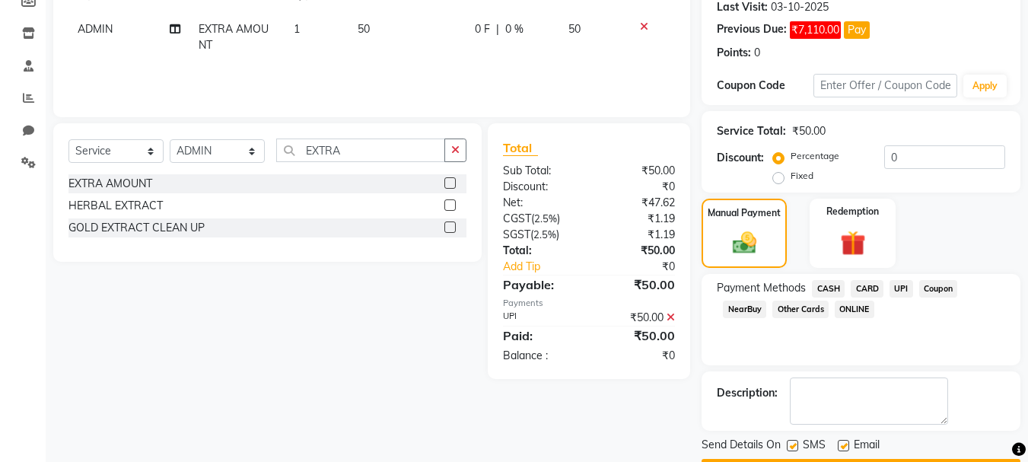
scroll to position [282, 0]
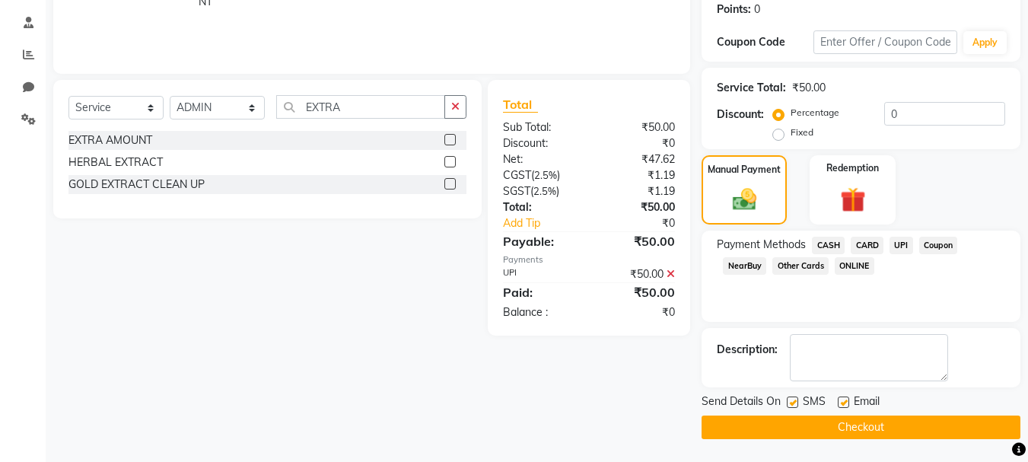
click at [877, 422] on button "Checkout" at bounding box center [861, 428] width 319 height 24
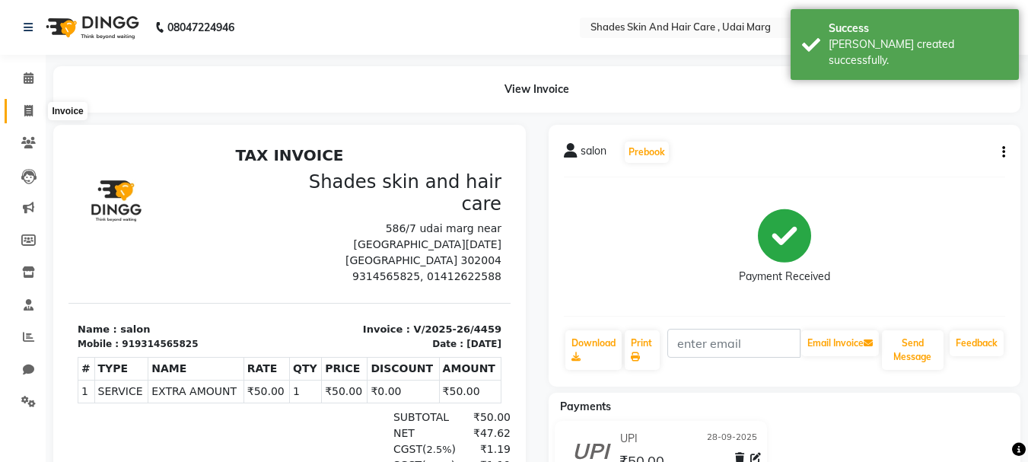
click at [29, 117] on span at bounding box center [28, 112] width 27 height 18
select select "service"
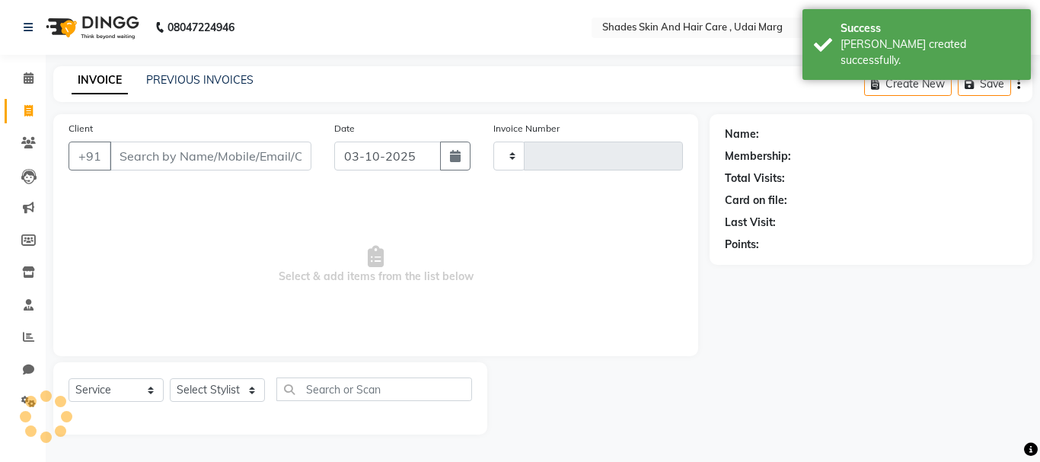
type input "4460"
select select "8022"
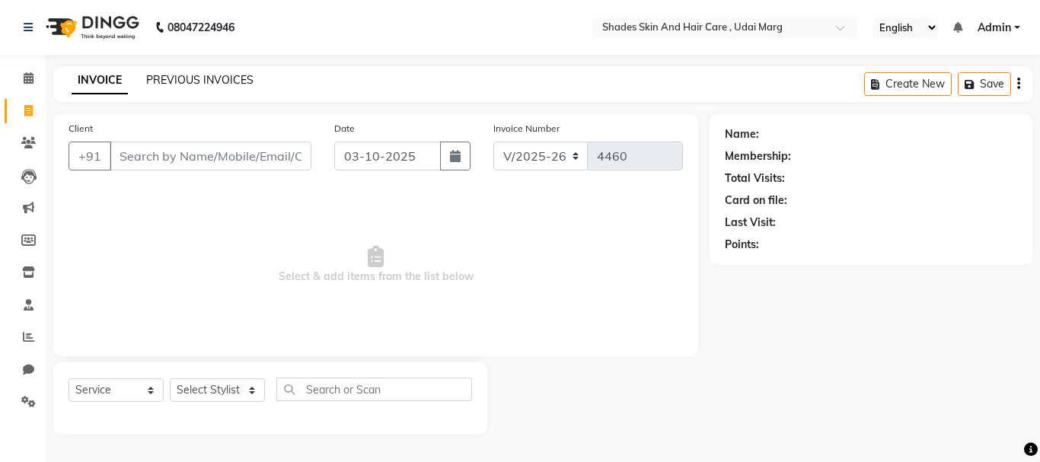
click at [226, 81] on link "PREVIOUS INVOICES" at bounding box center [199, 80] width 107 height 14
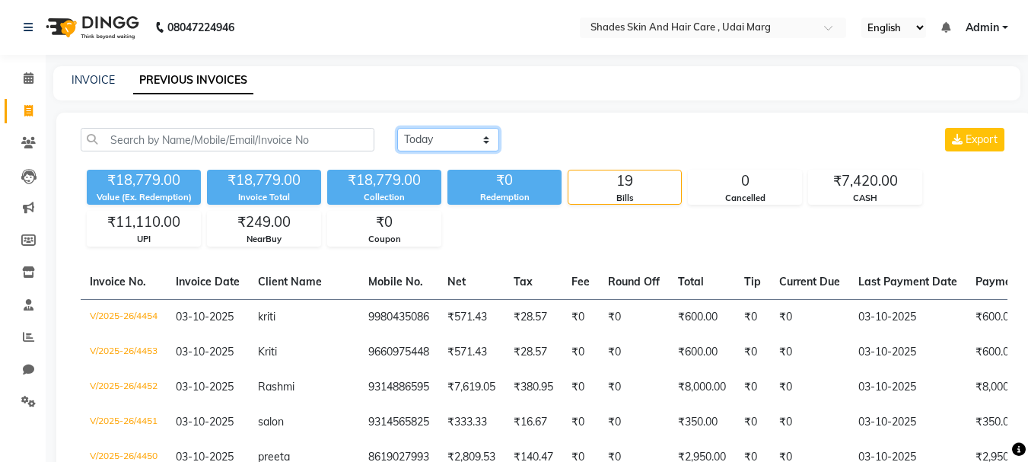
click at [422, 148] on select "[DATE] [DATE] Custom Range" at bounding box center [448, 140] width 102 height 24
select select "range"
click at [397, 128] on select "[DATE] [DATE] Custom Range" at bounding box center [448, 140] width 102 height 24
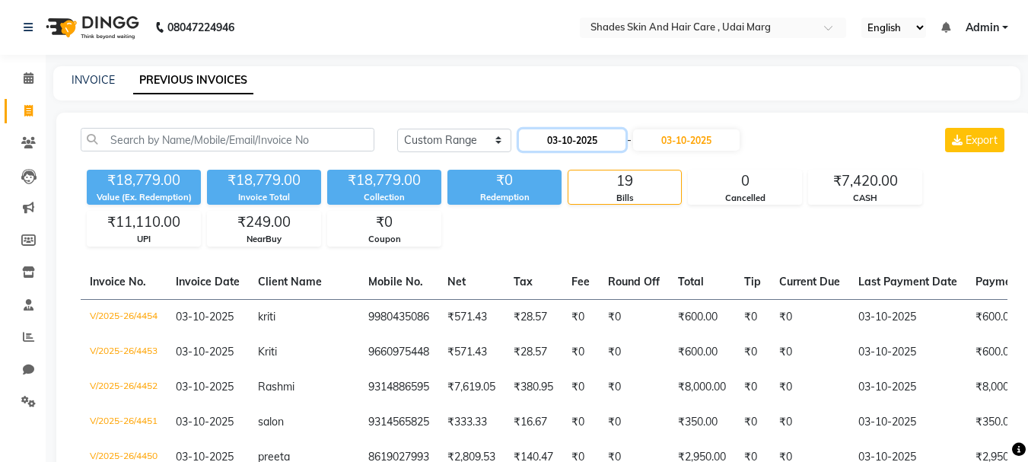
click at [572, 132] on input "03-10-2025" at bounding box center [572, 139] width 107 height 21
select select "10"
select select "2025"
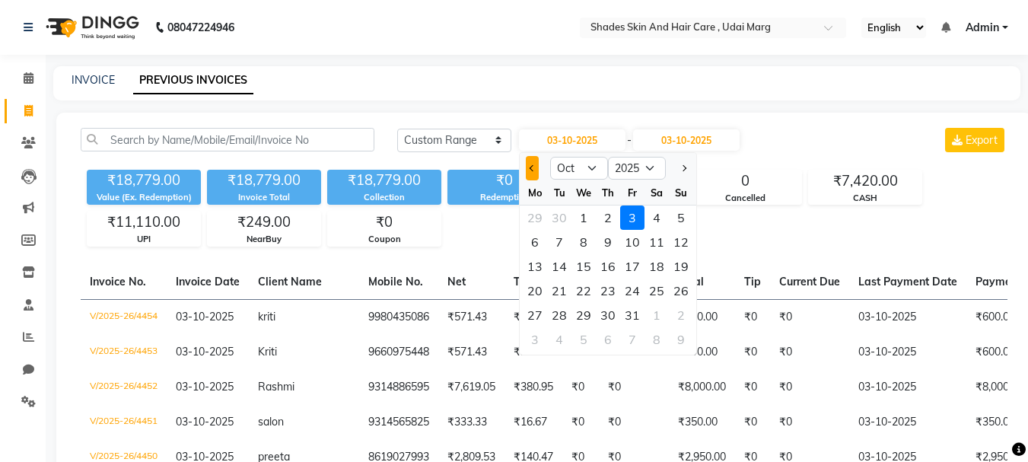
click at [536, 162] on button "Previous month" at bounding box center [532, 168] width 13 height 24
select select "9"
click at [670, 266] on div "21" at bounding box center [681, 266] width 24 height 24
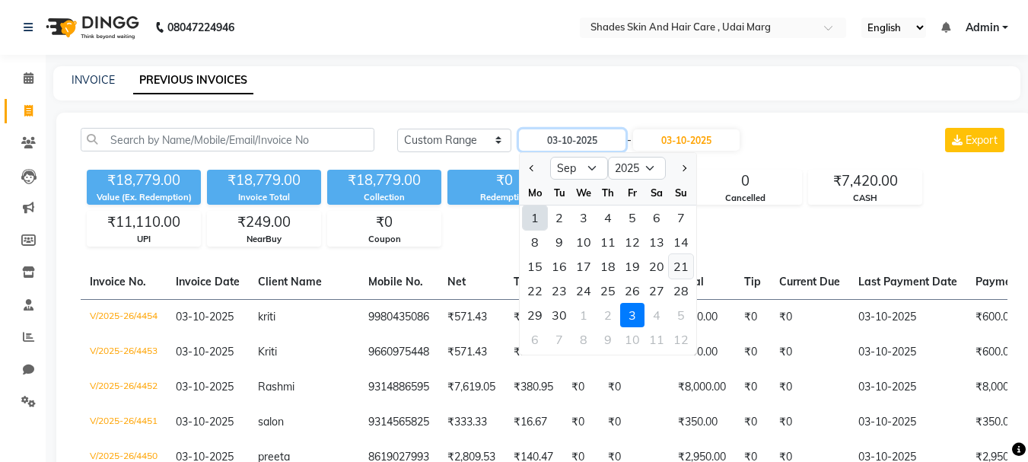
type input "[DATE]"
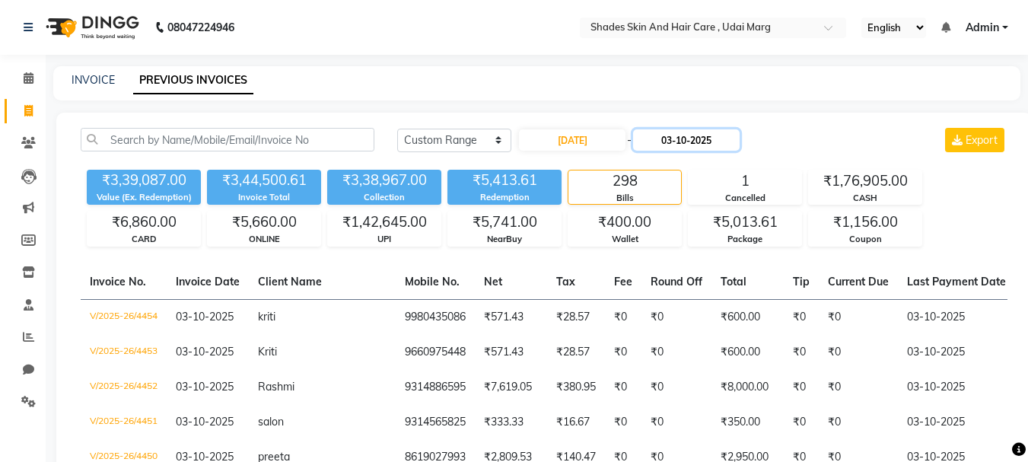
drag, startPoint x: 721, startPoint y: 135, endPoint x: 680, endPoint y: 140, distance: 41.3
click at [680, 140] on input "03-10-2025" at bounding box center [686, 139] width 107 height 21
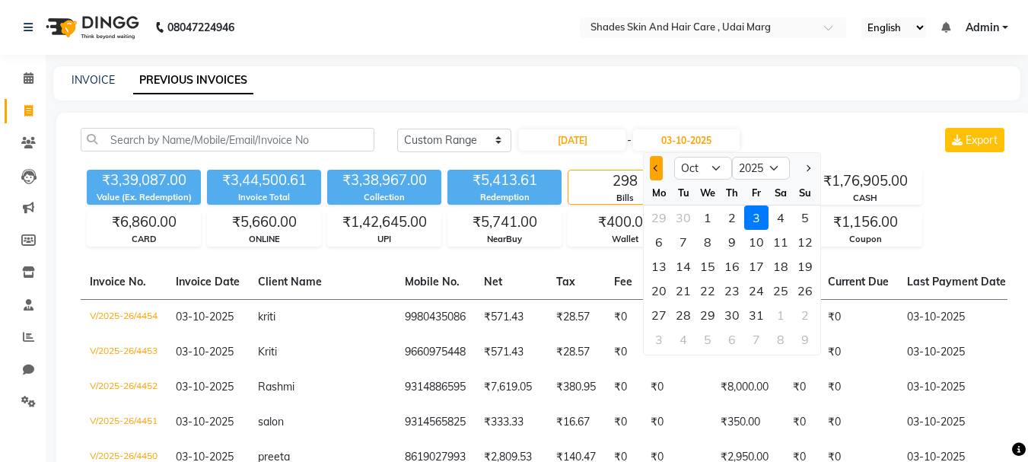
click at [652, 169] on button "Previous month" at bounding box center [656, 168] width 13 height 24
select select "9"
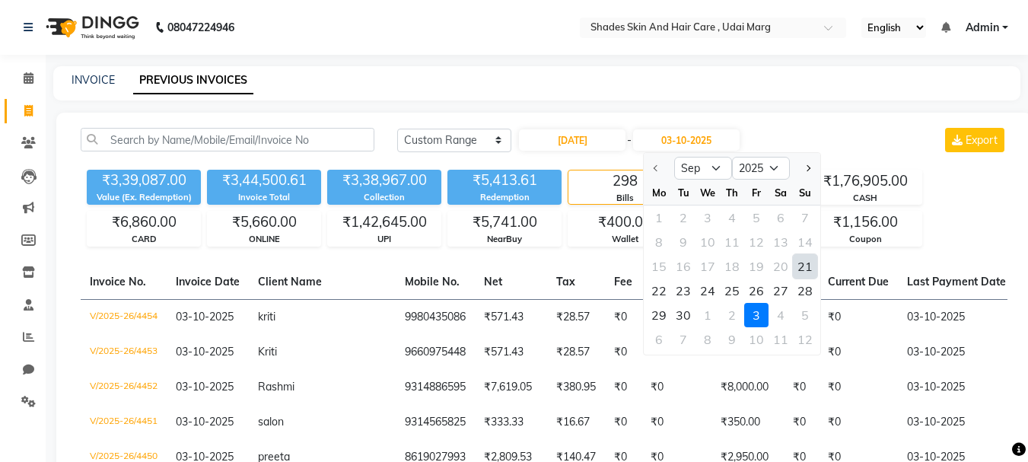
click at [801, 272] on div "21" at bounding box center [805, 266] width 24 height 24
type input "[DATE]"
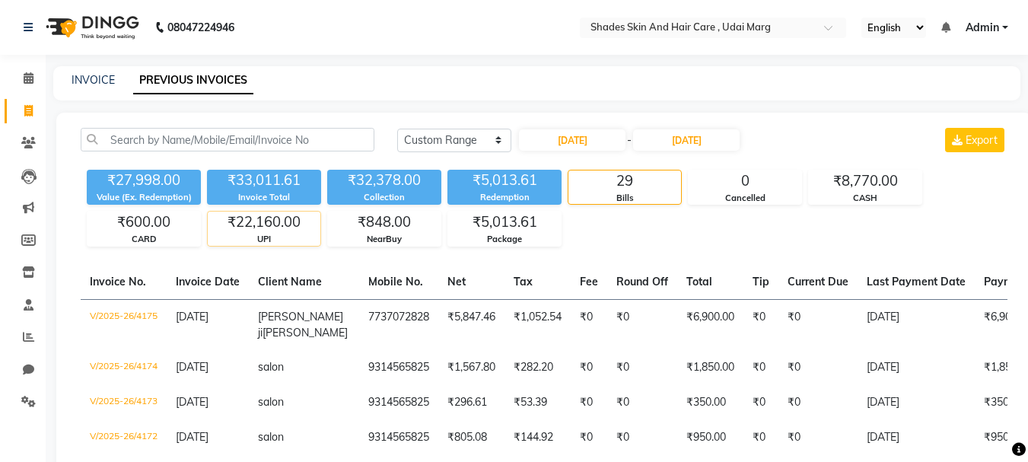
click at [240, 223] on div "₹22,160.00" at bounding box center [264, 222] width 113 height 21
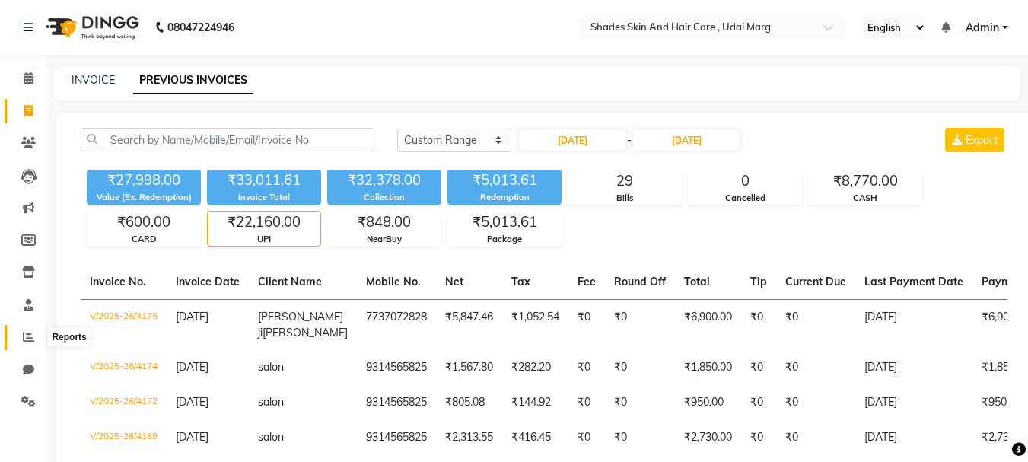
click at [33, 342] on span at bounding box center [28, 338] width 27 height 18
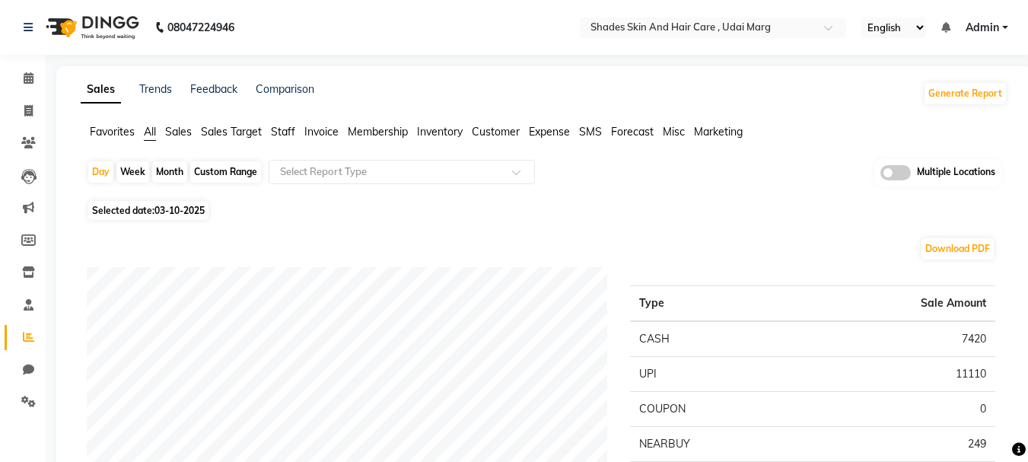
click at [218, 174] on div "Custom Range" at bounding box center [225, 171] width 71 height 21
select select "10"
select select "2025"
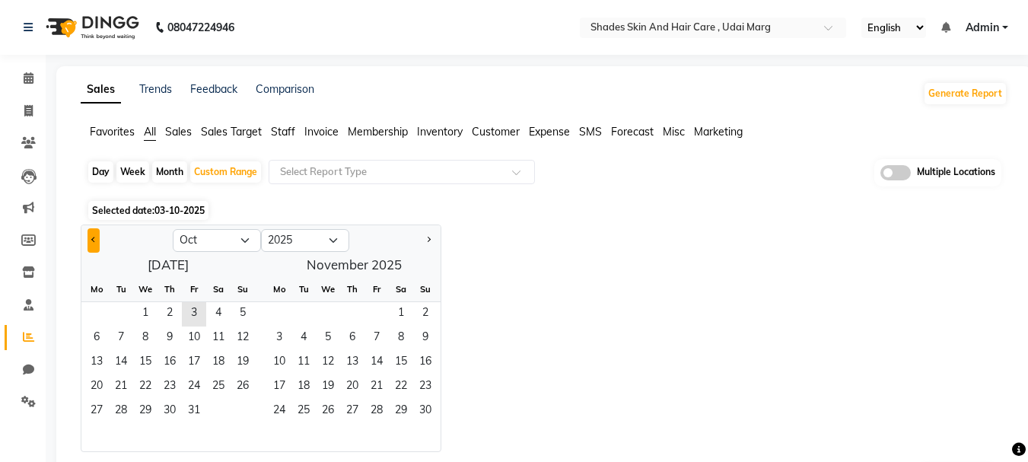
click at [96, 238] on span "Previous month" at bounding box center [93, 239] width 5 height 5
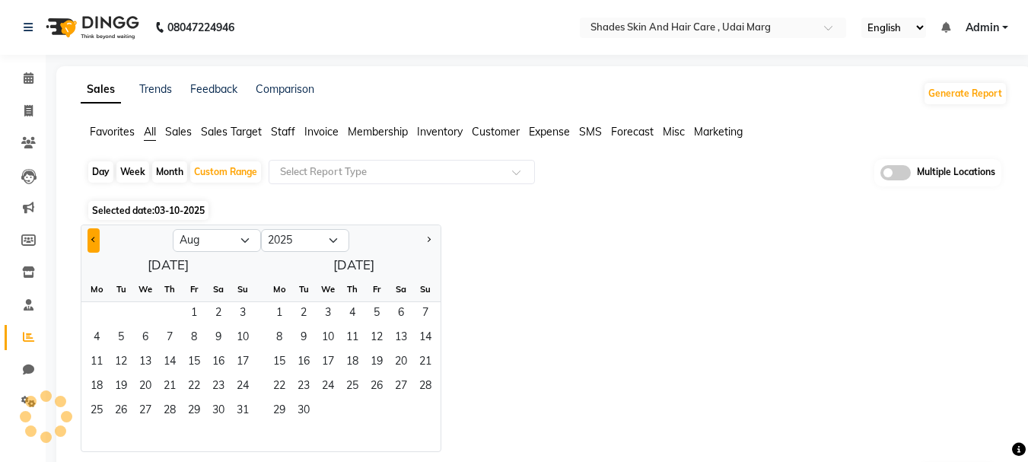
click at [96, 238] on span "Previous month" at bounding box center [93, 239] width 5 height 5
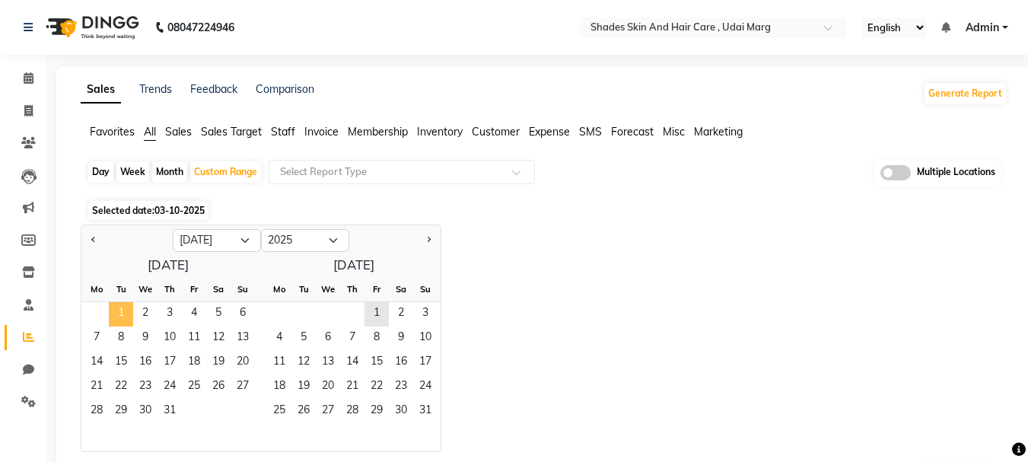
click at [121, 309] on span "1" at bounding box center [121, 314] width 24 height 24
click at [433, 235] on button "Next month" at bounding box center [428, 240] width 12 height 24
select select "8"
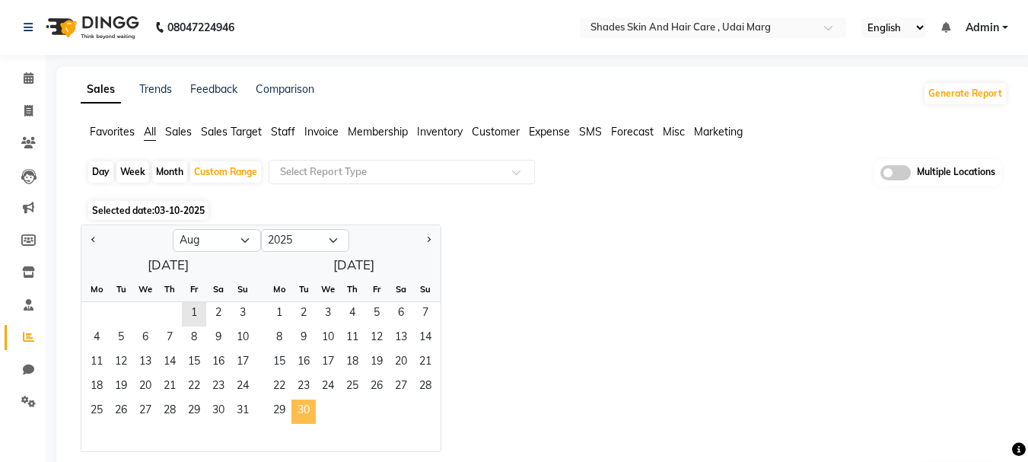
click at [308, 403] on span "30" at bounding box center [303, 412] width 24 height 24
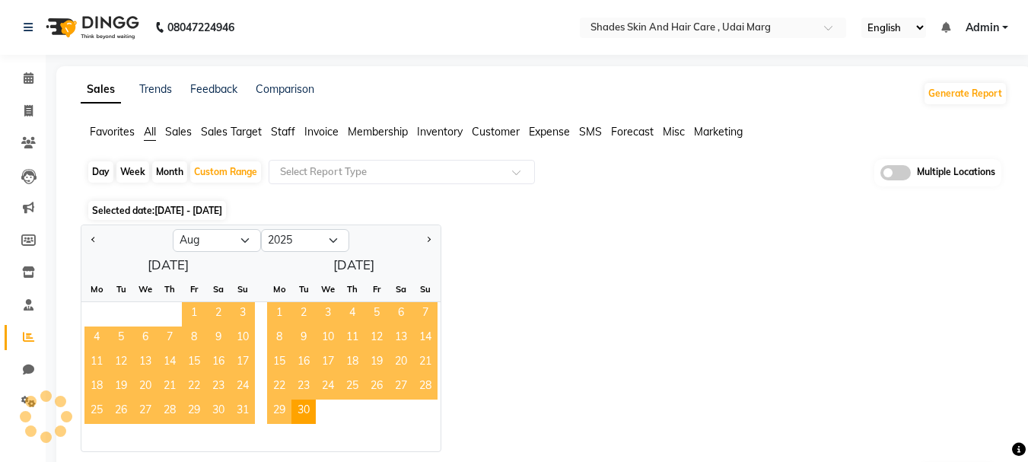
click at [559, 290] on div "Jan Feb Mar Apr May Jun [DATE] Aug Sep Oct Nov [DATE] 2016 2017 2018 2019 2020 …" at bounding box center [544, 338] width 927 height 228
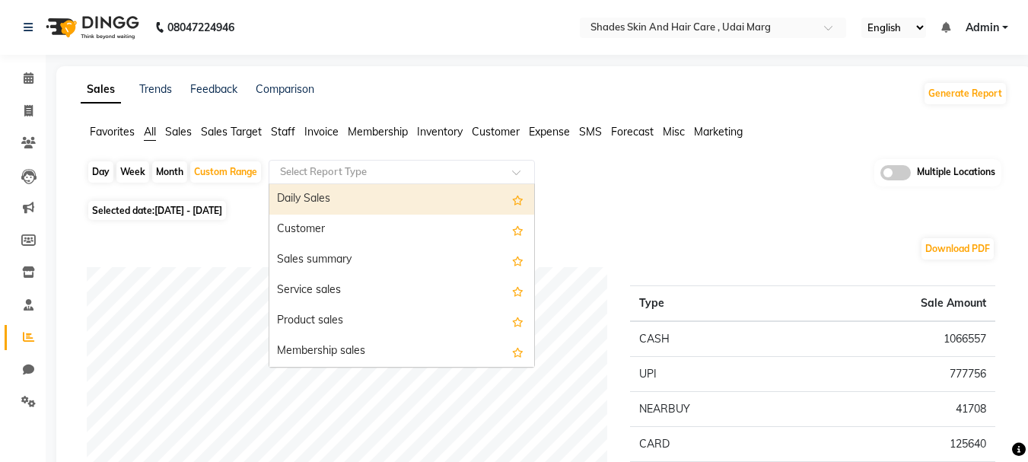
click at [463, 173] on input "text" at bounding box center [386, 171] width 219 height 15
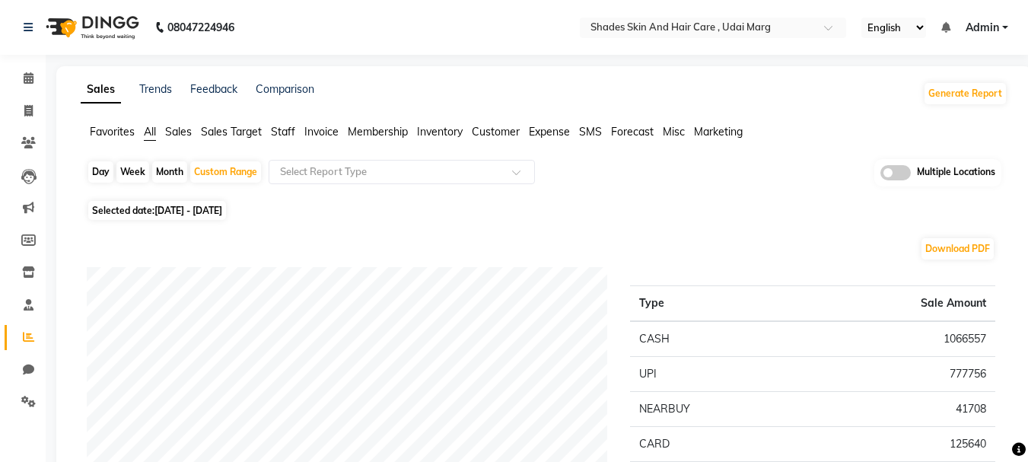
click at [310, 139] on li "Invoice" at bounding box center [321, 132] width 34 height 16
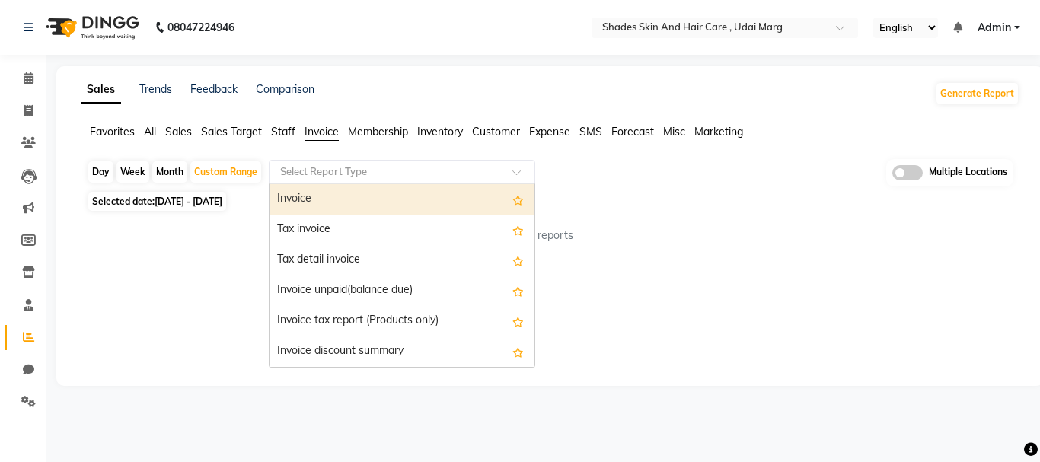
click at [345, 173] on input "text" at bounding box center [386, 171] width 219 height 15
click at [348, 196] on div "Invoice" at bounding box center [401, 199] width 265 height 30
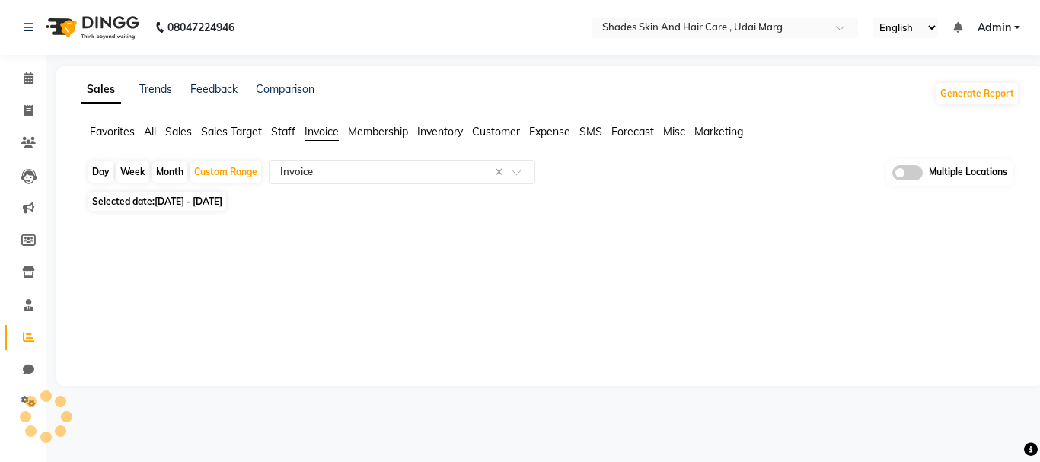
click at [643, 222] on div at bounding box center [547, 227] width 944 height 24
select select "full_report"
select select "csv"
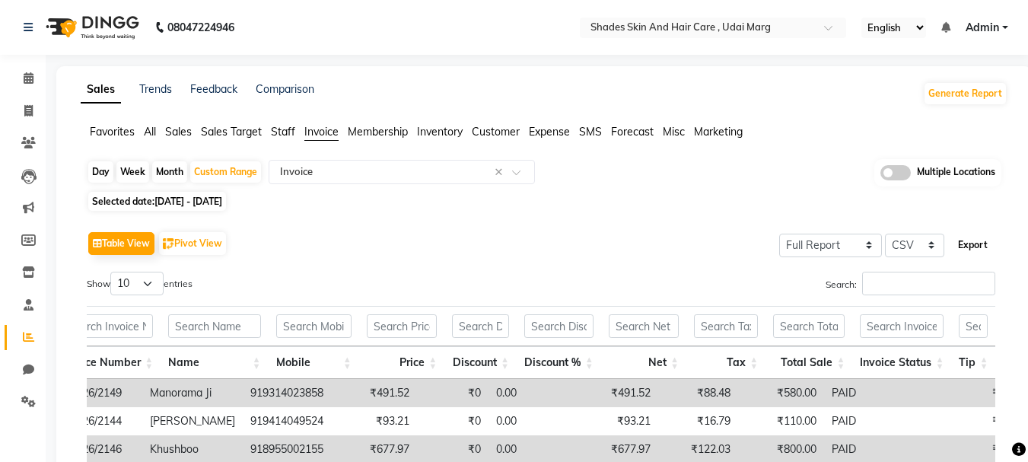
click at [979, 242] on button "Export" at bounding box center [973, 245] width 42 height 26
click at [194, 203] on span "[DATE] - [DATE]" at bounding box center [188, 201] width 68 height 11
select select "7"
select select "2025"
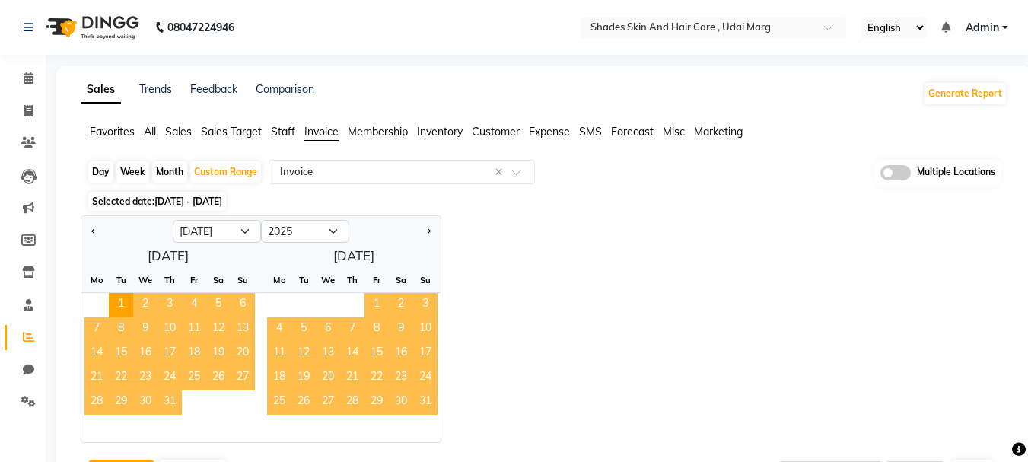
click at [99, 178] on div "Day" at bounding box center [100, 171] width 25 height 21
select select "7"
select select "2025"
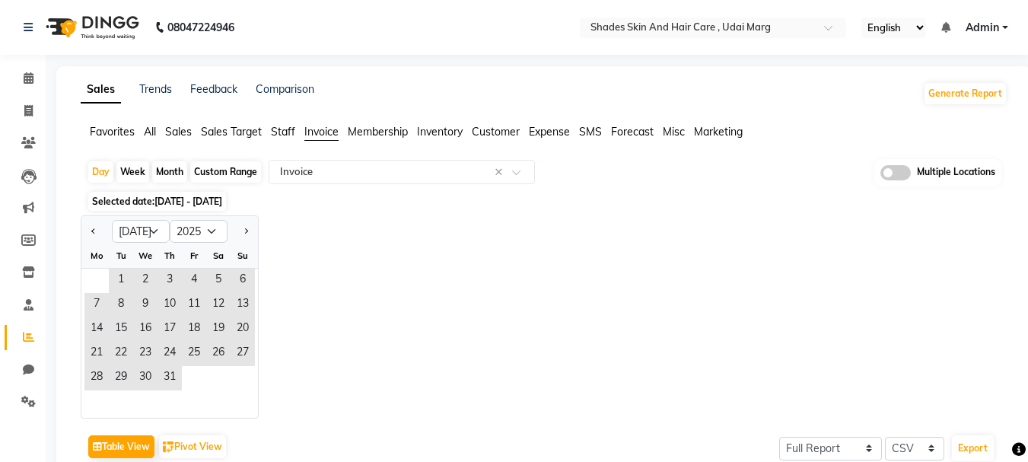
click at [185, 203] on span "[DATE] - [DATE]" at bounding box center [188, 201] width 68 height 11
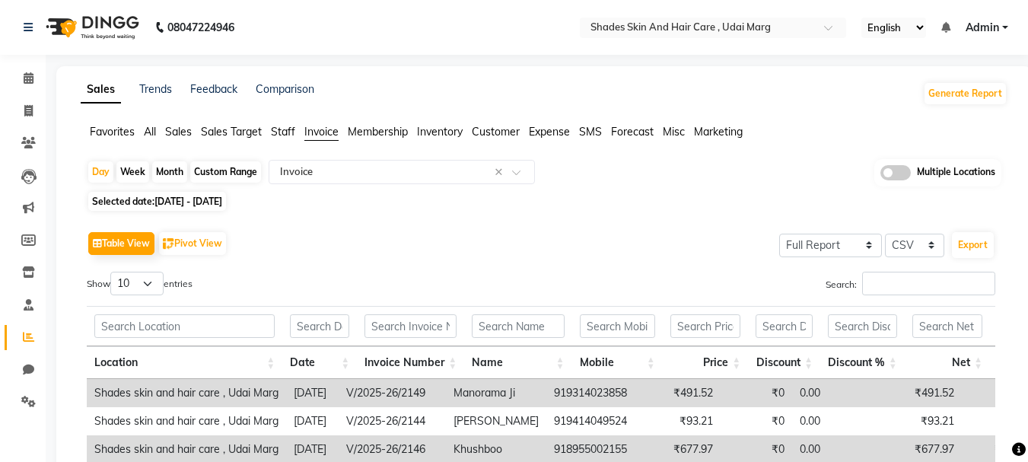
click at [185, 203] on span "[DATE] - [DATE]" at bounding box center [188, 201] width 68 height 11
select select "7"
select select "2025"
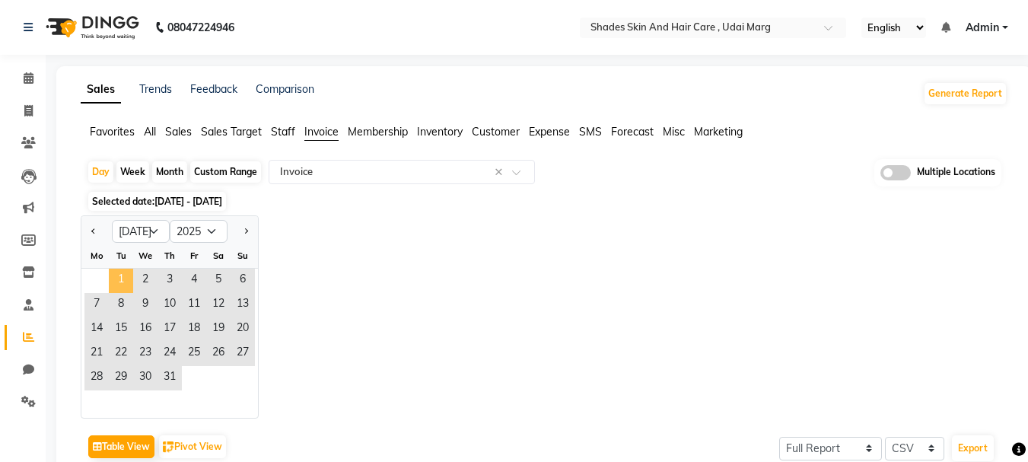
click at [122, 282] on span "1" at bounding box center [121, 281] width 24 height 24
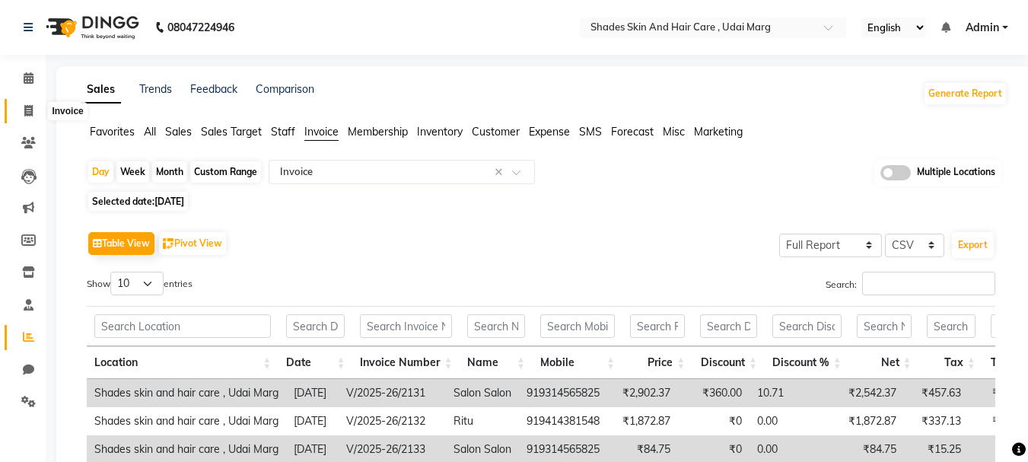
click at [34, 105] on span at bounding box center [28, 112] width 27 height 18
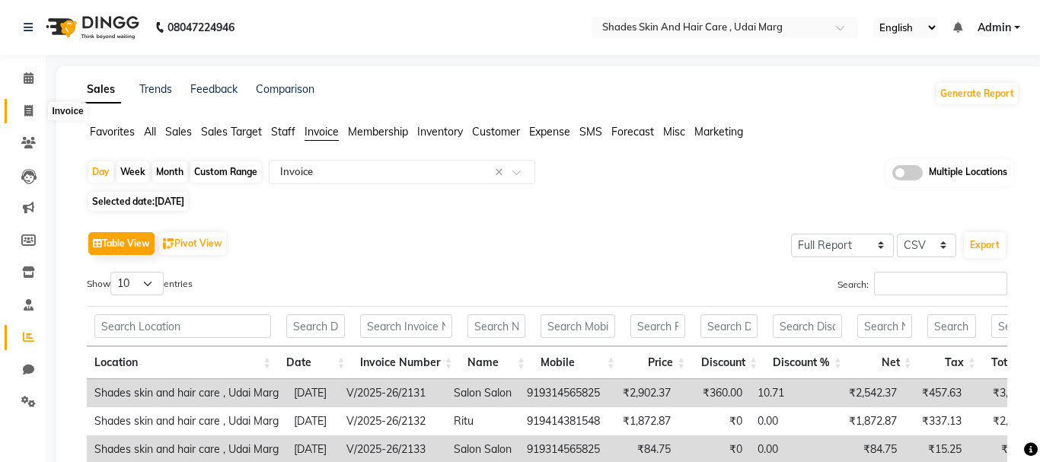
select select "service"
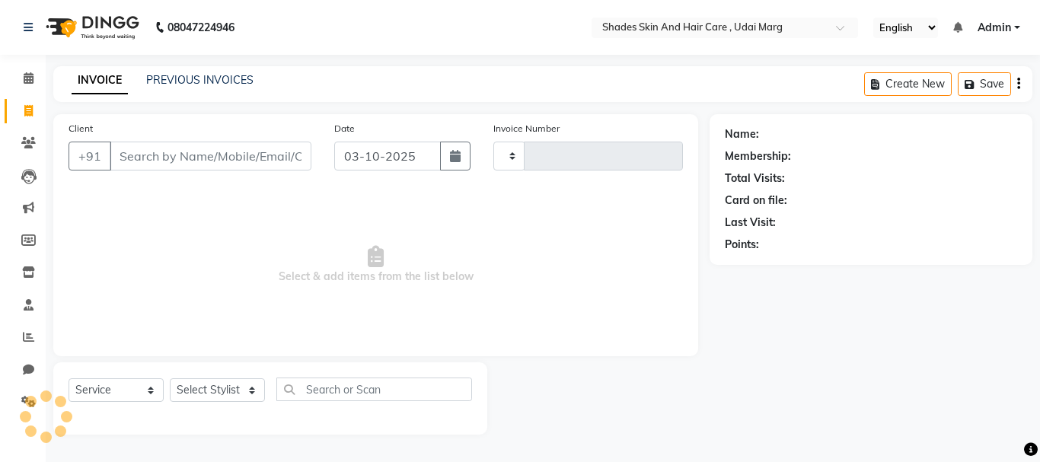
type input "4460"
select select "8022"
click at [174, 80] on link "PREVIOUS INVOICES" at bounding box center [199, 80] width 107 height 14
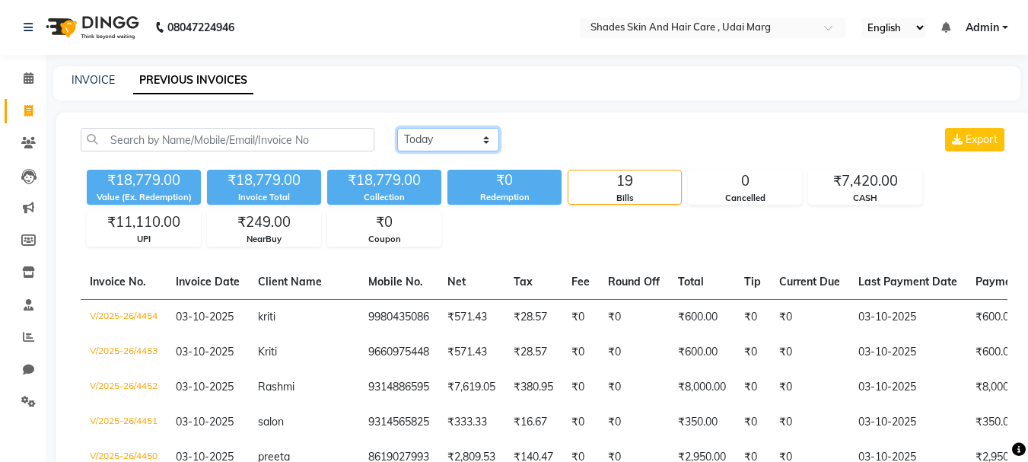
click at [410, 144] on select "[DATE] [DATE] Custom Range" at bounding box center [448, 140] width 102 height 24
select select "range"
click at [397, 128] on select "[DATE] [DATE] Custom Range" at bounding box center [448, 140] width 102 height 24
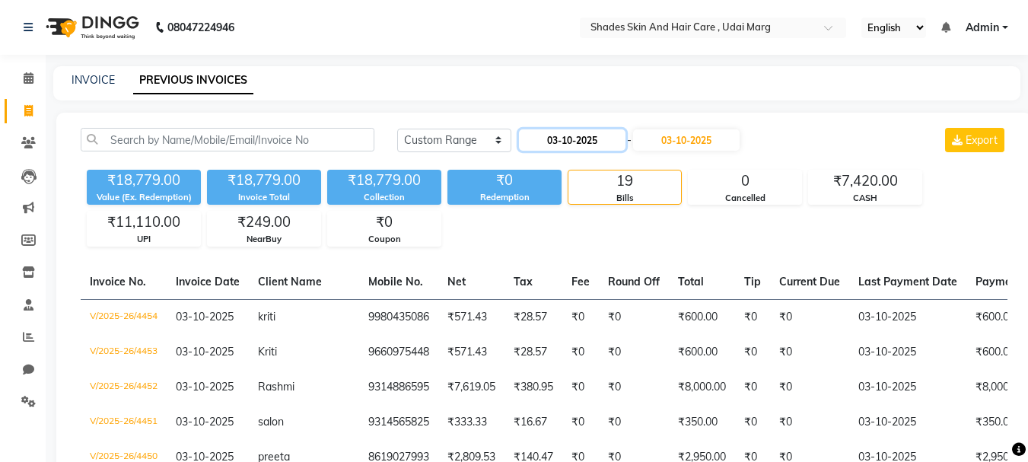
click at [572, 135] on input "03-10-2025" at bounding box center [572, 139] width 107 height 21
select select "10"
select select "2025"
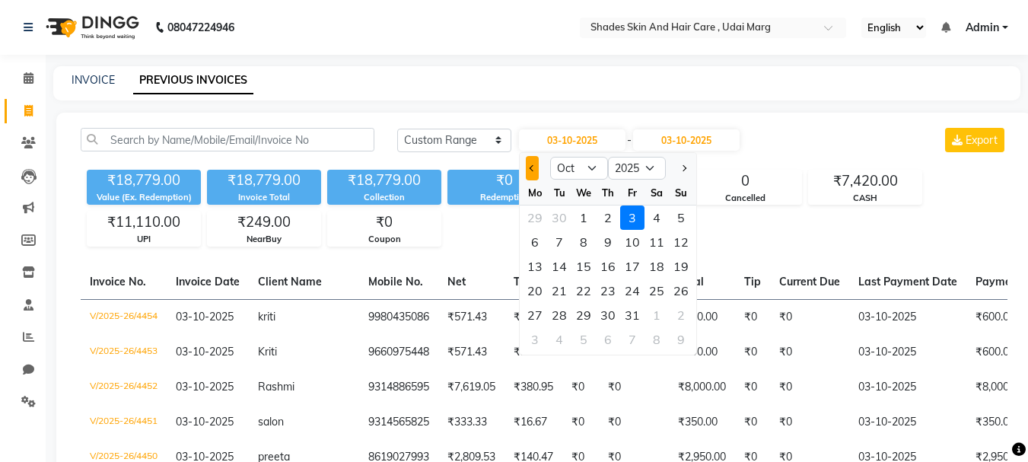
click at [536, 174] on button "Previous month" at bounding box center [532, 168] width 13 height 24
select select "7"
click at [561, 210] on div "1" at bounding box center [559, 217] width 24 height 24
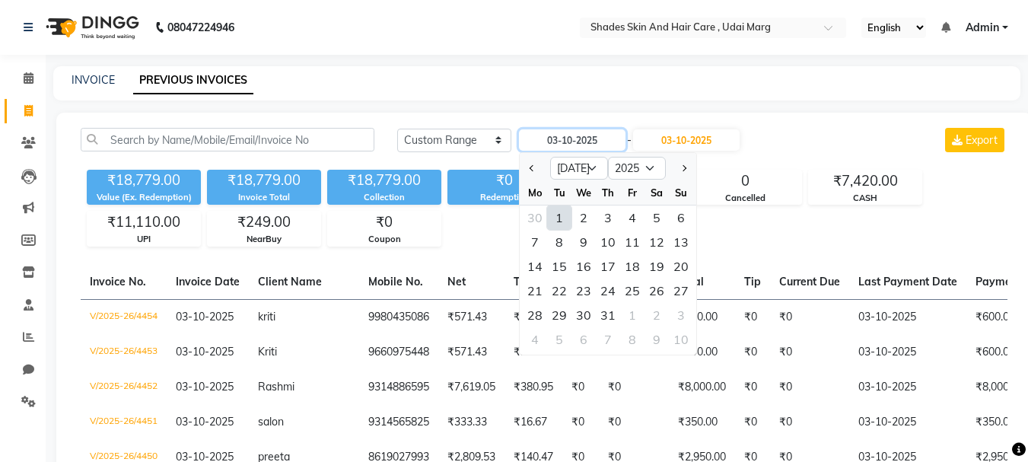
type input "[DATE]"
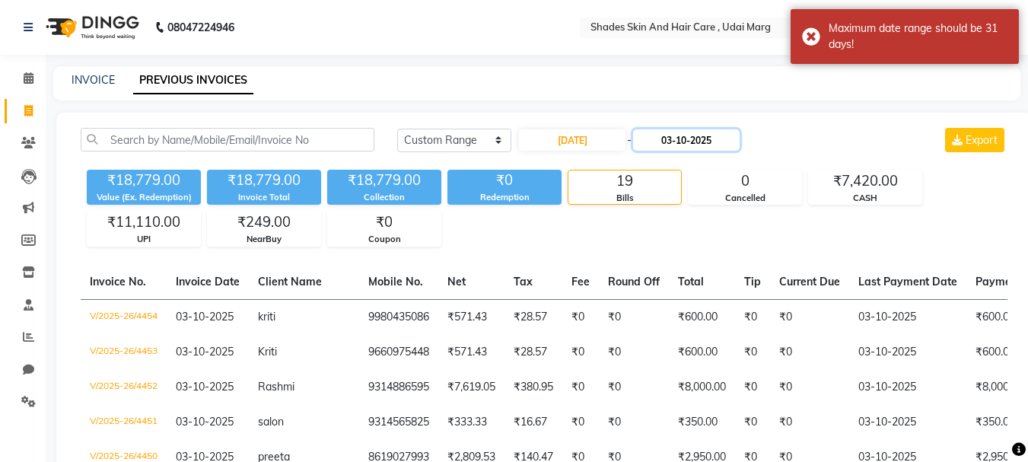
click at [667, 137] on input "03-10-2025" at bounding box center [686, 139] width 107 height 21
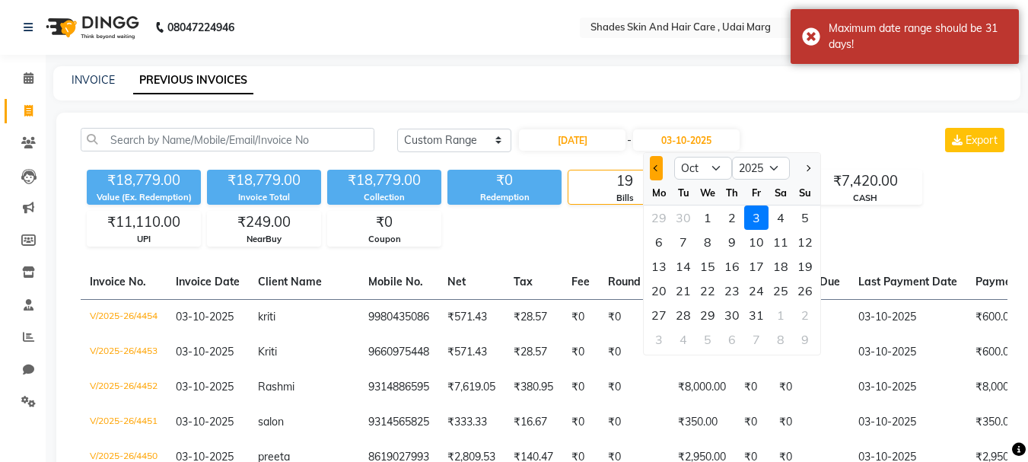
click at [654, 165] on button "Previous month" at bounding box center [656, 168] width 13 height 24
select select "7"
click at [654, 165] on div at bounding box center [659, 168] width 30 height 24
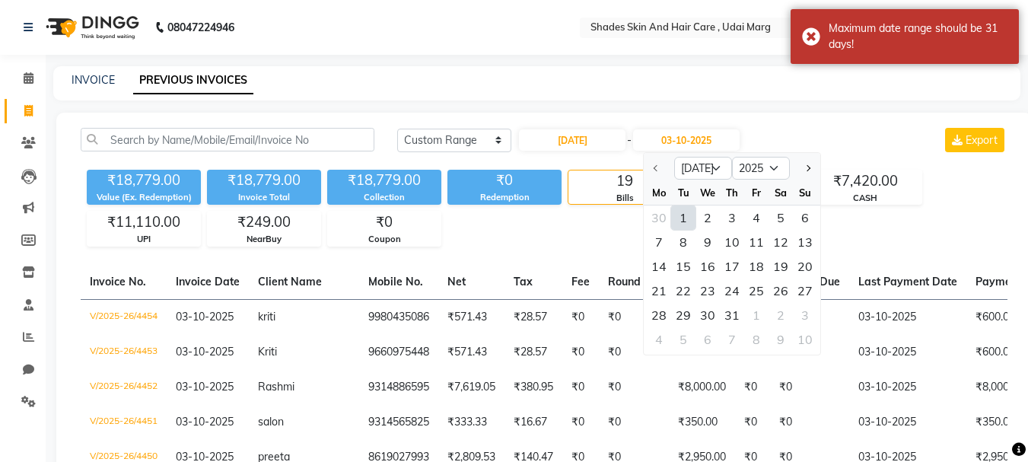
click at [686, 221] on div "1" at bounding box center [683, 217] width 24 height 24
type input "[DATE]"
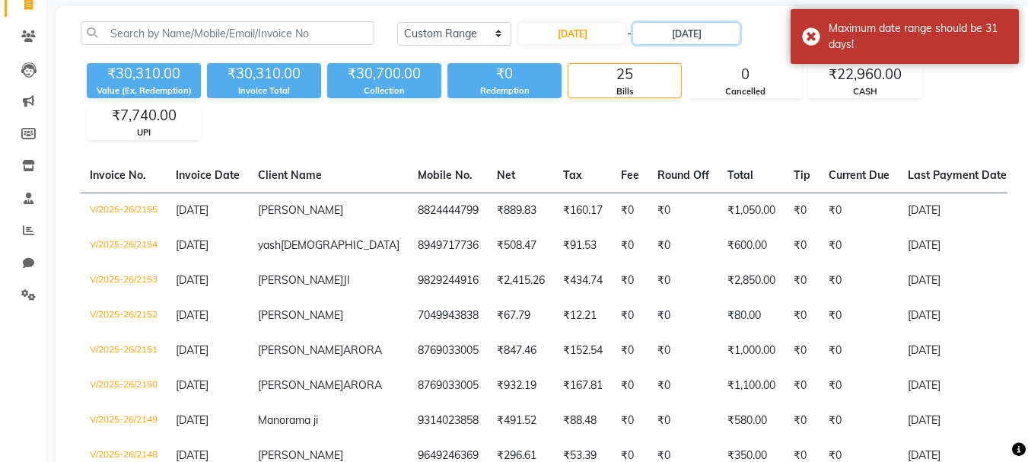
scroll to position [107, 0]
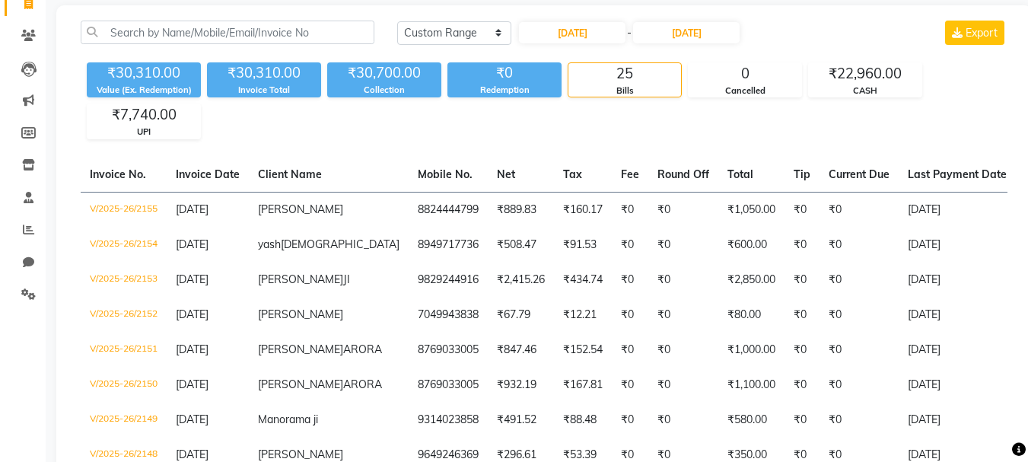
click at [603, 44] on div "[DATE] - [DATE]" at bounding box center [629, 33] width 224 height 24
click at [594, 36] on input "[DATE]" at bounding box center [572, 32] width 107 height 21
select select "7"
select select "2025"
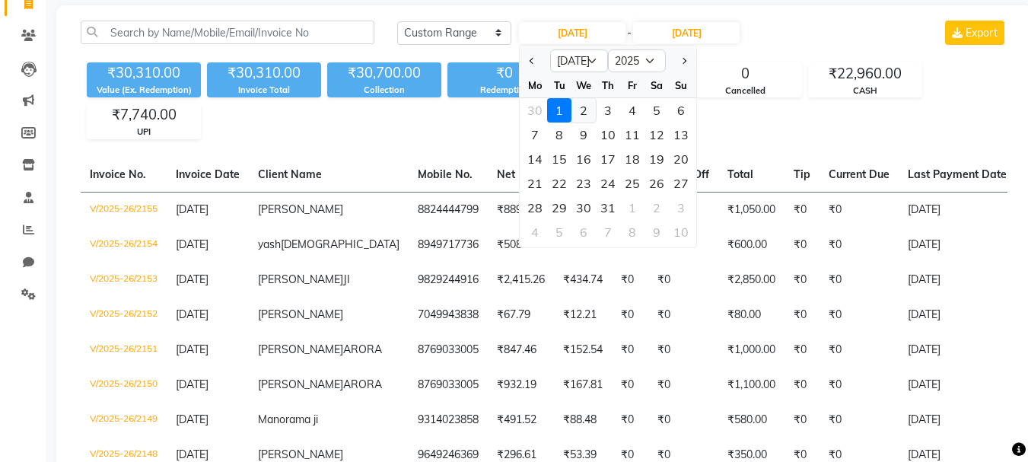
click at [582, 103] on div "2" at bounding box center [584, 110] width 24 height 24
type input "[DATE]"
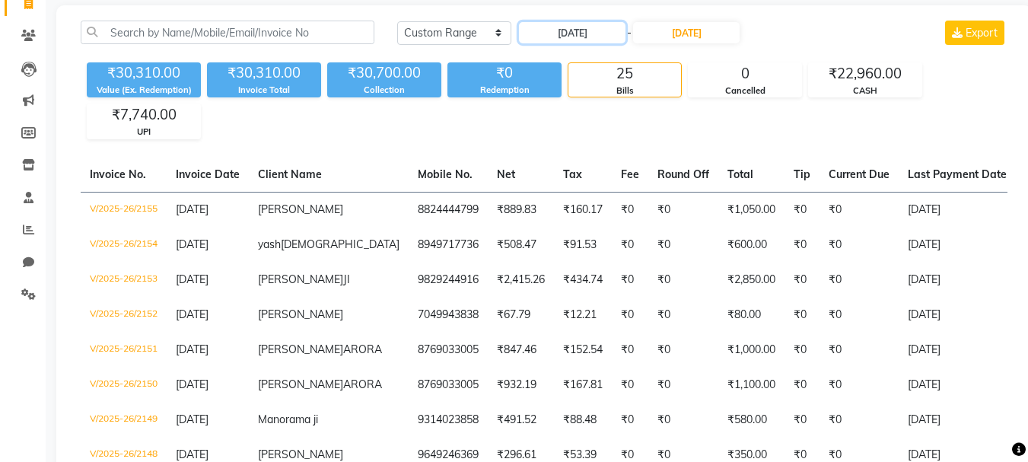
scroll to position [0, 0]
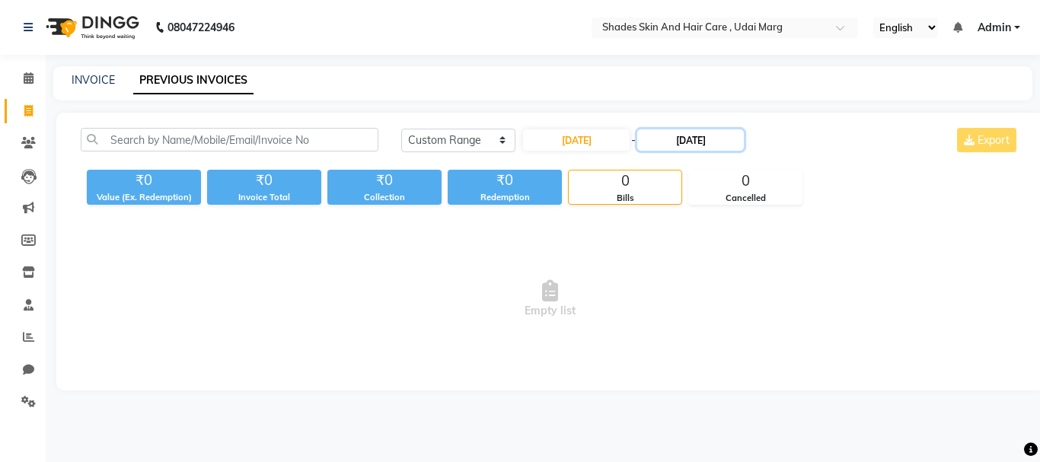
click at [671, 133] on input "[DATE]" at bounding box center [690, 139] width 107 height 21
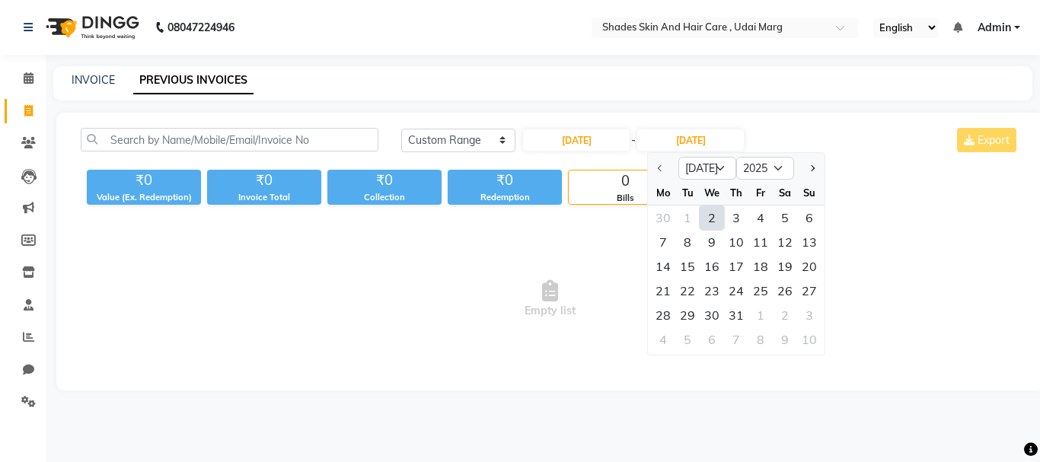
click at [708, 222] on div "2" at bounding box center [711, 217] width 24 height 24
type input "[DATE]"
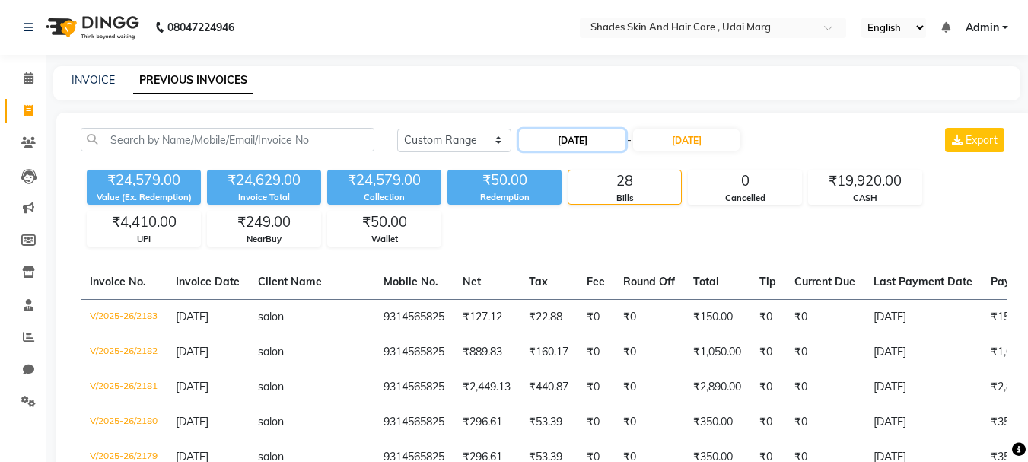
click at [566, 146] on input "[DATE]" at bounding box center [572, 139] width 107 height 21
select select "7"
select select "2025"
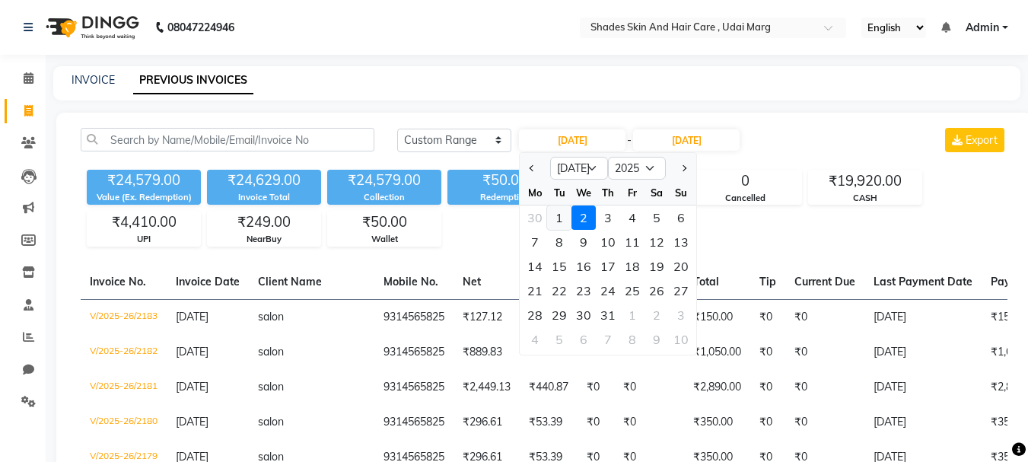
click at [561, 218] on div "1" at bounding box center [559, 217] width 24 height 24
type input "[DATE]"
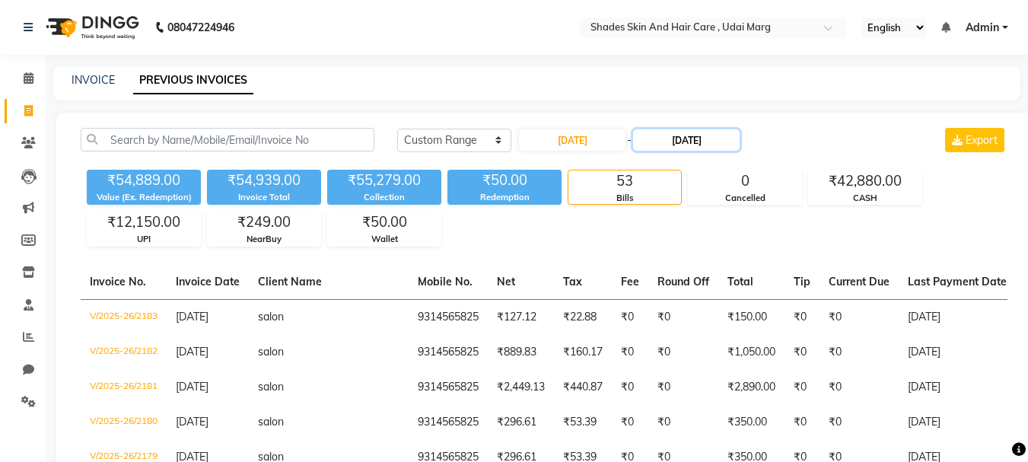
click at [664, 148] on input "[DATE]" at bounding box center [686, 139] width 107 height 21
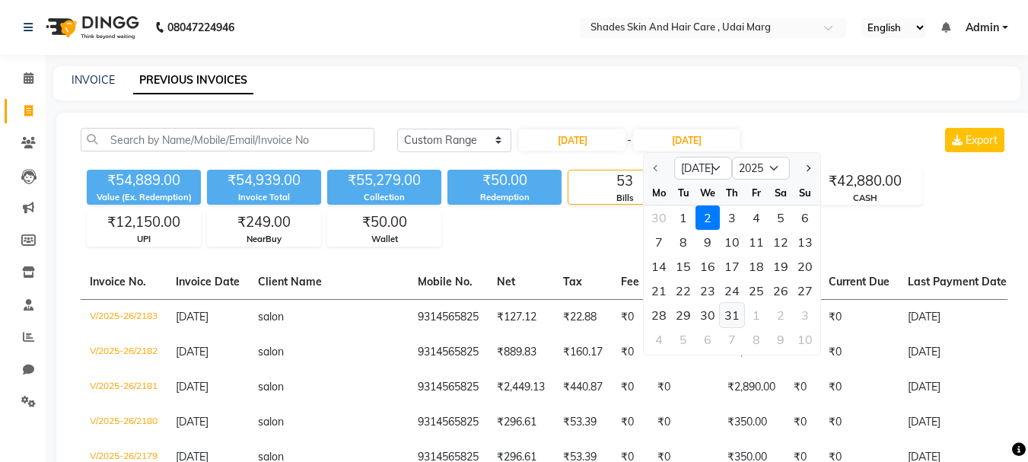
click at [733, 308] on div "31" at bounding box center [732, 315] width 24 height 24
type input "[DATE]"
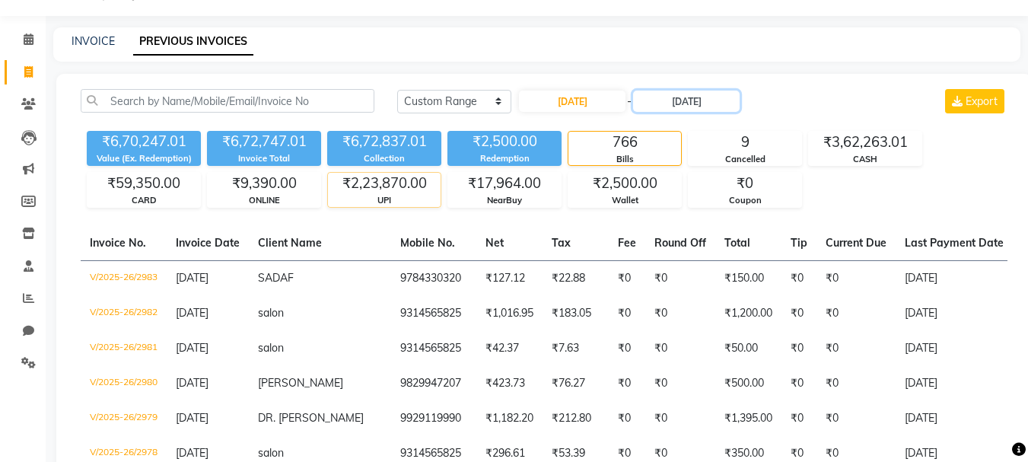
scroll to position [44, 0]
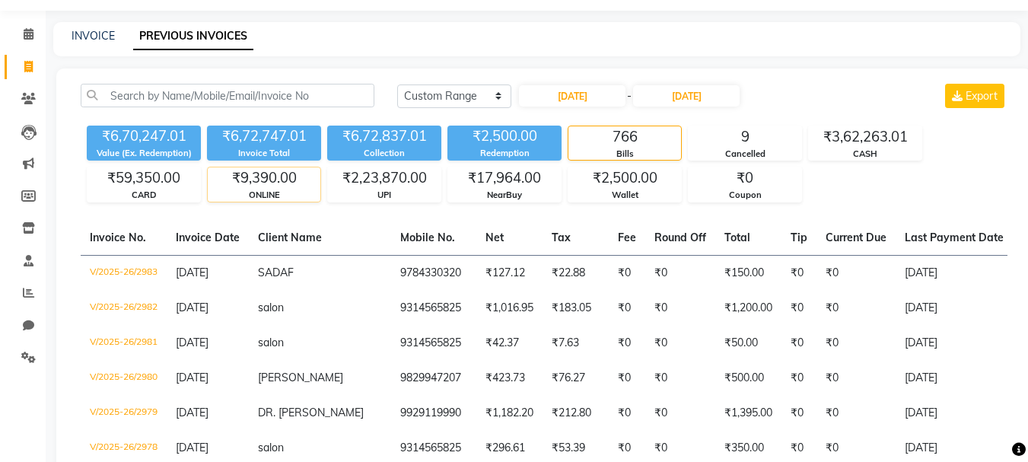
click at [298, 194] on div "ONLINE" at bounding box center [264, 195] width 113 height 13
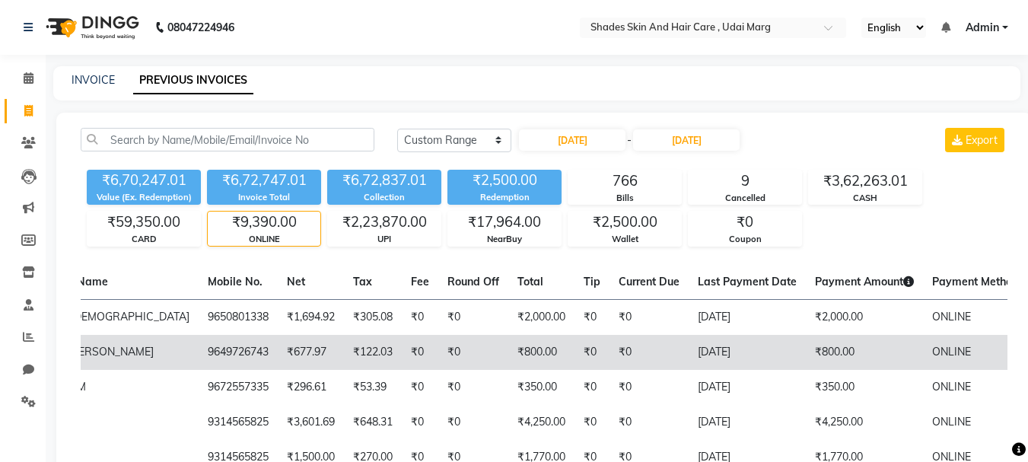
scroll to position [0, 325]
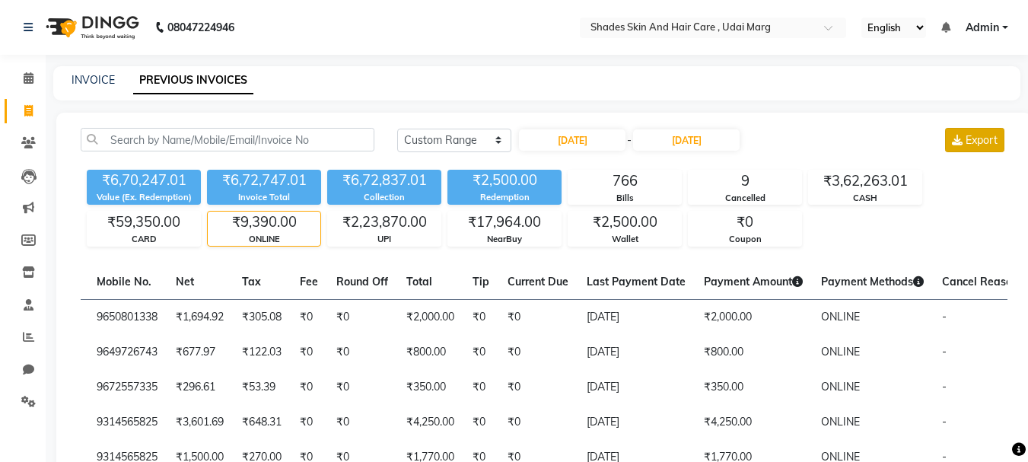
click at [992, 138] on span "Export" at bounding box center [982, 140] width 32 height 14
click at [377, 237] on div "UPI" at bounding box center [384, 239] width 113 height 13
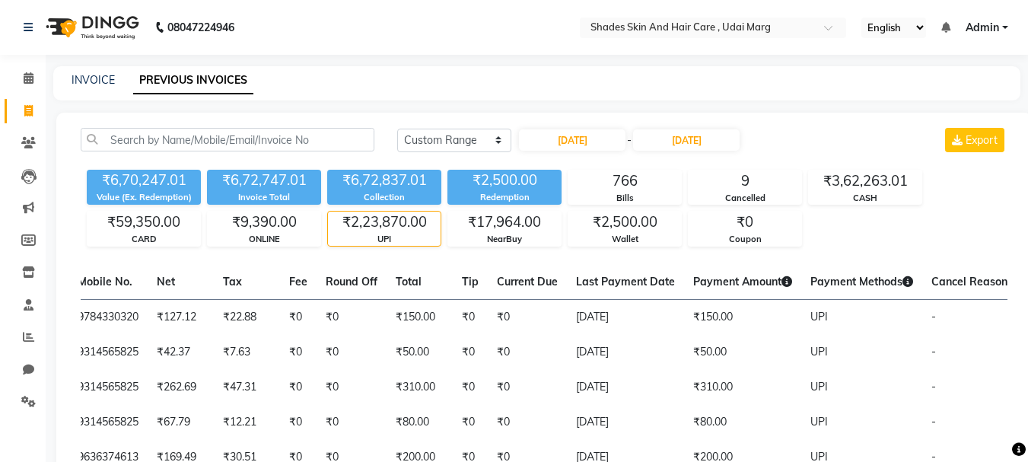
click at [947, 152] on div "[DATE] [DATE] Custom Range [DATE] - [DATE] Export" at bounding box center [702, 146] width 633 height 36
click at [958, 151] on button "Export" at bounding box center [974, 140] width 59 height 24
click at [503, 225] on div "₹17,964.00" at bounding box center [504, 222] width 113 height 21
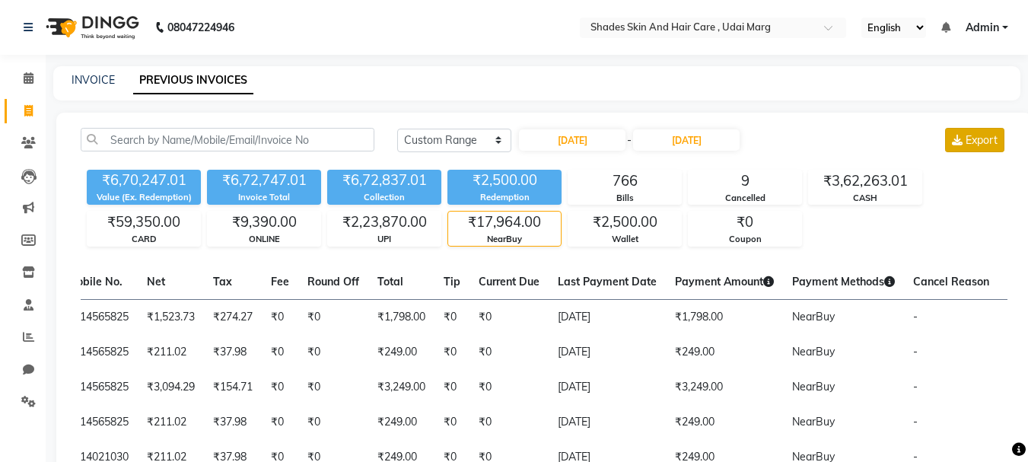
click at [978, 148] on button "Export" at bounding box center [974, 140] width 59 height 24
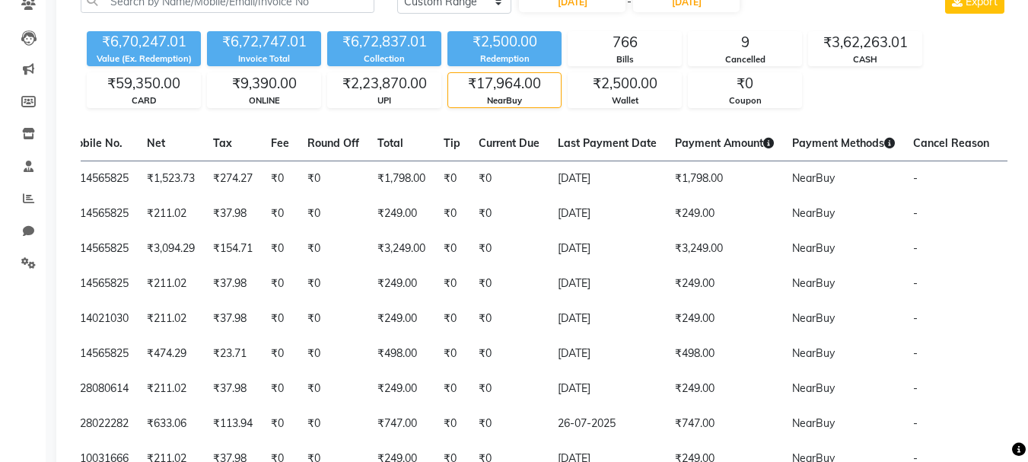
scroll to position [0, 0]
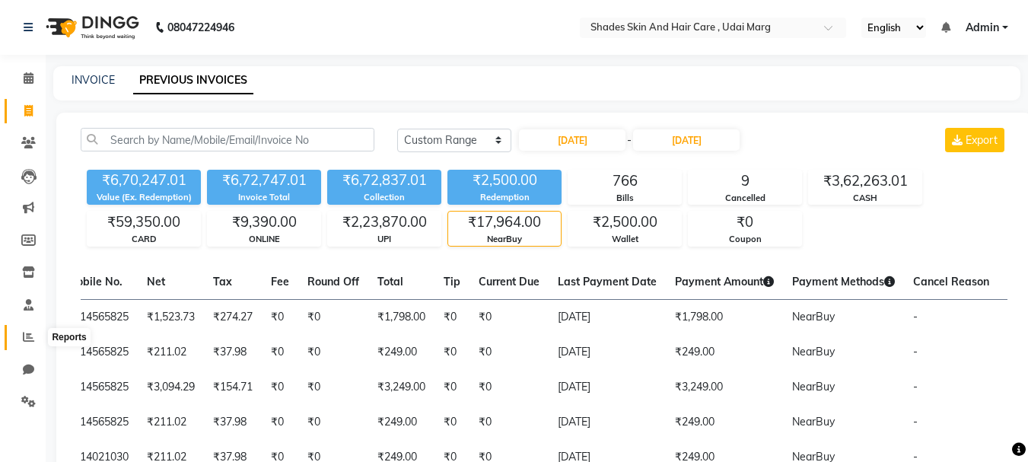
click at [21, 329] on span at bounding box center [28, 338] width 27 height 18
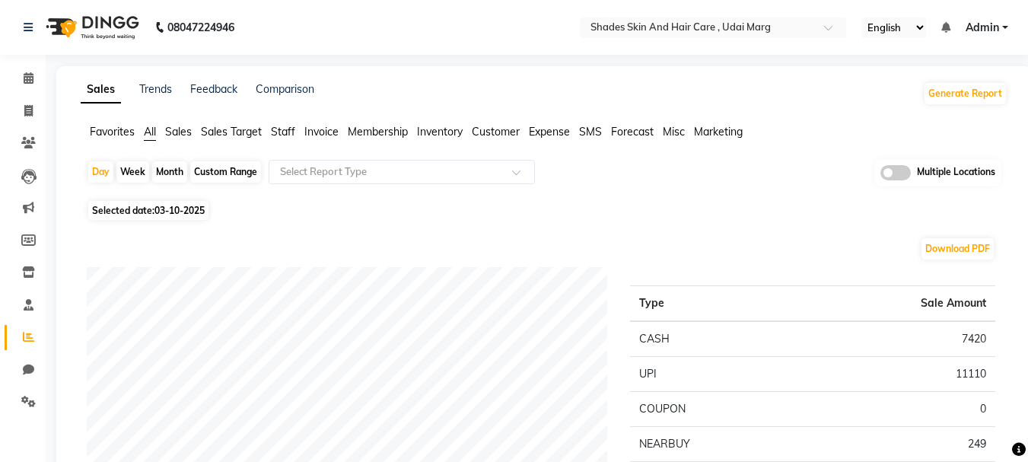
click at [311, 135] on span "Invoice" at bounding box center [321, 132] width 34 height 14
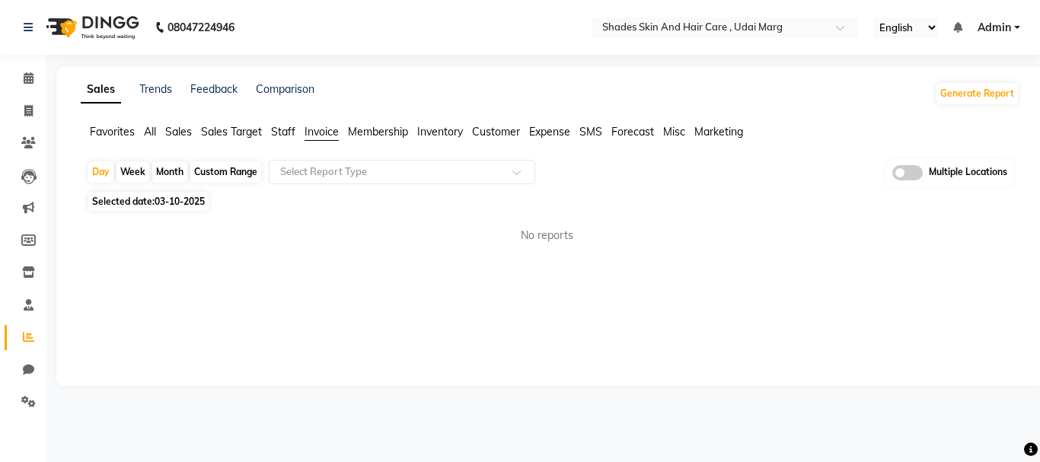
click at [199, 202] on span "03-10-2025" at bounding box center [179, 201] width 50 height 11
select select "10"
select select "2025"
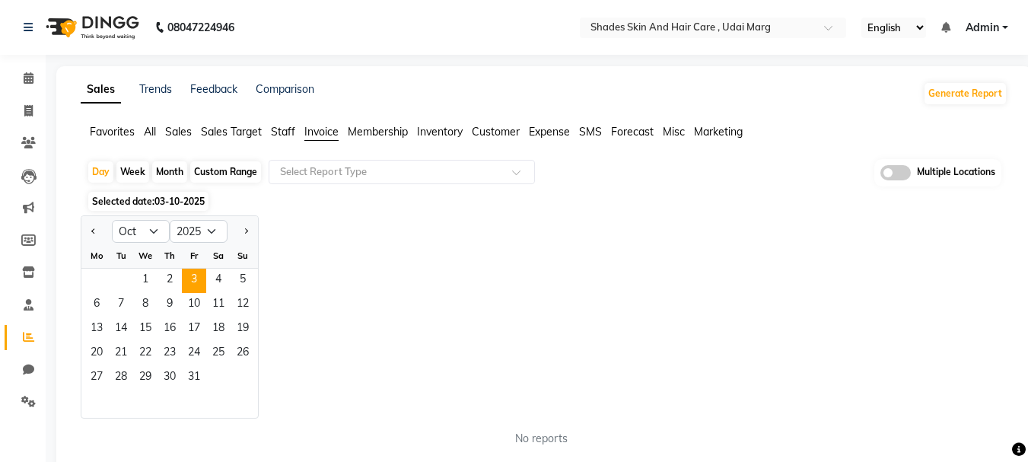
click at [218, 173] on div "Custom Range" at bounding box center [225, 171] width 71 height 21
select select "10"
select select "2025"
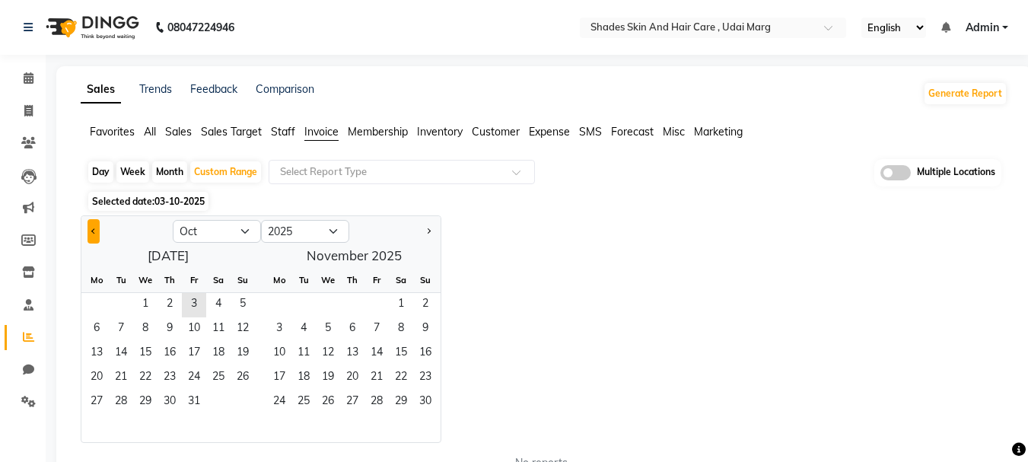
click at [88, 226] on button "Previous month" at bounding box center [94, 231] width 12 height 24
select select "7"
click at [120, 301] on span "1" at bounding box center [121, 305] width 24 height 24
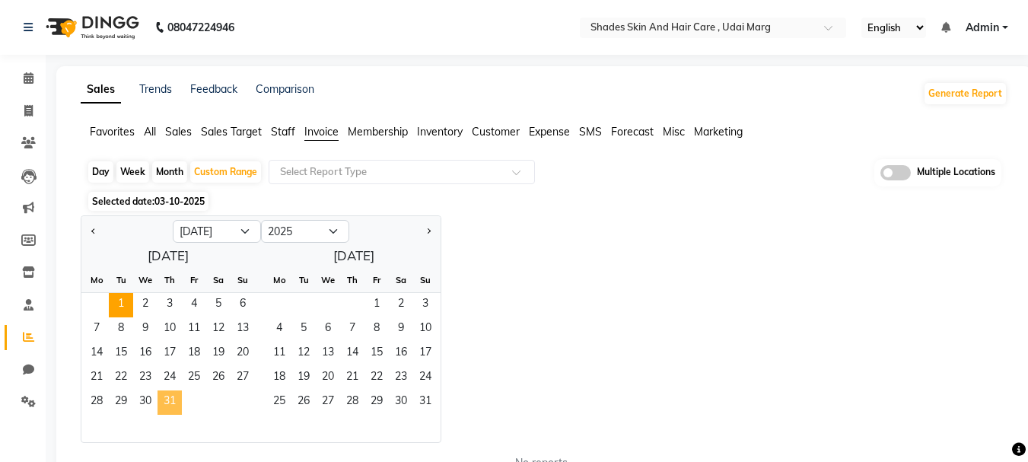
click at [171, 396] on span "31" at bounding box center [170, 402] width 24 height 24
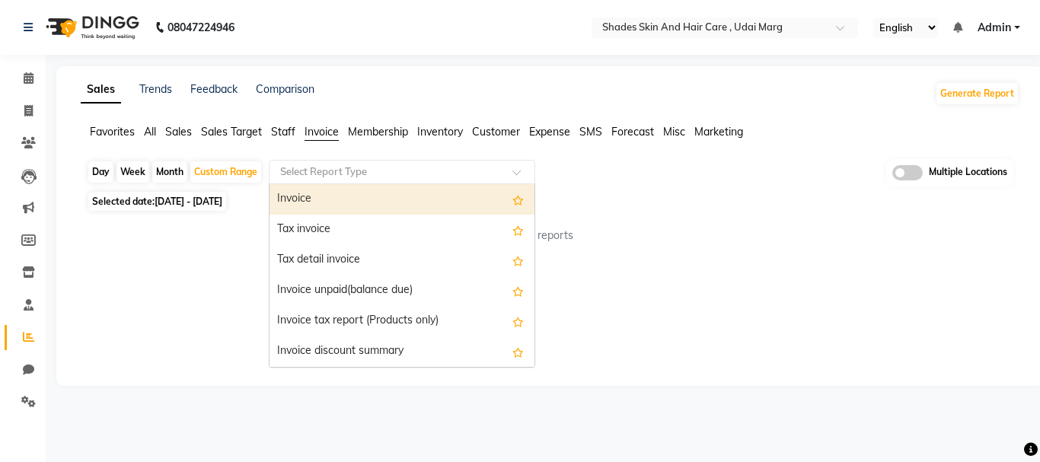
click at [396, 174] on input "text" at bounding box center [386, 171] width 219 height 15
click at [393, 199] on div "Invoice" at bounding box center [401, 199] width 265 height 30
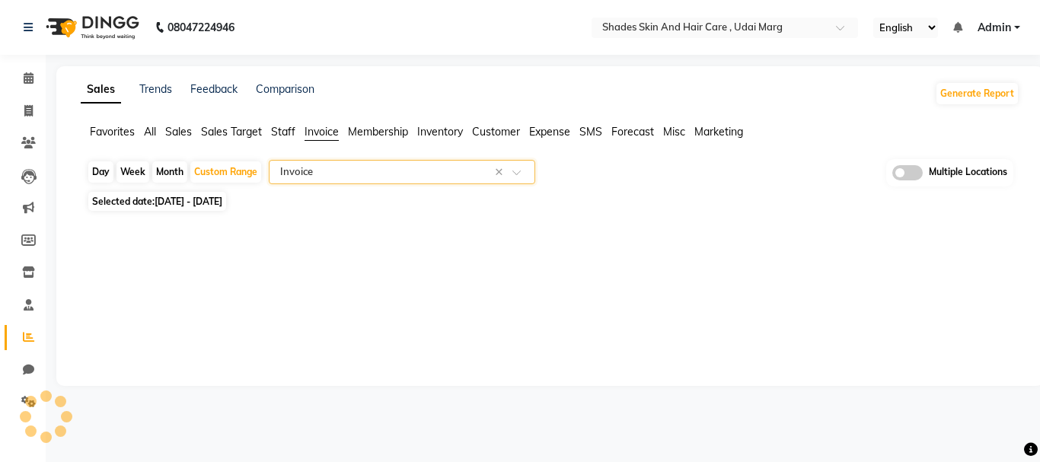
select select "full_report"
select select "csv"
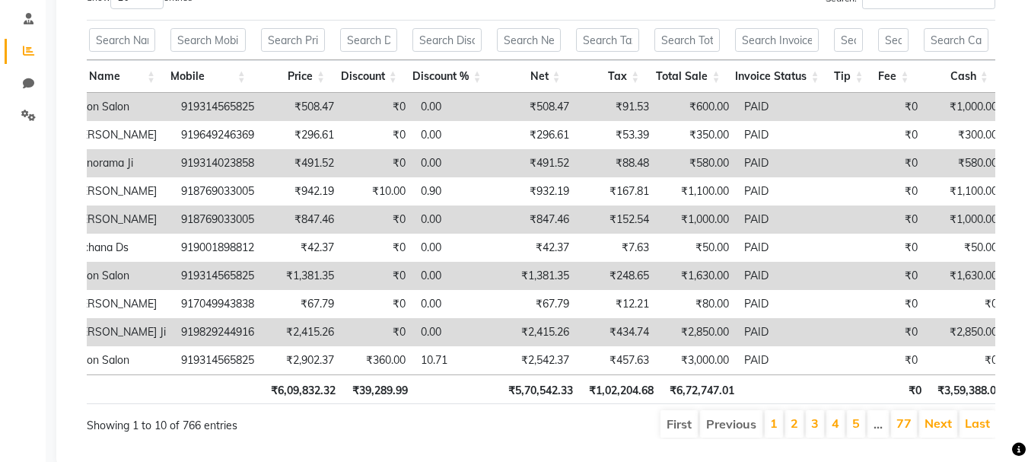
scroll to position [0, 397]
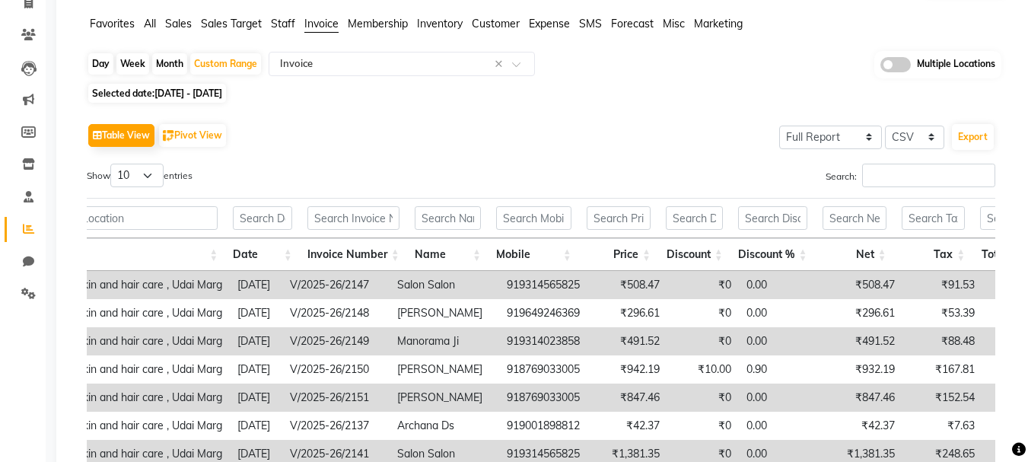
click at [222, 94] on span "[DATE] - [DATE]" at bounding box center [188, 93] width 68 height 11
select select "7"
select select "2025"
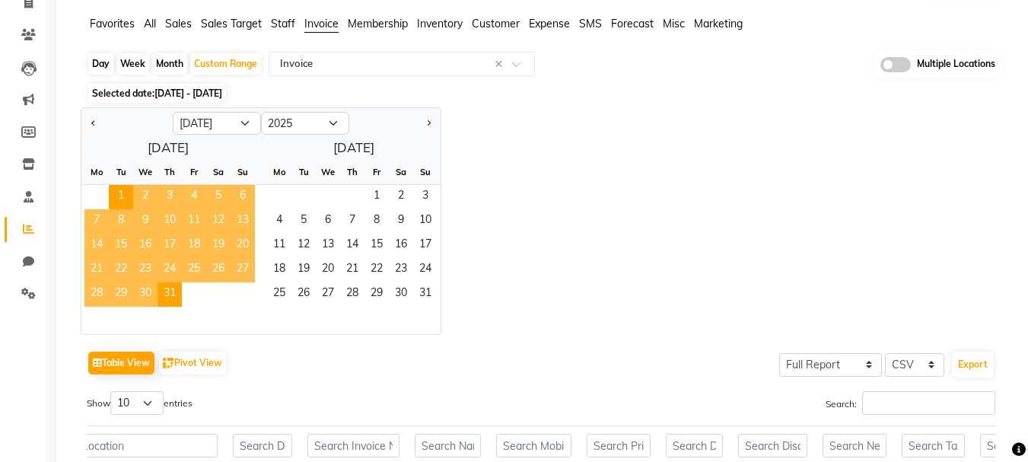
click at [172, 224] on span "10" at bounding box center [170, 221] width 24 height 24
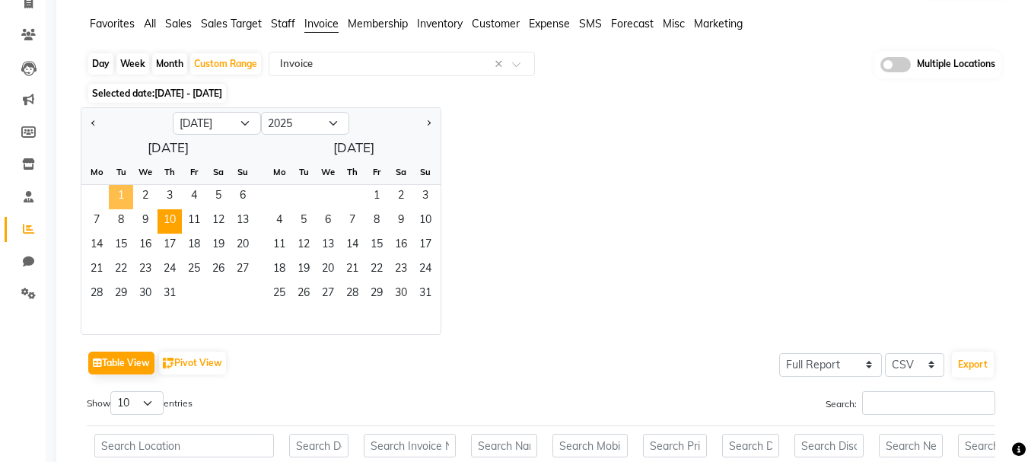
click at [113, 194] on span "1" at bounding box center [121, 197] width 24 height 24
click at [167, 219] on span "10" at bounding box center [170, 221] width 24 height 24
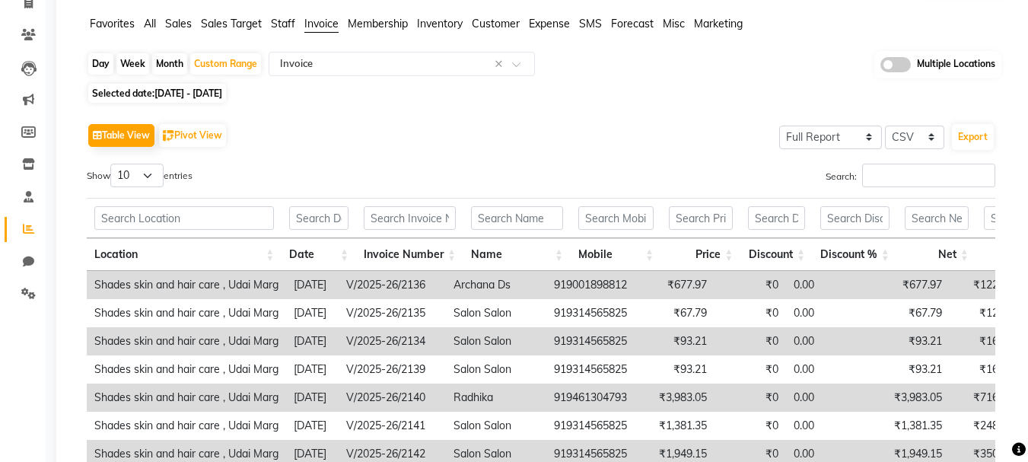
click at [529, 179] on div "Show 10 25 50 100 entries" at bounding box center [308, 179] width 443 height 30
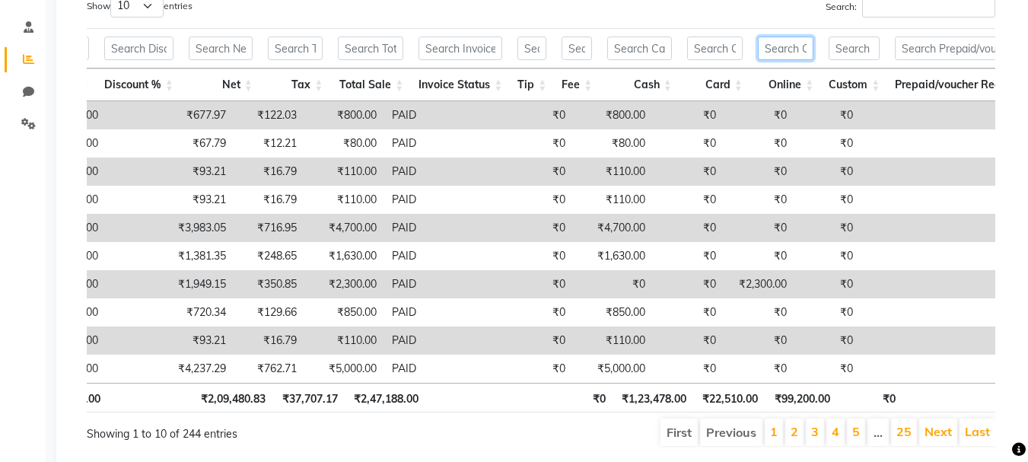
click at [792, 48] on input "text" at bounding box center [786, 49] width 56 height 24
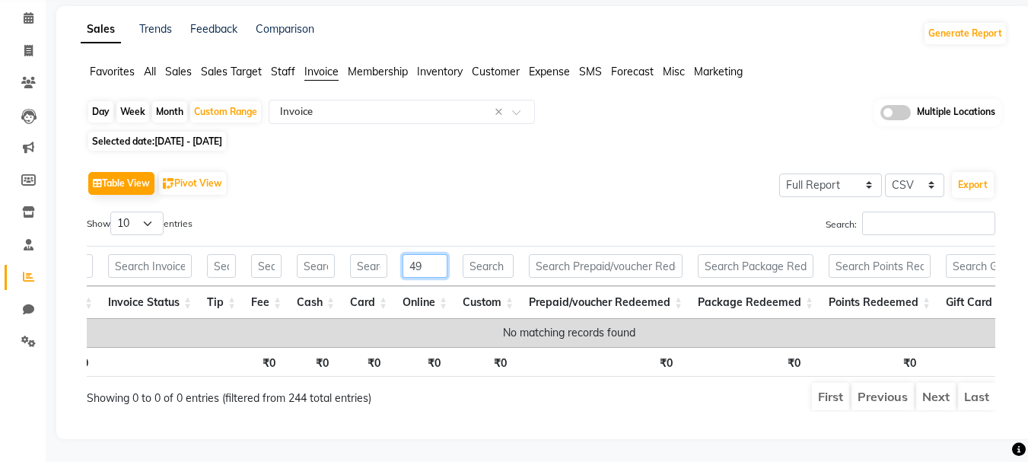
type input "4"
type input "9"
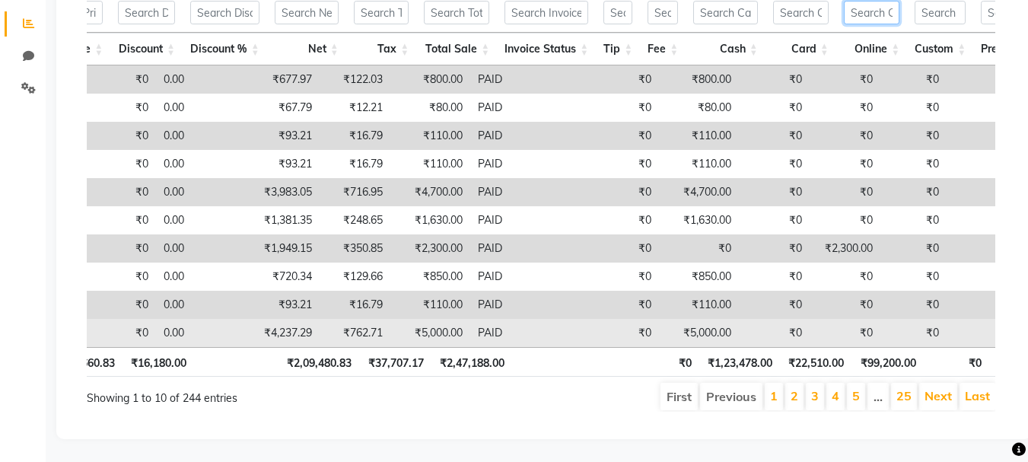
scroll to position [0, 0]
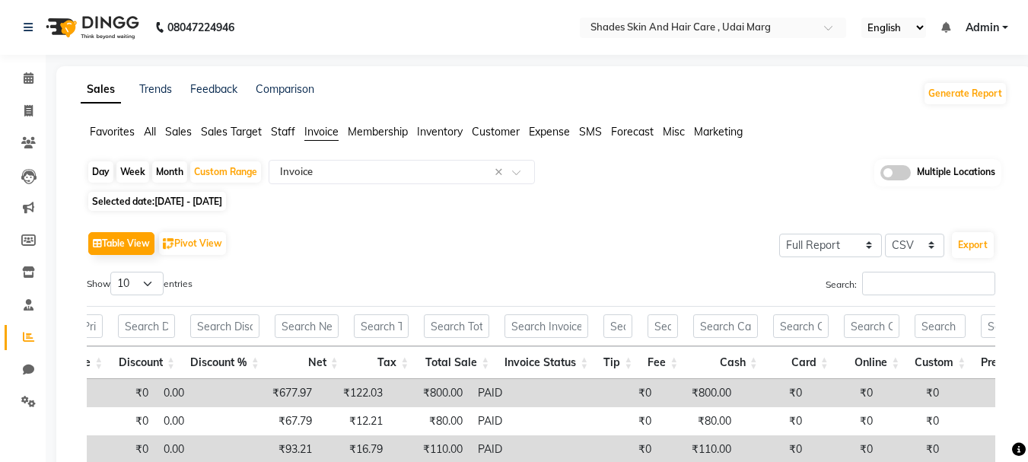
click at [222, 199] on span "[DATE] - [DATE]" at bounding box center [188, 201] width 68 height 11
select select "7"
select select "2025"
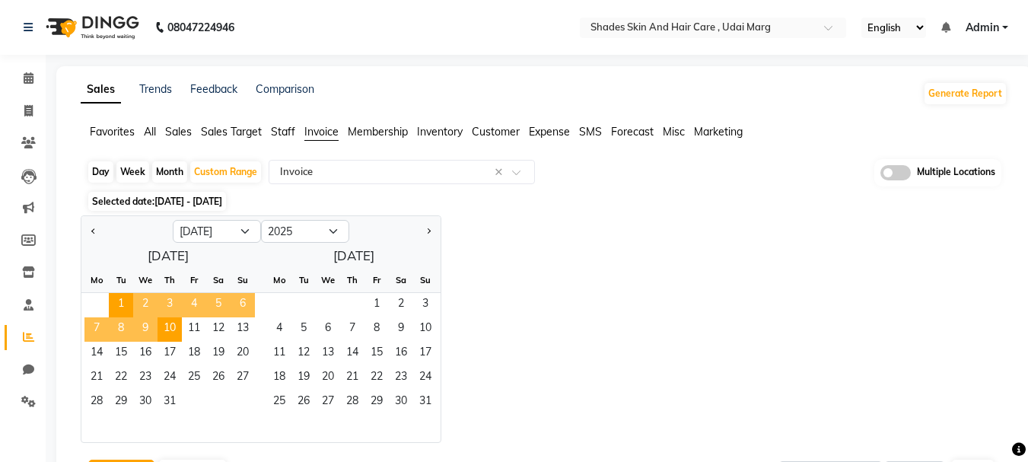
click at [223, 303] on span "5" at bounding box center [218, 305] width 24 height 24
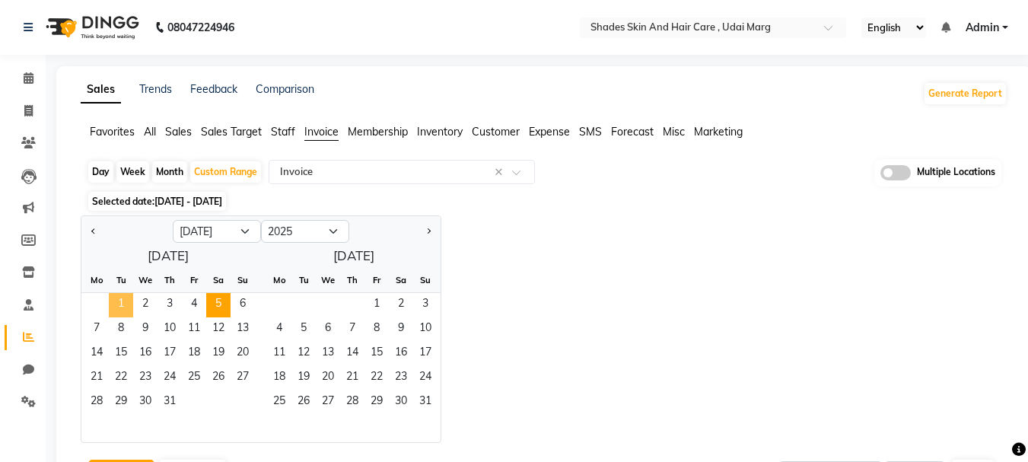
click at [114, 312] on span "1" at bounding box center [121, 305] width 24 height 24
click at [221, 304] on span "5" at bounding box center [218, 305] width 24 height 24
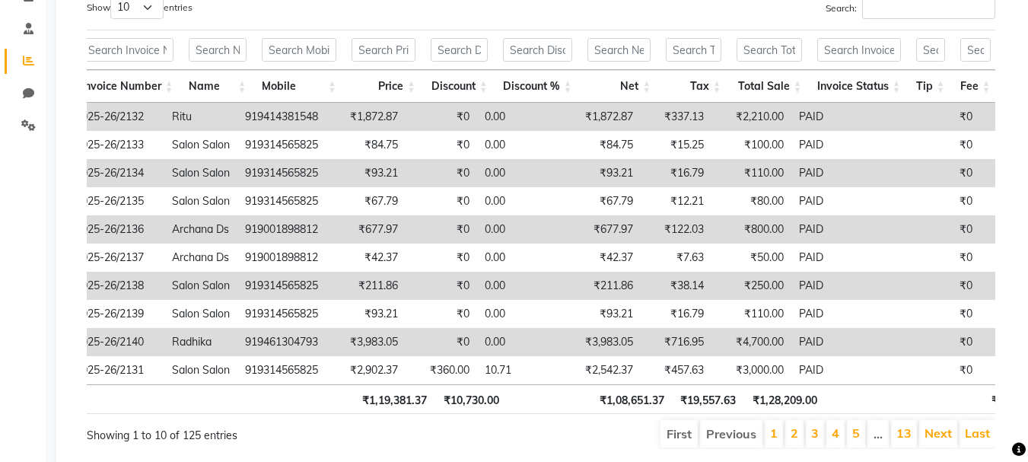
scroll to position [0, 287]
